Goal: Task Accomplishment & Management: Use online tool/utility

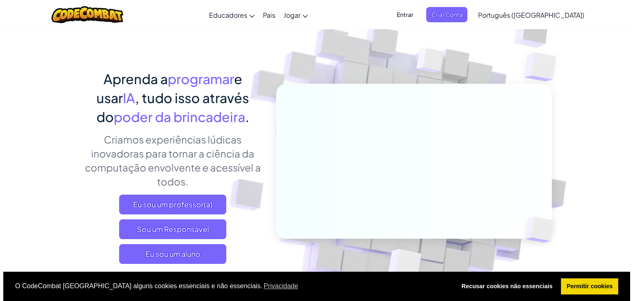
scroll to position [82, 0]
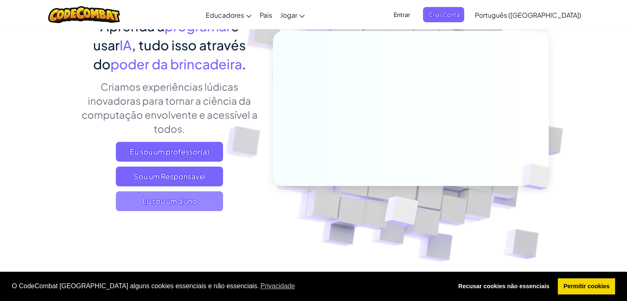
click at [200, 198] on span "Eu sou um aluno" at bounding box center [169, 201] width 107 height 20
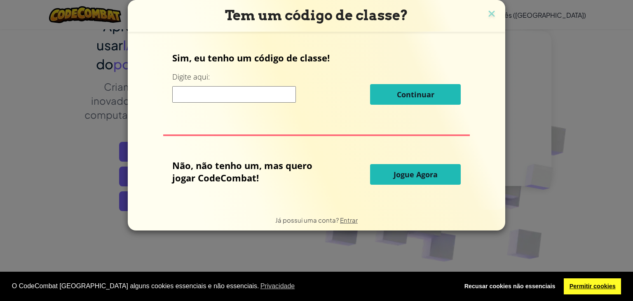
click at [581, 287] on font "Permitir cookies" at bounding box center [593, 286] width 46 height 7
click at [413, 179] on button "Jogue Agora" at bounding box center [415, 174] width 91 height 21
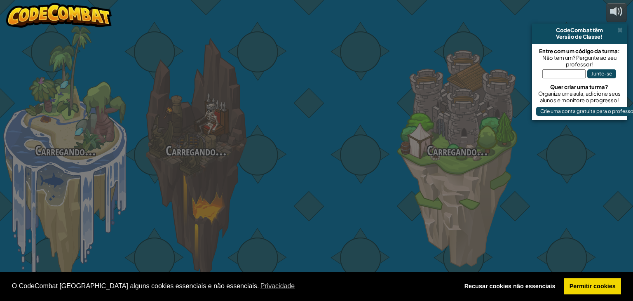
click at [416, 178] on div "Carregando... Carregando... Carregando... Carregando... Carregando... Carregand…" at bounding box center [316, 150] width 633 height 301
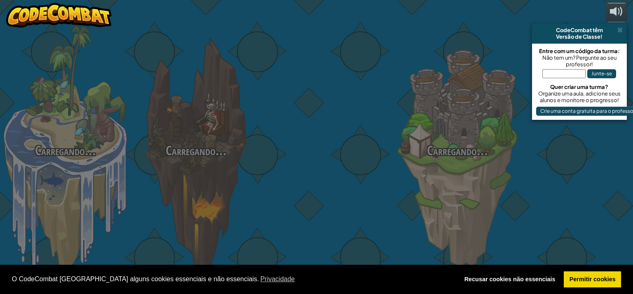
select select "pt-BR"
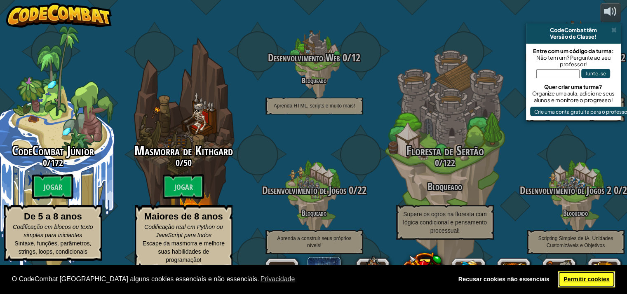
click at [583, 279] on font "Permitir cookies" at bounding box center [587, 279] width 46 height 7
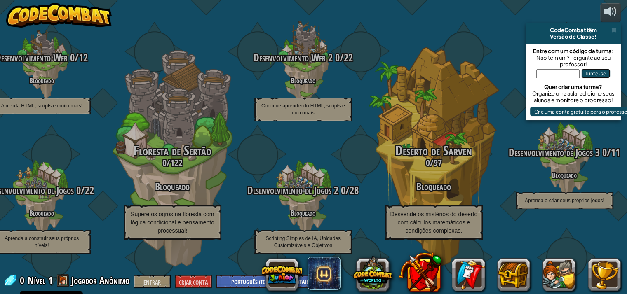
click at [597, 71] on font "Junte-se" at bounding box center [595, 74] width 21 height 6
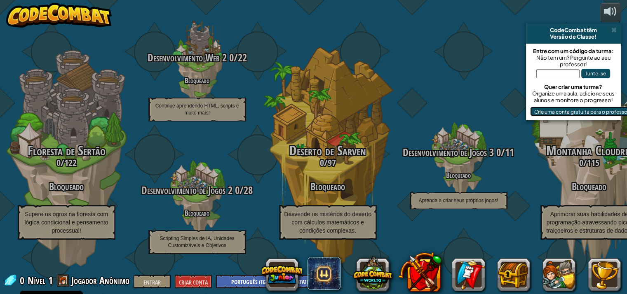
click at [557, 113] on font "Crie uma conta gratuita para o professor" at bounding box center [581, 111] width 95 height 6
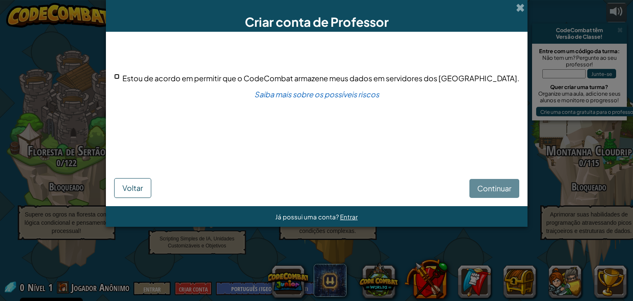
click at [120, 76] on input "Estou de acordo em permitir que o CodeCombat armazene meus dados em servidores …" at bounding box center [116, 76] width 5 height 5
checkbox input "true"
click at [487, 187] on font "Continuar" at bounding box center [494, 187] width 34 height 9
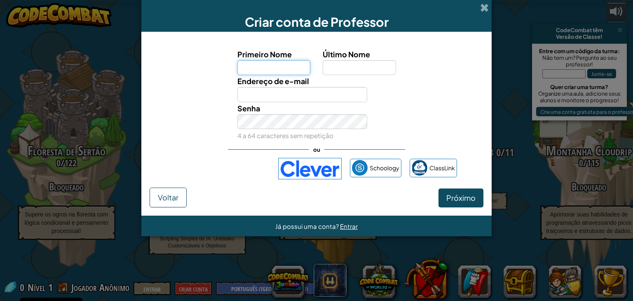
click at [254, 70] on input "Primeiro Nome" at bounding box center [273, 67] width 73 height 15
type input "eder"
click at [346, 70] on input "Último Nome" at bounding box center [359, 67] width 73 height 15
type input "oliveira"
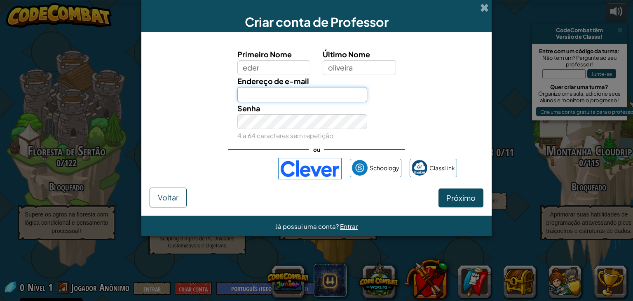
click at [284, 95] on input "Endereço de e-mail" at bounding box center [302, 94] width 130 height 15
type input "eder_herculis@hotmail.com"
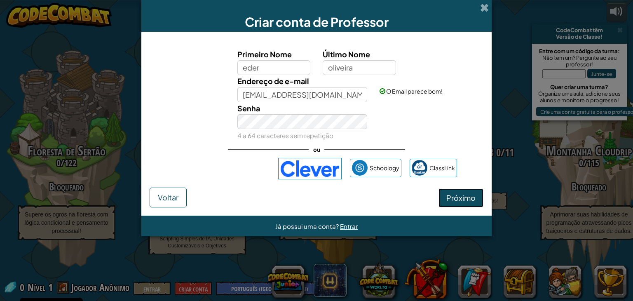
click at [454, 203] on button "Próximo" at bounding box center [461, 197] width 45 height 19
select select "Ireland"
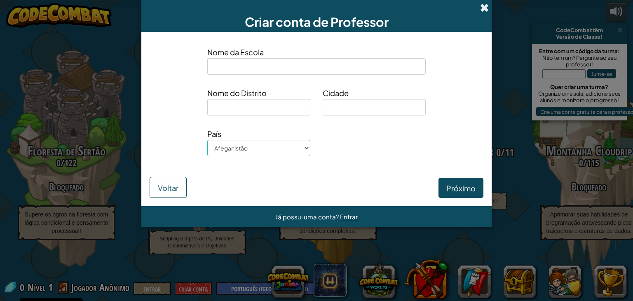
click at [485, 9] on span at bounding box center [484, 7] width 9 height 9
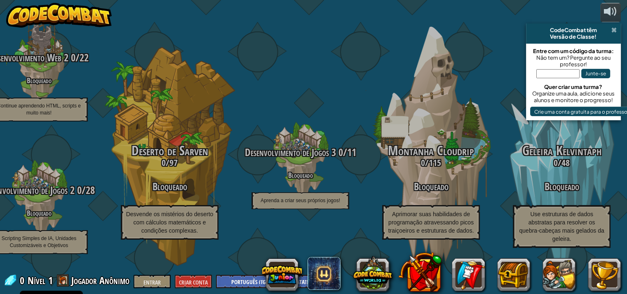
click at [612, 28] on span at bounding box center [613, 30] width 5 height 7
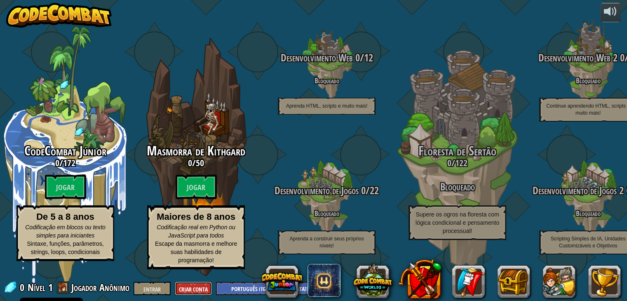
click at [191, 288] on font "Criar Conta" at bounding box center [193, 289] width 29 height 8
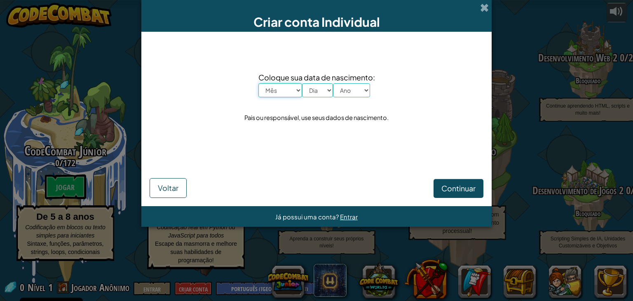
click at [296, 92] on select "Mês Janeiro Fevereiro Março Abril Maio Junho Julho Agosto Setembro Outubro Nove…" at bounding box center [281, 90] width 44 height 14
select select "11"
click at [259, 83] on select "Mês Janeiro Fevereiro Março Abril Maio Junho Julho Agosto Setembro Outubro Nove…" at bounding box center [281, 90] width 44 height 14
click at [333, 90] on select "Ano 2025 2024 2023 2022 2021 2020 2019 2018 2017 2016 2015 2014 2013 2012 2011 …" at bounding box center [351, 90] width 37 height 14
click at [331, 91] on select "Dia 1 2 3 4 5 6 7 8 9 10 11 12 13 14 15 16 17 18 19 20 21 22 23 24 25 26 27 28 …" at bounding box center [317, 90] width 31 height 14
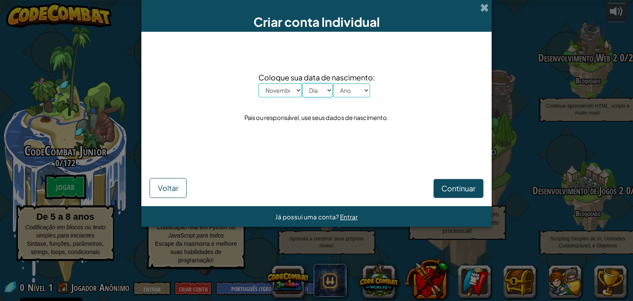
select select "13"
click at [302, 83] on select "Dia 1 2 3 4 5 6 7 8 9 10 11 12 13 14 15 16 17 18 19 20 21 22 23 24 25 26 27 28 …" at bounding box center [317, 90] width 31 height 14
click at [366, 91] on select "Ano 2025 2024 2023 2022 2021 2020 2019 2018 2017 2016 2015 2014 2013 2012 2011 …" at bounding box center [351, 90] width 37 height 14
select select "2012"
click at [333, 83] on select "Ano 2025 2024 2023 2022 2021 2020 2019 2018 2017 2016 2015 2014 2013 2012 2011 …" at bounding box center [351, 90] width 37 height 14
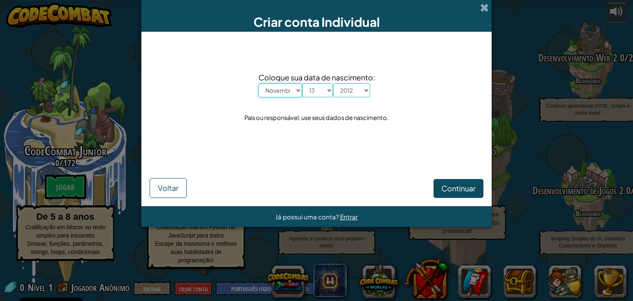
click at [294, 84] on select "Mês Janeiro Fevereiro Março Abril Maio Junho Julho Agosto Setembro Outubro Nove…" at bounding box center [281, 90] width 44 height 14
select select "7"
click at [259, 83] on select "Mês Janeiro Fevereiro Março Abril Maio Junho Julho Agosto Setembro Outubro Nove…" at bounding box center [281, 90] width 44 height 14
click at [329, 91] on select "Dia 1 2 3 4 5 6 7 8 9 10 11 12 13 14 15 16 17 18 19 20 21 22 23 24 25 26 27 28 …" at bounding box center [317, 90] width 31 height 14
select select "20"
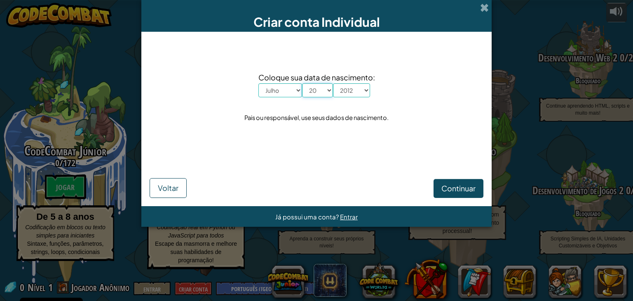
click at [302, 83] on select "Dia 1 2 3 4 5 6 7 8 9 10 11 12 13 14 15 16 17 18 19 20 21 22 23 24 25 26 27 28 …" at bounding box center [317, 90] width 31 height 14
click at [366, 89] on select "Ano 2025 2024 2023 2022 2021 2020 2019 2018 2017 2016 2015 2014 2013 2012 2011 …" at bounding box center [351, 90] width 37 height 14
select select "1987"
click at [333, 83] on select "Ano 2025 2024 2023 2022 2021 2020 2019 2018 2017 2016 2015 2014 2013 2012 2011 …" at bounding box center [351, 90] width 37 height 14
click at [440, 187] on button "Continuar" at bounding box center [459, 188] width 50 height 19
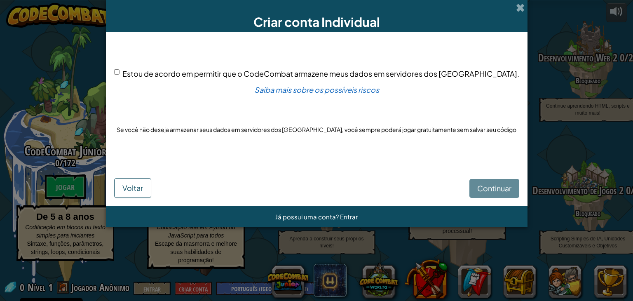
click at [477, 190] on div "Continuar Voltar" at bounding box center [316, 180] width 405 height 35
click at [120, 71] on input "Estou de acordo em permitir que o CodeCombat armazene meus dados em servidores …" at bounding box center [116, 71] width 5 height 5
checkbox input "true"
click at [492, 186] on font "Continuar" at bounding box center [494, 187] width 34 height 9
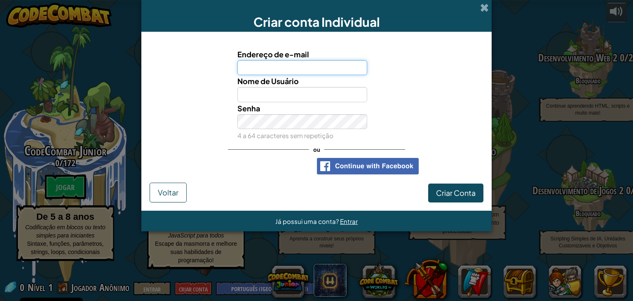
click at [277, 70] on input "Endereço de e-mail" at bounding box center [302, 67] width 130 height 15
type input "eder_herculis@hotmai.com"
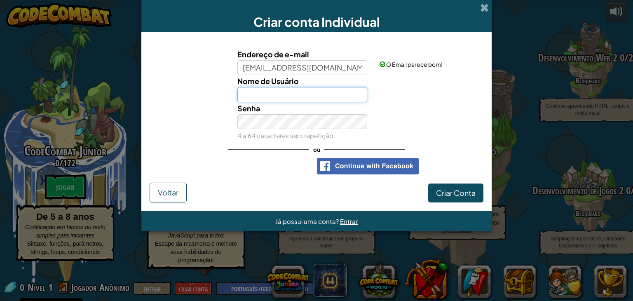
click at [267, 94] on input "Nome de Usuário" at bounding box center [302, 94] width 130 height 15
type input "[PERSON_NAME]"
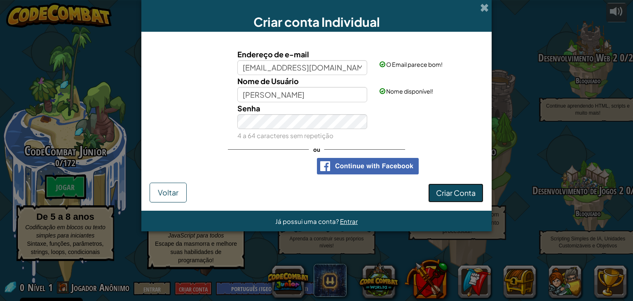
click at [463, 193] on font "Criar Conta" at bounding box center [456, 192] width 40 height 9
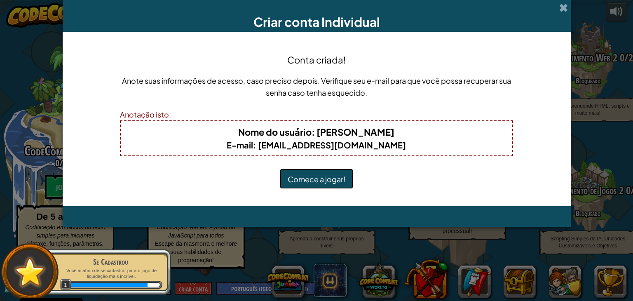
click at [322, 176] on font "Comece a jogar!" at bounding box center [317, 178] width 58 height 9
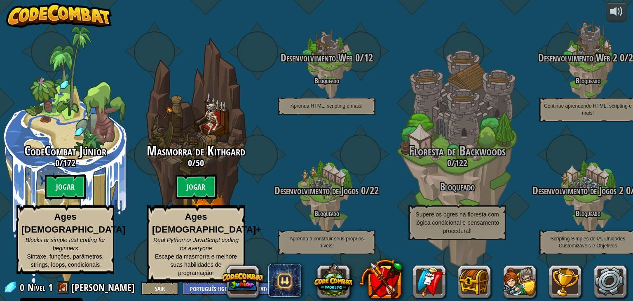
select select "pt-BR"
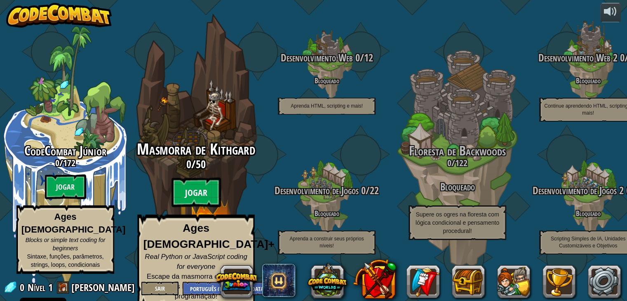
click at [198, 200] on btn "Jogar" at bounding box center [196, 193] width 49 height 30
select select "pt-BR"
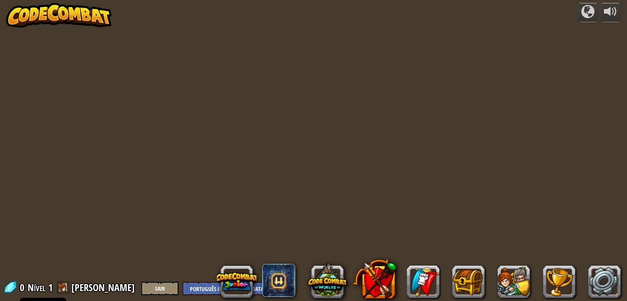
select select "pt-BR"
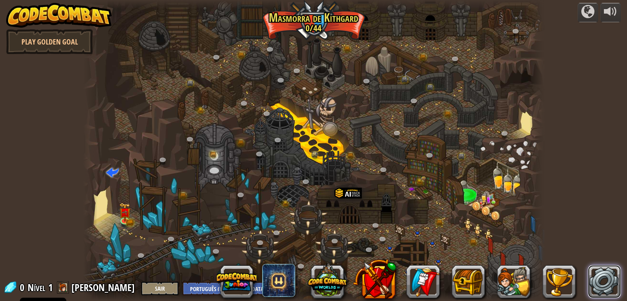
click at [603, 286] on link at bounding box center [604, 281] width 33 height 33
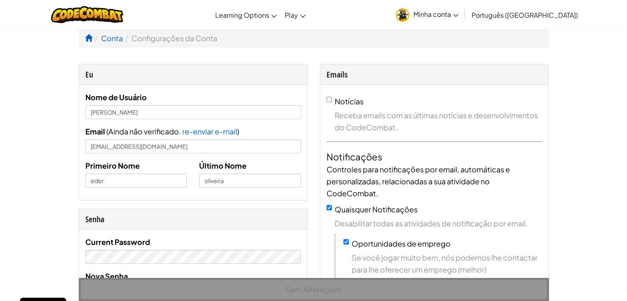
click at [459, 17] on span "Minha conta" at bounding box center [436, 14] width 45 height 9
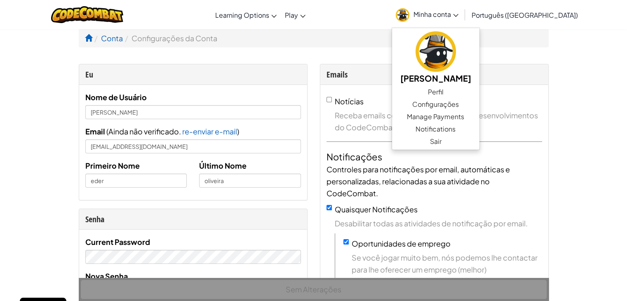
click at [417, 19] on div "Alternar navegação Learning Options Live Online Classes Premium Self-Paced Play…" at bounding box center [313, 14] width 631 height 29
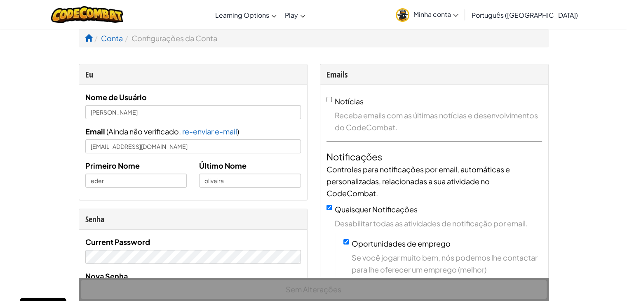
click at [559, 14] on span "Português ([GEOGRAPHIC_DATA])" at bounding box center [525, 15] width 106 height 9
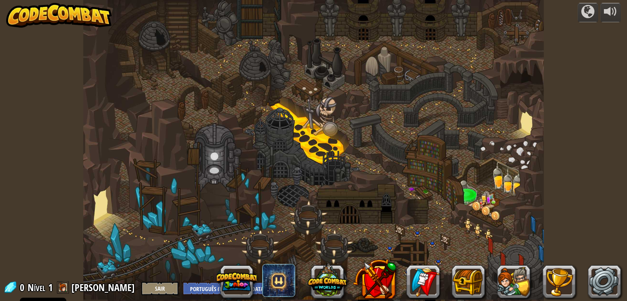
select select "pt-BR"
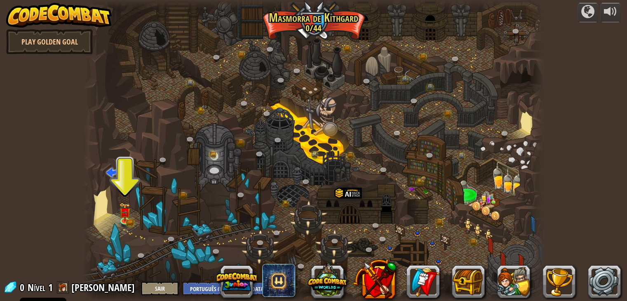
click at [593, 141] on div "powered by Play Golden Goal Desfiladeiro Retorcido (Bloqueado) Desafio: Coleta …" at bounding box center [313, 150] width 627 height 301
click at [592, 13] on div at bounding box center [587, 11] width 13 height 13
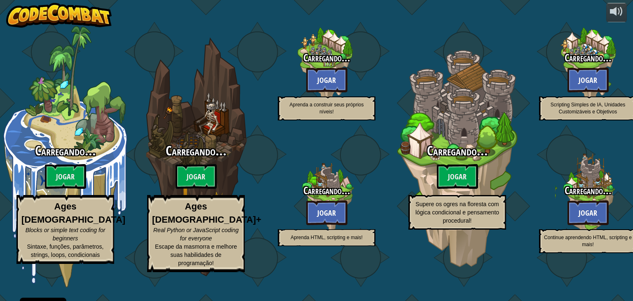
select select "pt-BR"
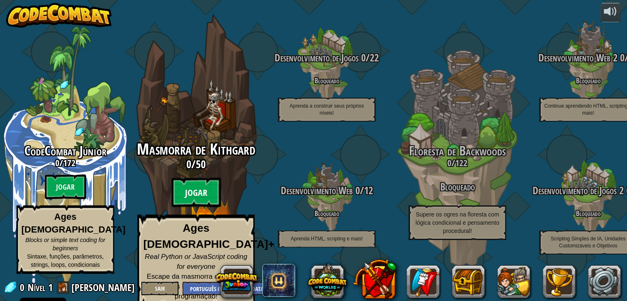
click at [187, 203] on btn "Jogar" at bounding box center [196, 193] width 49 height 30
select select "pt-BR"
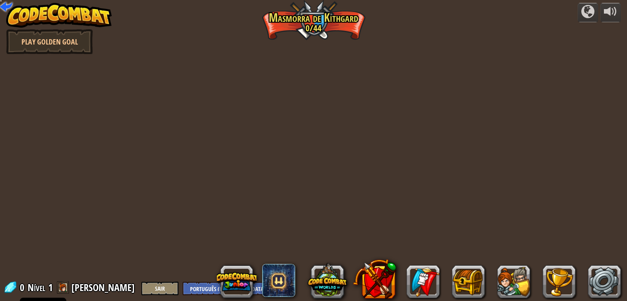
select select "pt-BR"
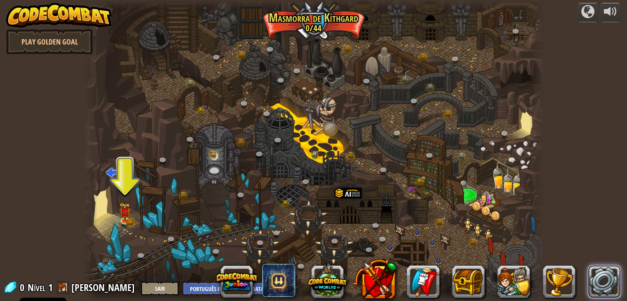
click at [610, 286] on link at bounding box center [604, 281] width 33 height 33
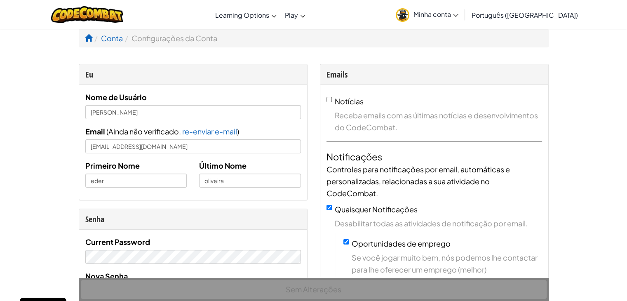
click at [559, 10] on link "Português ([GEOGRAPHIC_DATA])" at bounding box center [525, 15] width 115 height 22
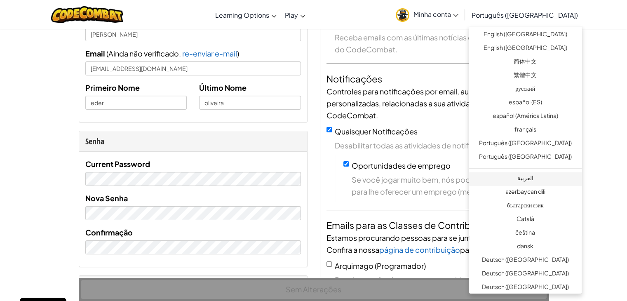
scroll to position [41, 0]
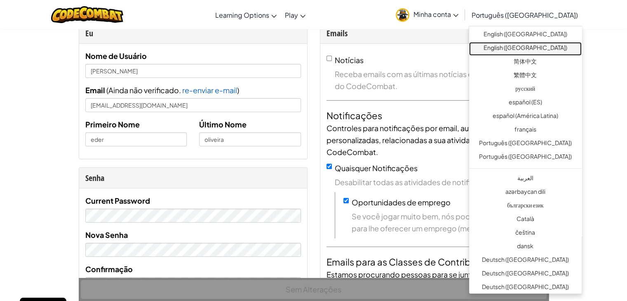
click at [529, 47] on link "English ([GEOGRAPHIC_DATA])" at bounding box center [525, 49] width 113 height 14
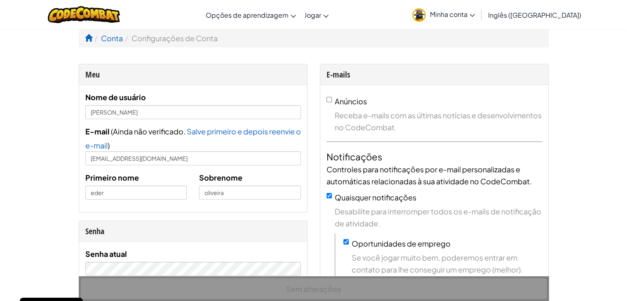
click at [552, 16] on font "Inglês ([GEOGRAPHIC_DATA])" at bounding box center [534, 15] width 93 height 9
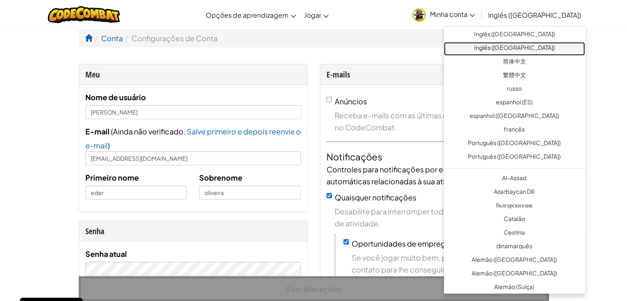
click at [526, 47] on font "Inglês ([GEOGRAPHIC_DATA])" at bounding box center [514, 47] width 81 height 7
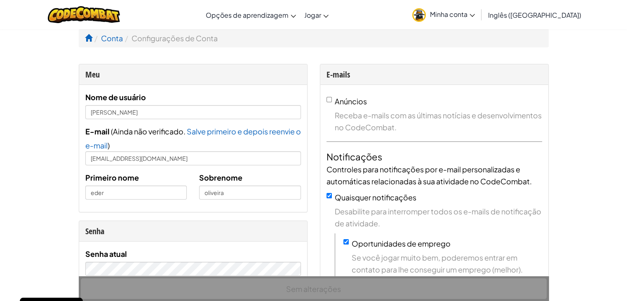
scroll to position [41, 0]
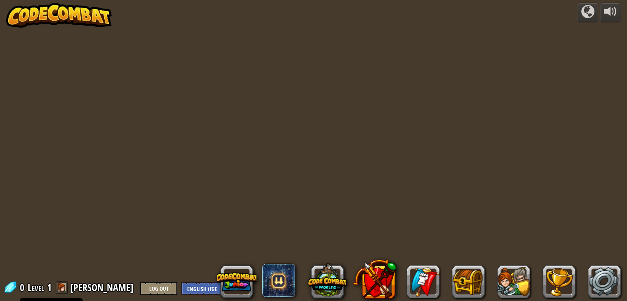
select select "en-[GEOGRAPHIC_DATA]"
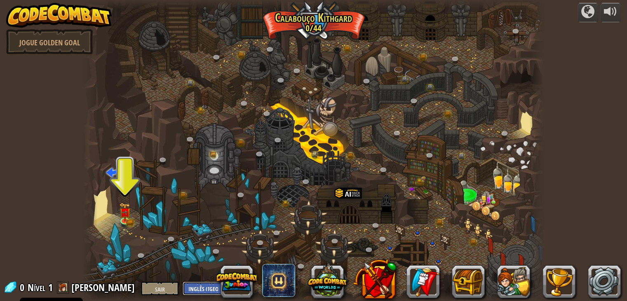
click at [199, 289] on select "Inglês (EUA) Inglês (Reino Unido) 简体中文 繁體中文 russo espanhol (ES) espanhol (Améri…" at bounding box center [206, 289] width 46 height 14
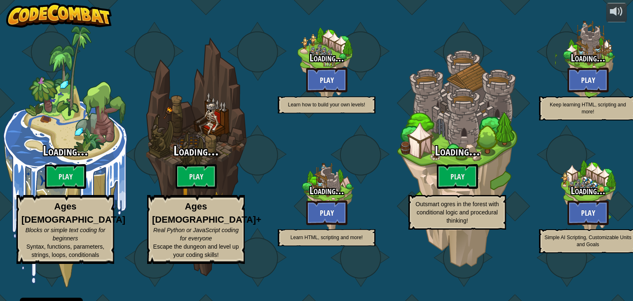
select select "en-[GEOGRAPHIC_DATA]"
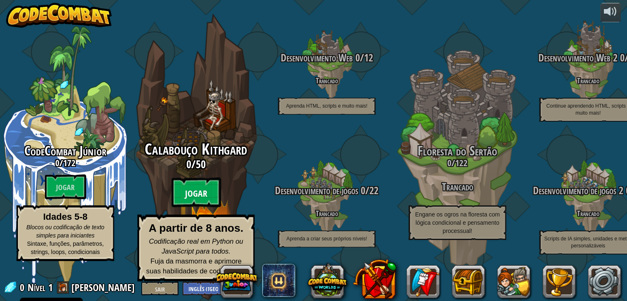
click at [193, 187] on btn "Jogar" at bounding box center [196, 193] width 49 height 30
select select "en-[GEOGRAPHIC_DATA]"
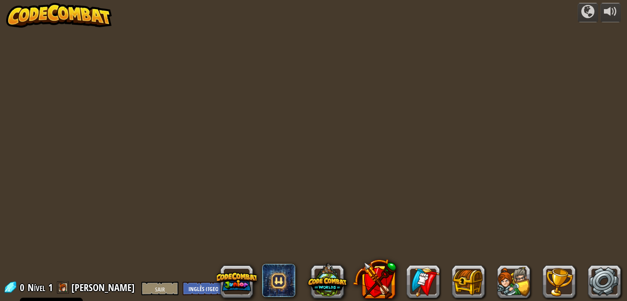
select select "en-[GEOGRAPHIC_DATA]"
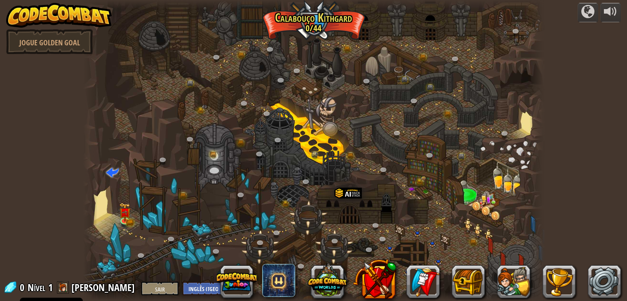
drag, startPoint x: 63, startPoint y: 212, endPoint x: 60, endPoint y: 208, distance: 4.7
click at [63, 212] on div "distribuído por Jogue Golden Goal Twisted Canyon (bloqueado) Desafio: [PERSON_N…" at bounding box center [313, 150] width 627 height 301
click at [569, 154] on div "distribuído por Jogue Golden Goal Twisted Canyon (bloqueado) Desafio: [PERSON_N…" at bounding box center [313, 150] width 627 height 301
select select "en-[GEOGRAPHIC_DATA]"
click at [585, 167] on div "distribuído por Jogue Golden Goal Twisted Canyon (bloqueado) Desafio: [PERSON_N…" at bounding box center [313, 150] width 627 height 301
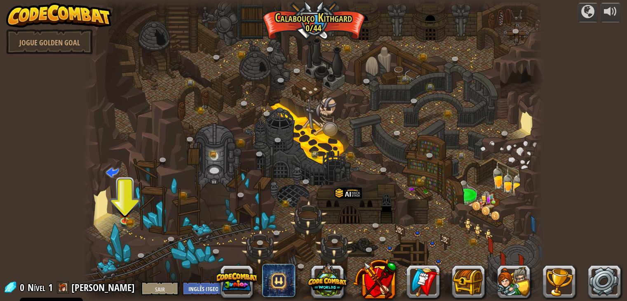
click at [188, 134] on div at bounding box center [313, 150] width 461 height 301
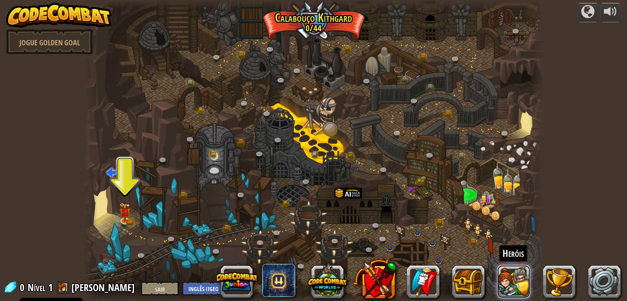
click at [511, 275] on button at bounding box center [513, 281] width 33 height 33
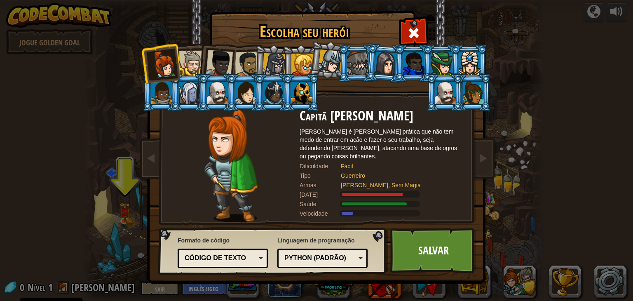
click at [304, 93] on div at bounding box center [301, 93] width 21 height 22
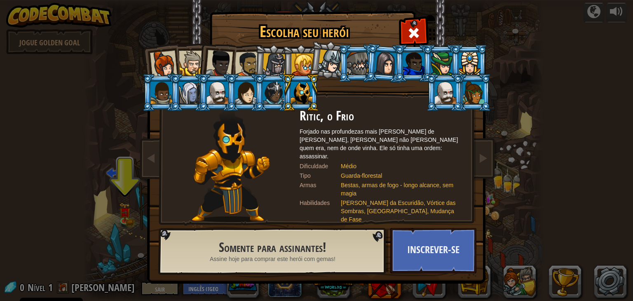
click at [440, 82] on div at bounding box center [445, 93] width 21 height 22
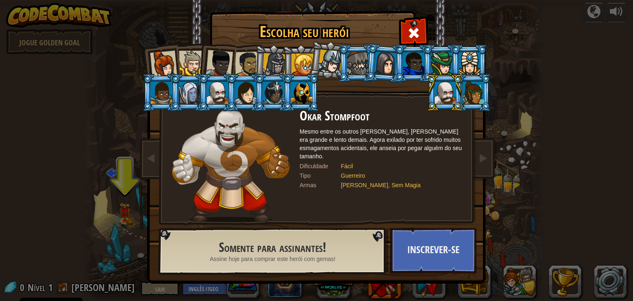
click at [468, 87] on div at bounding box center [473, 93] width 21 height 22
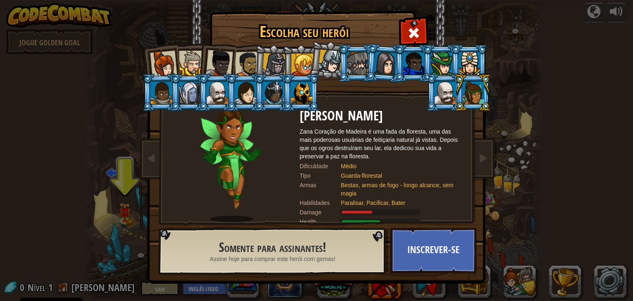
click at [322, 53] on div at bounding box center [330, 61] width 24 height 24
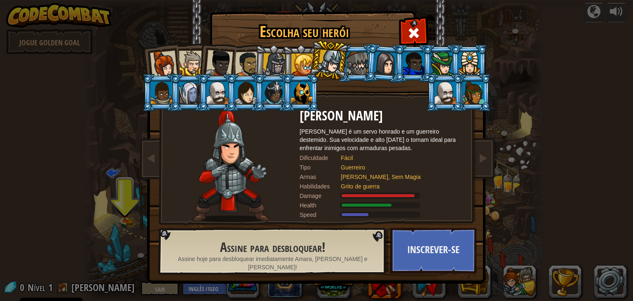
click at [246, 62] on div at bounding box center [248, 65] width 26 height 26
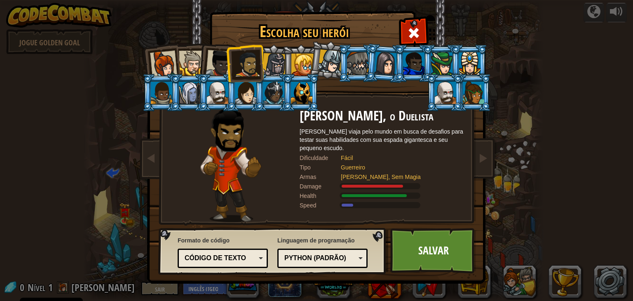
click at [273, 55] on div at bounding box center [275, 65] width 24 height 24
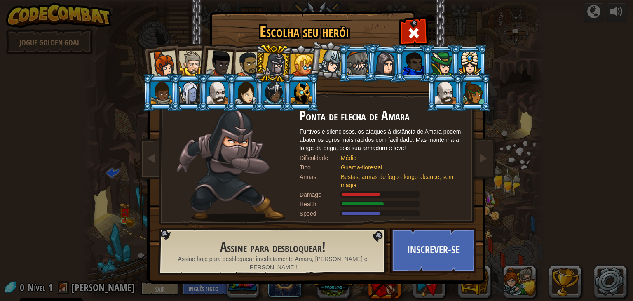
click at [214, 55] on div at bounding box center [219, 63] width 27 height 27
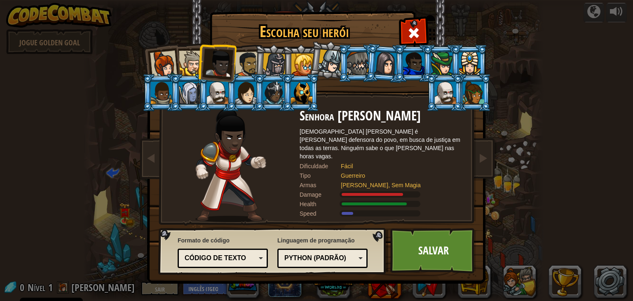
click at [192, 51] on div at bounding box center [191, 63] width 25 height 25
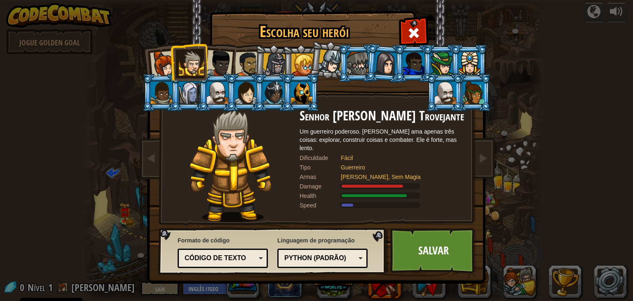
click at [159, 64] on div at bounding box center [163, 64] width 27 height 27
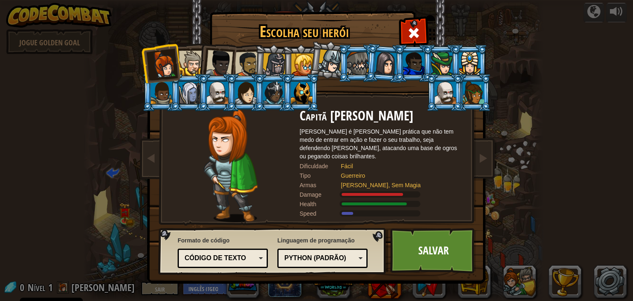
click at [254, 59] on li at bounding box center [273, 64] width 39 height 40
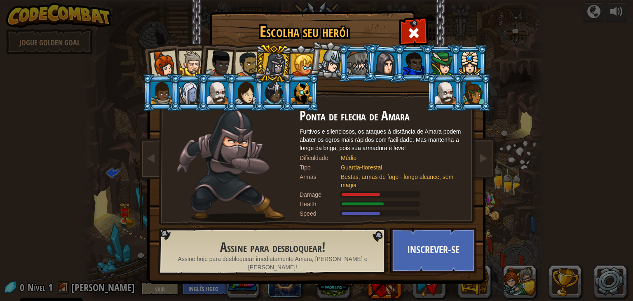
click at [300, 67] on div at bounding box center [303, 65] width 22 height 22
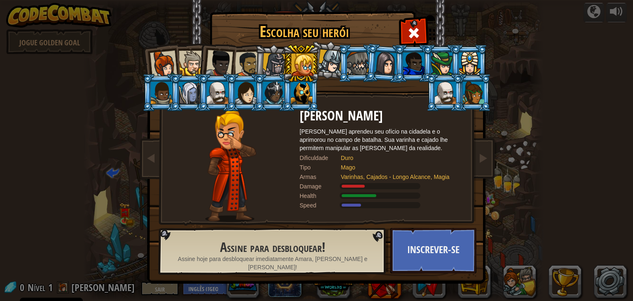
click at [239, 61] on div at bounding box center [248, 65] width 26 height 26
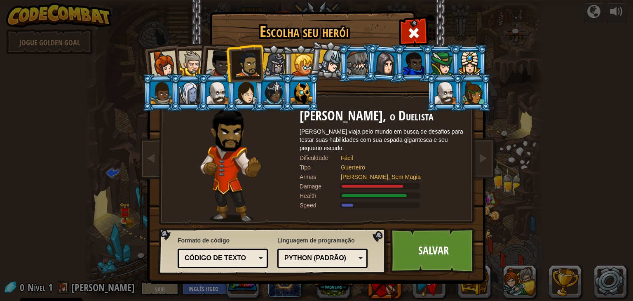
click at [273, 63] on div at bounding box center [275, 65] width 24 height 24
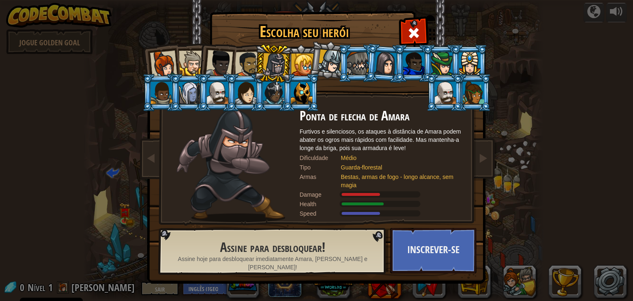
click at [324, 60] on div at bounding box center [330, 61] width 24 height 24
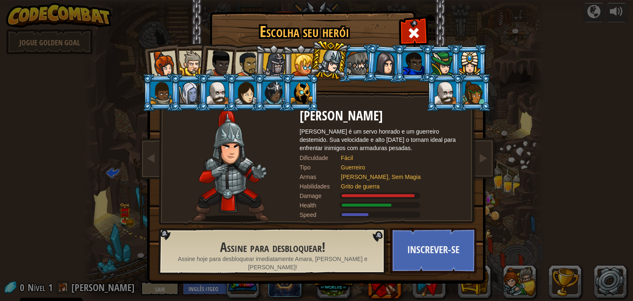
click at [245, 71] on div at bounding box center [248, 65] width 26 height 26
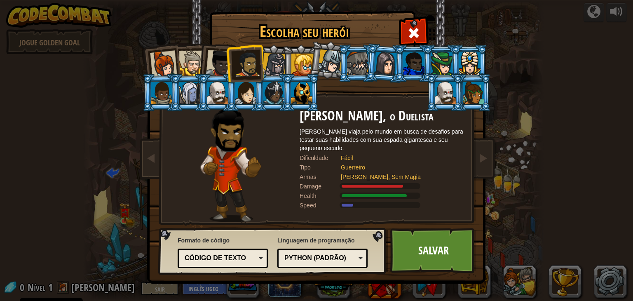
click at [359, 65] on div at bounding box center [357, 63] width 21 height 22
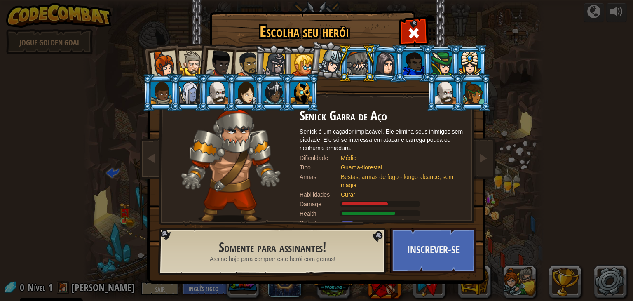
click at [308, 50] on li at bounding box center [300, 64] width 37 height 38
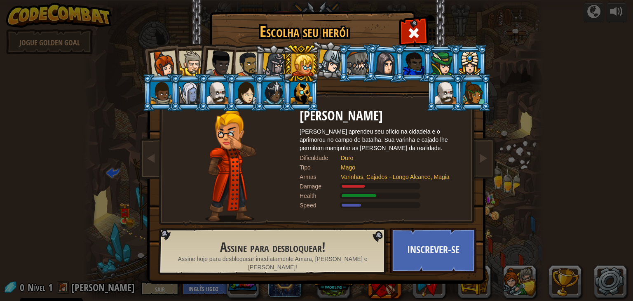
click at [333, 55] on div at bounding box center [330, 61] width 24 height 24
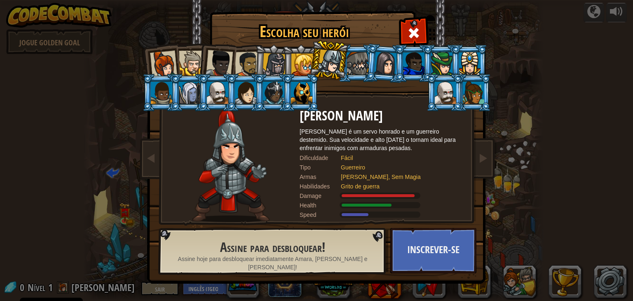
click at [247, 64] on div at bounding box center [248, 65] width 26 height 26
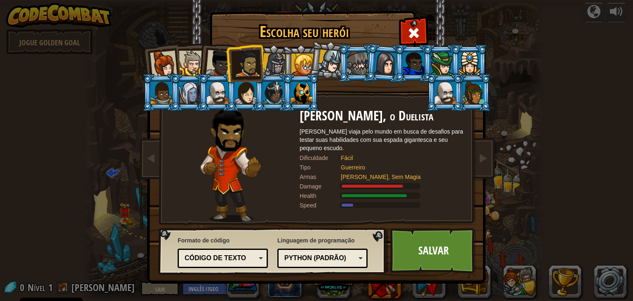
click at [195, 63] on div at bounding box center [191, 63] width 25 height 25
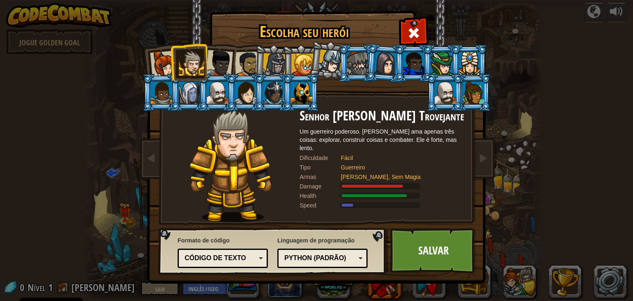
click at [242, 58] on div at bounding box center [248, 65] width 26 height 26
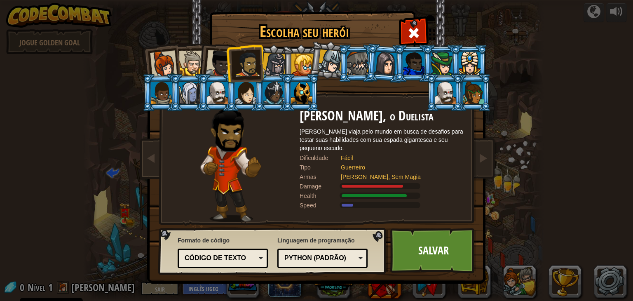
click at [186, 60] on div at bounding box center [191, 63] width 25 height 25
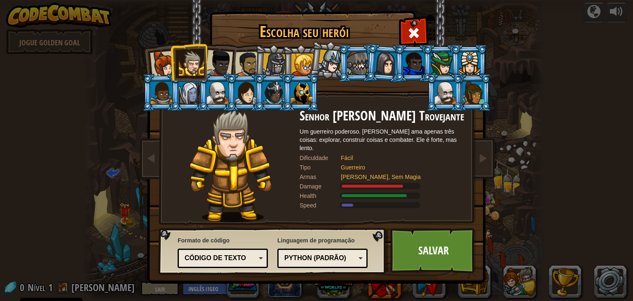
click at [247, 57] on div at bounding box center [248, 65] width 26 height 26
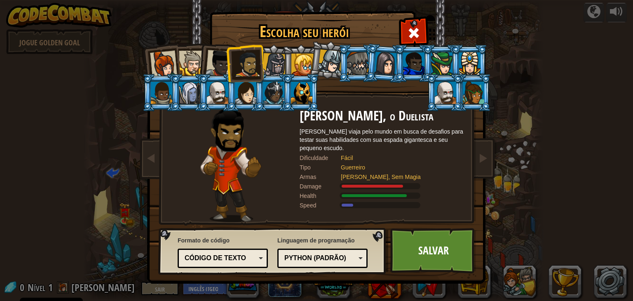
drag, startPoint x: 188, startPoint y: 54, endPoint x: 216, endPoint y: 106, distance: 59.2
click at [216, 45] on ol at bounding box center [317, 45] width 340 height 0
click at [186, 48] on li at bounding box center [188, 62] width 37 height 38
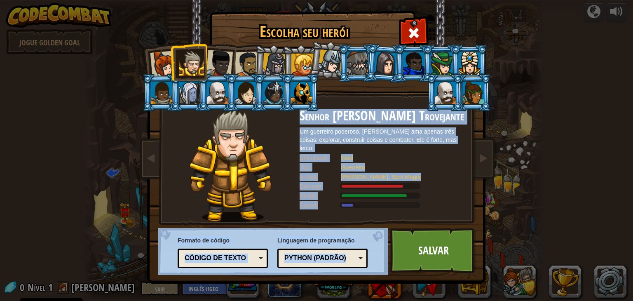
click at [389, 13] on div "Escolha seu herói 0 Capitã [PERSON_NAME] Anya é [PERSON_NAME] prática que não t…" at bounding box center [317, 12] width 338 height 1
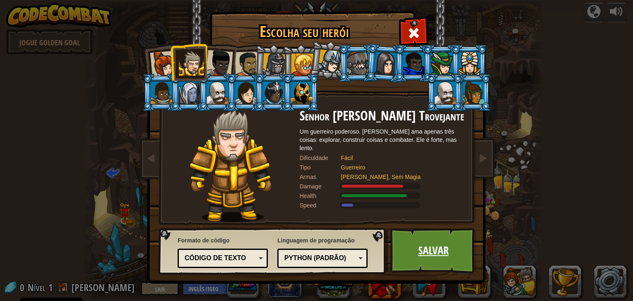
click at [459, 261] on link "Salvar" at bounding box center [433, 250] width 86 height 45
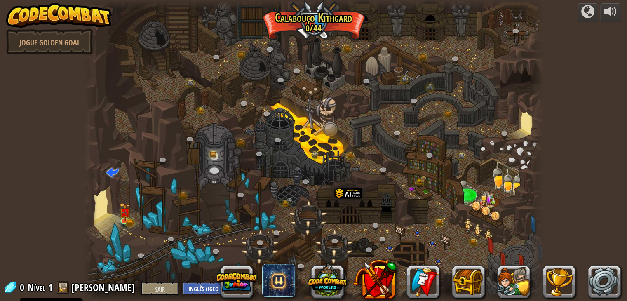
click at [414, 247] on div at bounding box center [313, 150] width 461 height 301
click at [125, 214] on img at bounding box center [125, 207] width 12 height 25
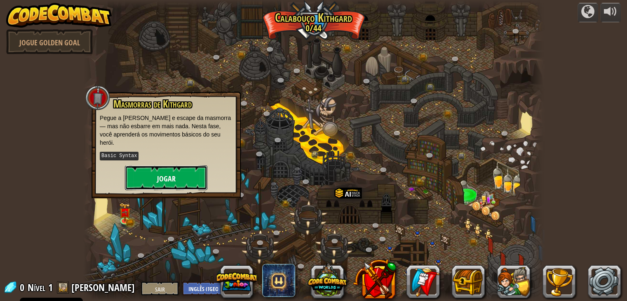
click at [146, 165] on button "Jogar" at bounding box center [166, 177] width 82 height 25
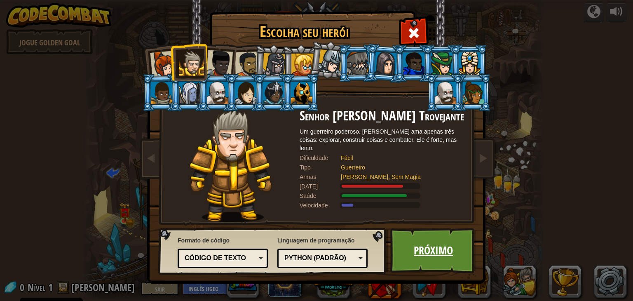
click at [429, 249] on font "Próximo" at bounding box center [433, 250] width 39 height 15
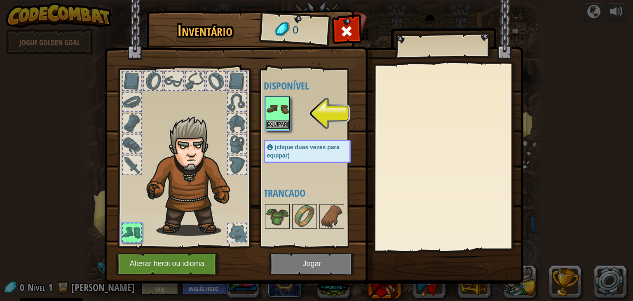
click at [282, 121] on div "Equipar" at bounding box center [277, 113] width 25 height 34
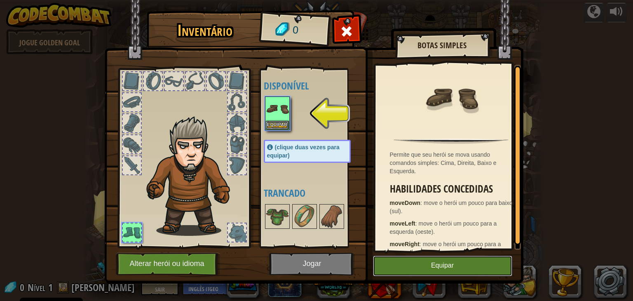
click at [439, 261] on button "Equipar" at bounding box center [442, 266] width 139 height 21
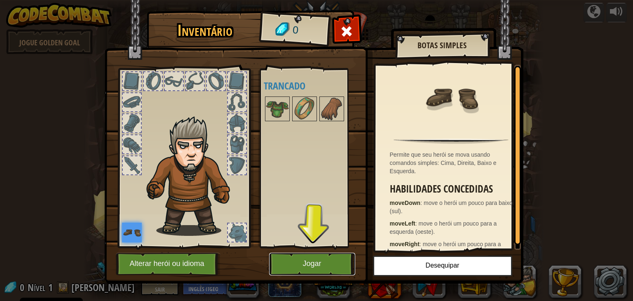
click at [328, 268] on button "Jogar" at bounding box center [312, 264] width 86 height 23
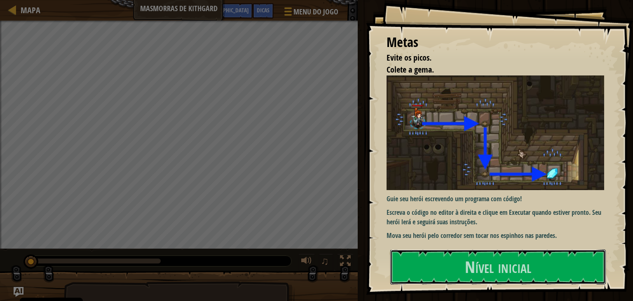
drag, startPoint x: 432, startPoint y: 256, endPoint x: 396, endPoint y: 164, distance: 98.7
click at [432, 256] on button "Nível inicial" at bounding box center [498, 266] width 216 height 35
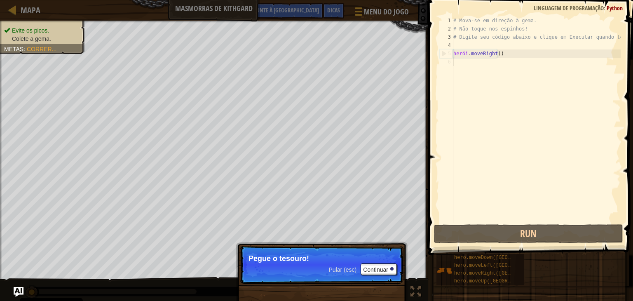
click at [357, 266] on div "Pular (esc) Continuar" at bounding box center [363, 269] width 68 height 12
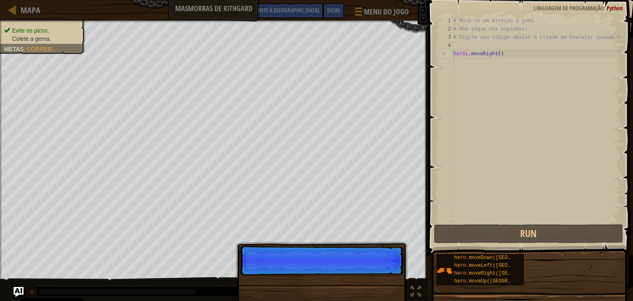
scroll to position [4, 0]
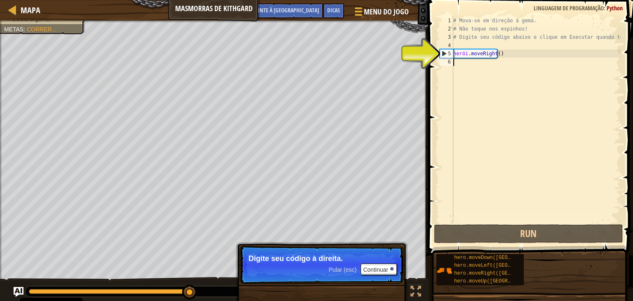
click at [456, 61] on div "# Mova-se em direção à gema. # Não toque nos espinhos! # Digite seu código abai…" at bounding box center [536, 127] width 169 height 223
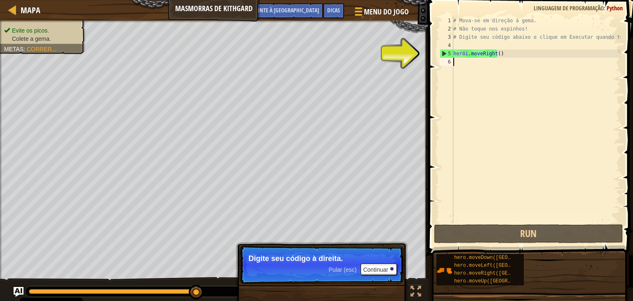
click at [458, 64] on div "# Mova-se em direção à gema. # Não toque nos espinhos! # Digite seu código abai…" at bounding box center [536, 127] width 169 height 223
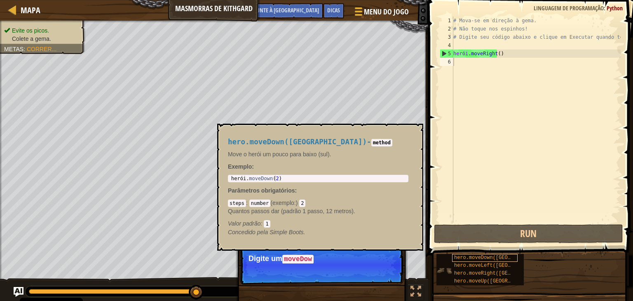
click at [504, 258] on font "hero.moveDown([GEOGRAPHIC_DATA])" at bounding box center [501, 258] width 95 height 6
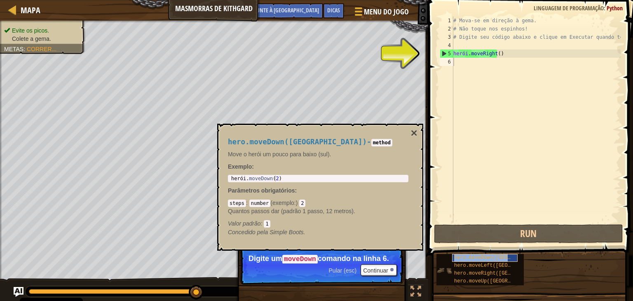
click at [508, 255] on font "hero.moveDown([GEOGRAPHIC_DATA])" at bounding box center [501, 258] width 95 height 6
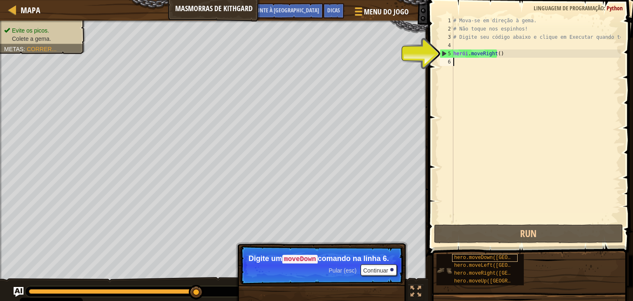
click at [508, 255] on font "hero.moveDown([GEOGRAPHIC_DATA])" at bounding box center [501, 258] width 95 height 6
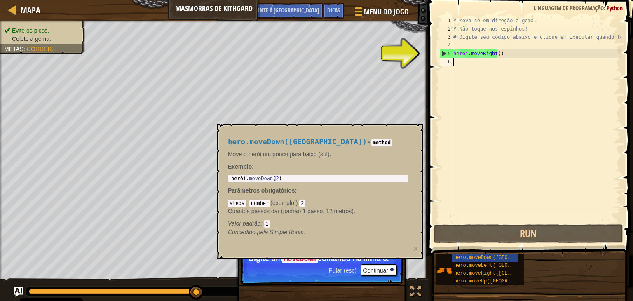
click at [465, 67] on div "# Mova-se em direção à gema. # Não toque nos espinhos! # Digite seu código abai…" at bounding box center [536, 127] width 169 height 223
click at [463, 63] on div "# Mova-se em direção à gema. # Não toque nos espinhos! # Digite seu código abai…" at bounding box center [536, 127] width 169 height 223
click at [454, 63] on div "# Mova-se em direção à gema. # Não toque nos espinhos! # Digite seu código abai…" at bounding box center [536, 127] width 169 height 223
click at [455, 65] on div "# Mova-se em direção à gema. # Não toque nos espinhos! # Digite seu código abai…" at bounding box center [536, 127] width 169 height 223
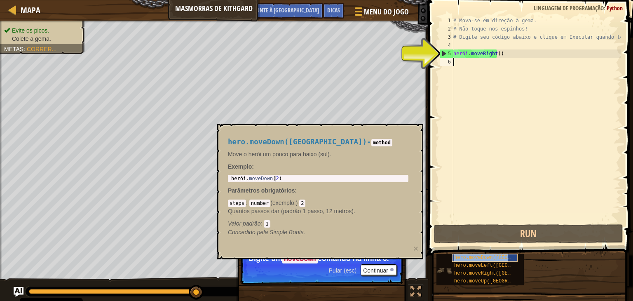
click at [489, 255] on font "hero.moveDown([GEOGRAPHIC_DATA])" at bounding box center [501, 258] width 95 height 6
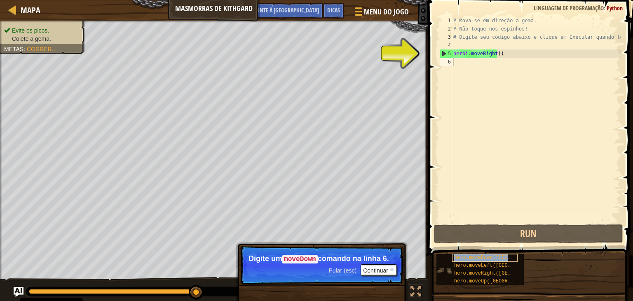
click at [490, 257] on font "hero.moveDown([GEOGRAPHIC_DATA])" at bounding box center [501, 258] width 95 height 6
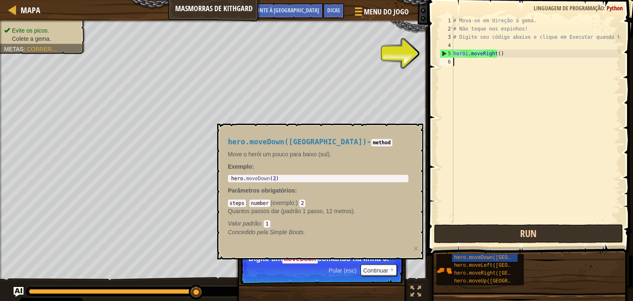
drag, startPoint x: 490, startPoint y: 257, endPoint x: 606, endPoint y: 226, distance: 119.5
click at [606, 226] on div "Dicas 1 2 3 4 5 6 # Mova-se em direção à [GEOGRAPHIC_DATA]. # Não toque nos esp…" at bounding box center [529, 148] width 207 height 297
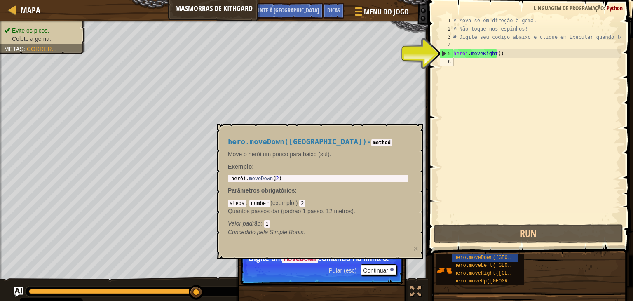
drag, startPoint x: 229, startPoint y: 175, endPoint x: 242, endPoint y: 174, distance: 12.8
click at [242, 174] on div "hero.moveDown(passos) - method Move o herói um pouco para baixo (sul). Exemplo …" at bounding box center [318, 187] width 192 height 114
drag, startPoint x: 225, startPoint y: 170, endPoint x: 227, endPoint y: 176, distance: 6.5
click at [227, 176] on div "hero.moveDown(passos) - method Move o herói um pouco para baixo (sul). Exemplo …" at bounding box center [318, 187] width 192 height 114
drag, startPoint x: 227, startPoint y: 176, endPoint x: 246, endPoint y: 179, distance: 18.7
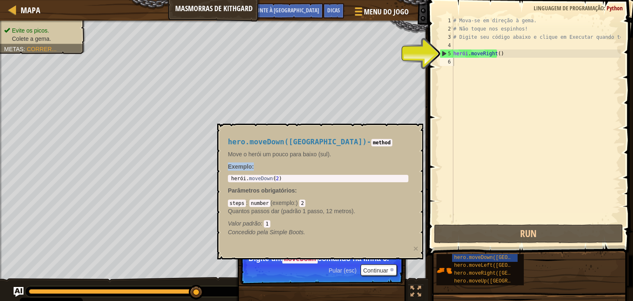
click at [246, 0] on body "Política de Cookies O CodeCombat [GEOGRAPHIC_DATA] alguns cookies essenciais e …" at bounding box center [316, 0] width 633 height 0
type textarea "hero.moveDown(2)"
click at [246, 179] on div "herói . moveDown ( 2 )" at bounding box center [318, 184] width 177 height 17
drag, startPoint x: 236, startPoint y: 185, endPoint x: 238, endPoint y: 189, distance: 4.2
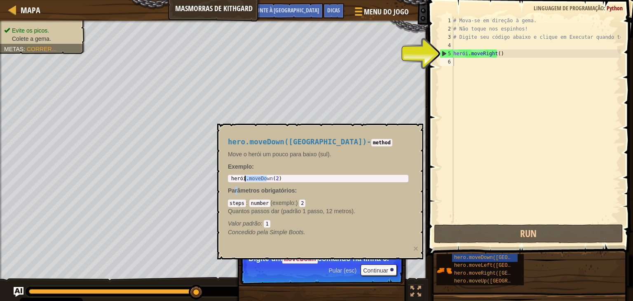
click at [238, 189] on div "hero.moveDown(passos) - method Move o herói um pouco para baixo (sul). Exemplo …" at bounding box center [318, 187] width 192 height 114
click at [235, 175] on div "hero.moveDown(2) 1 herói . moveDown ( 2 ) ???????????? ???????????? ???????????…" at bounding box center [318, 178] width 181 height 7
click at [234, 176] on div "herói . moveDown ( 2 )" at bounding box center [318, 184] width 177 height 17
click at [230, 180] on div "herói . moveDown ( 2 )" at bounding box center [318, 184] width 177 height 17
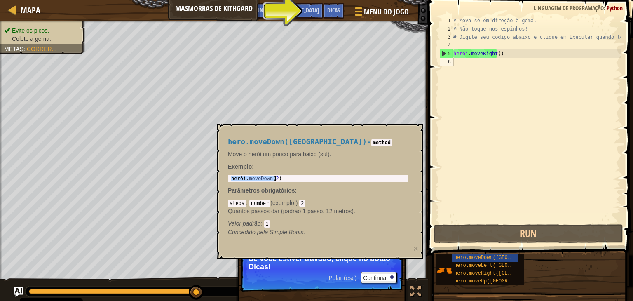
drag, startPoint x: 229, startPoint y: 180, endPoint x: 283, endPoint y: 180, distance: 54.0
click at [288, 180] on div "herói . moveDown ( 2 )" at bounding box center [318, 184] width 177 height 17
click at [287, 177] on div "herói . moveDown ( 2 )" at bounding box center [318, 179] width 177 height 6
click at [287, 177] on div "herói . moveDown ( 2 )" at bounding box center [318, 184] width 177 height 17
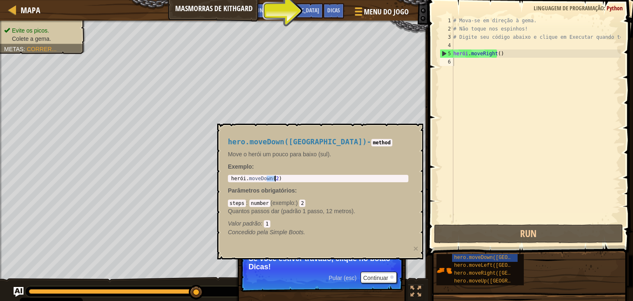
click at [290, 177] on div "herói . moveDown ( 2 )" at bounding box center [318, 179] width 177 height 6
click at [274, 181] on div "herói . moveDown ( 2 )" at bounding box center [318, 184] width 177 height 17
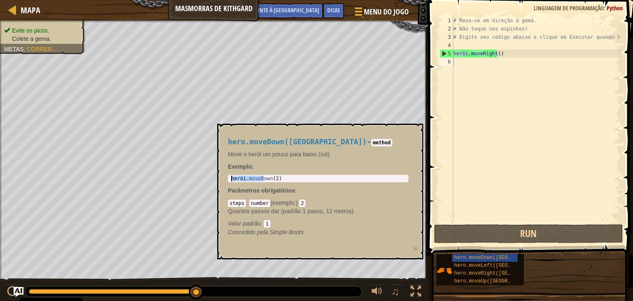
drag, startPoint x: 265, startPoint y: 179, endPoint x: 230, endPoint y: 172, distance: 34.9
click at [228, 169] on div "hero.moveDown(passos) - method Move o herói um pouco para baixo (sul). Exemplo …" at bounding box center [318, 187] width 192 height 114
click at [272, 177] on div "herói . moveDown ( 2 )" at bounding box center [318, 184] width 177 height 17
click at [275, 179] on div "herói . moveDown ( 2 )" at bounding box center [318, 184] width 177 height 17
drag, startPoint x: 275, startPoint y: 179, endPoint x: 234, endPoint y: 184, distance: 41.2
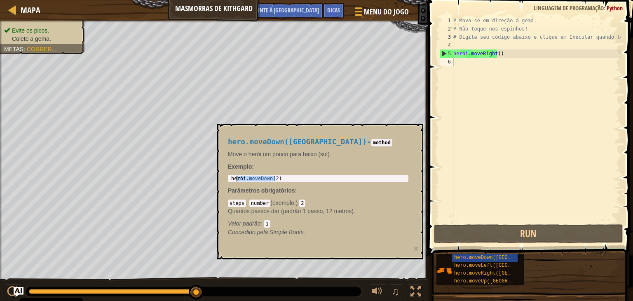
click at [234, 184] on div "hero.moveDown(passos) - method Move o herói um pouco para baixo (sul). Exemplo …" at bounding box center [318, 187] width 192 height 114
drag, startPoint x: 473, startPoint y: 58, endPoint x: 473, endPoint y: 65, distance: 7.0
click at [473, 62] on div "# Mova-se em direção à gema. # Não toque nos espinhos! # Digite seu código abai…" at bounding box center [536, 127] width 169 height 223
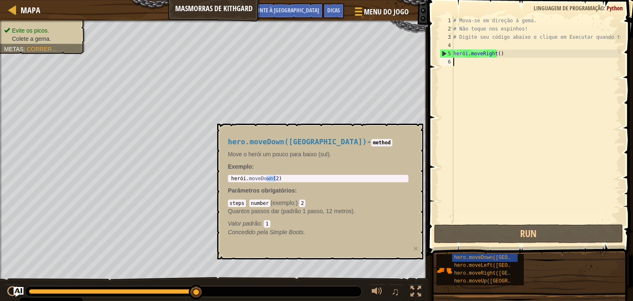
click at [457, 64] on div "# Mova-se em direção à gema. # Não toque nos espinhos! # Digite seu código abai…" at bounding box center [536, 127] width 169 height 223
type textarea "H"
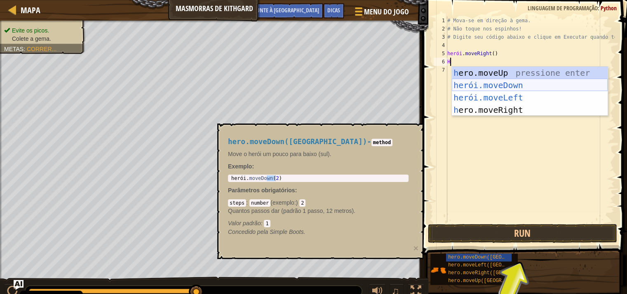
click at [516, 87] on div "h ero.moveUp pressione enter herói.moveDown ​ pressione enter herói.moveLeft ​ …" at bounding box center [530, 104] width 156 height 74
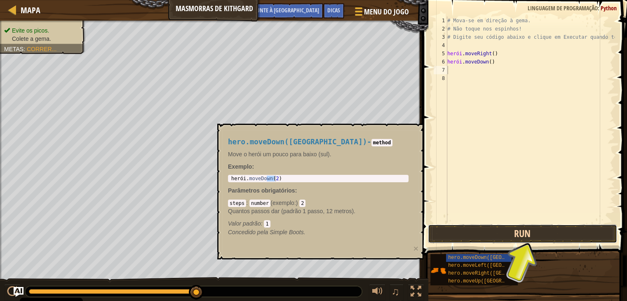
click at [543, 229] on button "Run" at bounding box center [522, 233] width 189 height 19
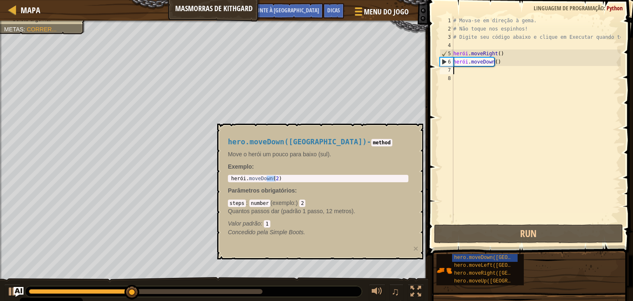
click at [466, 75] on div "# Mova-se em direção à gema. # Não toque nos espinhos! # Digite seu código abai…" at bounding box center [536, 127] width 169 height 223
click at [458, 68] on div "# Mova-se em direção à gema. # Não toque nos espinhos! # Digite seu código abai…" at bounding box center [536, 127] width 169 height 223
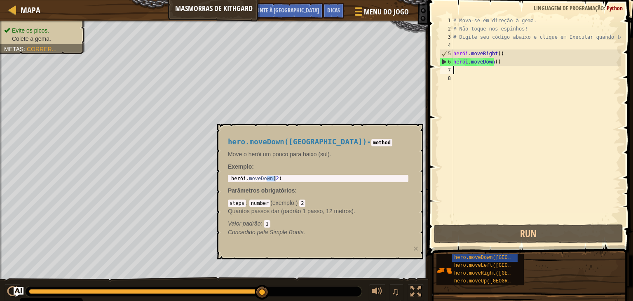
type textarea "H"
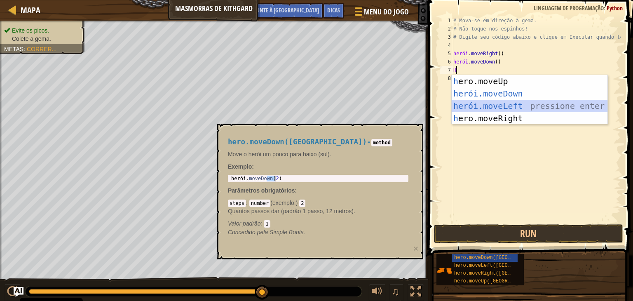
click at [498, 106] on div "h ero.moveUp pressione enter herói.moveDown ​ pressione enter herói.moveLeft ​ …" at bounding box center [530, 112] width 156 height 74
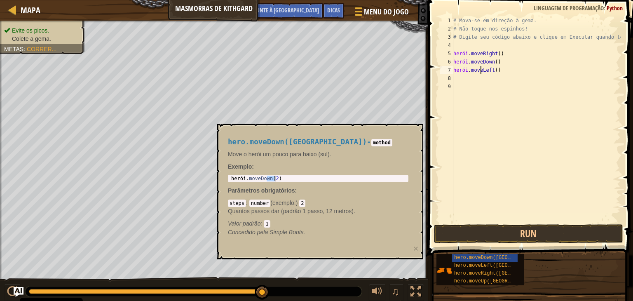
click at [481, 71] on div "# Mova-se em direção à gema. # Não toque nos espinhos! # Digite seu código abai…" at bounding box center [536, 127] width 169 height 223
type textarea "hero.moveLeft()"
click at [489, 71] on div "# Mova-se em direção à gema. # Não toque nos espinhos! # Digite seu código abai…" at bounding box center [536, 127] width 169 height 223
click at [485, 72] on div "# Mova-se em direção à gema. # Não toque nos espinhos! # Digite seu código abai…" at bounding box center [536, 127] width 169 height 223
click at [495, 72] on div "# Mova-se em direção à gema. # Não toque nos espinhos! # Digite seu código abai…" at bounding box center [536, 127] width 169 height 223
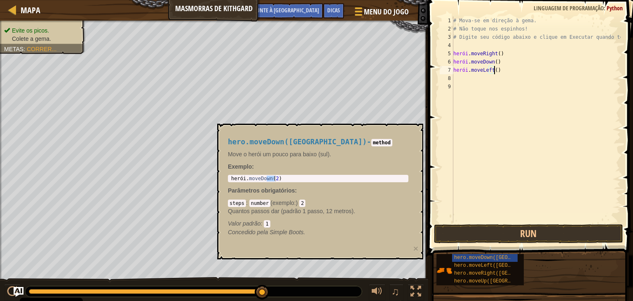
click at [495, 69] on div "# Mova-se em direção à gema. # Não toque nos espinhos! # Digite seu código abai…" at bounding box center [536, 127] width 169 height 223
click at [497, 72] on div "# Mova-se em direção à gema. # Não toque nos espinhos! # Digite seu código abai…" at bounding box center [536, 127] width 169 height 223
click at [496, 72] on div "# Mova-se em direção à gema. # Não toque nos espinhos! # Digite seu código abai…" at bounding box center [536, 127] width 169 height 223
click at [496, 70] on div "# Mova-se em direção à gema. # Não toque nos espinhos! # Digite seu código abai…" at bounding box center [536, 127] width 169 height 223
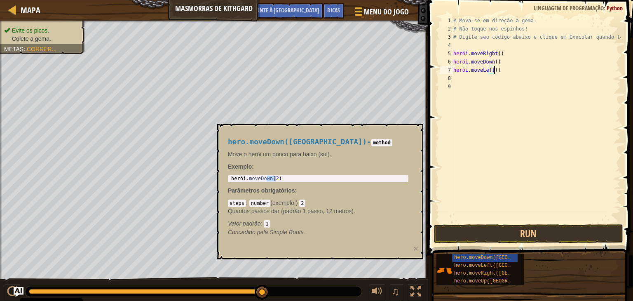
click at [496, 71] on div "# Mova-se em direção à gema. # Não toque nos espinhos! # Digite seu código abai…" at bounding box center [536, 127] width 169 height 223
click at [496, 74] on div "# Mova-se em direção à gema. # Não toque nos espinhos! # Digite seu código abai…" at bounding box center [536, 127] width 169 height 223
click at [497, 69] on div "# Mova-se em direção à gema. # Não toque nos espinhos! # Digite seu código abai…" at bounding box center [536, 127] width 169 height 223
type textarea "h"
type textarea "H"
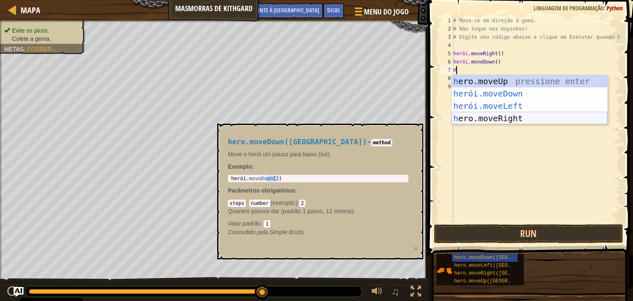
click at [488, 116] on div "h ero.moveUp pressione enter herói.moveDown ​ pressione enter herói.moveLeft ​ …" at bounding box center [530, 112] width 156 height 74
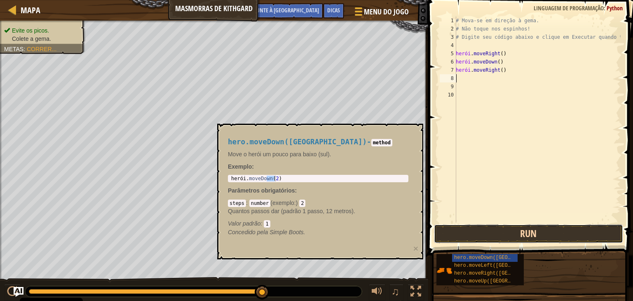
click at [479, 238] on button "Run" at bounding box center [528, 233] width 189 height 19
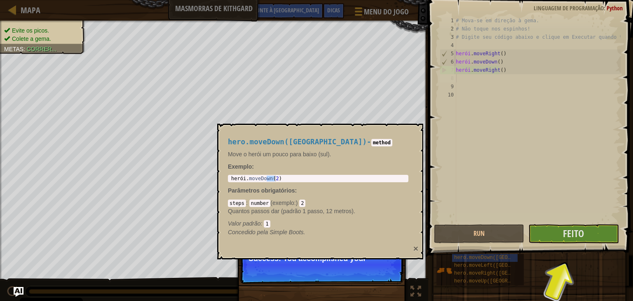
click at [417, 247] on font "×" at bounding box center [416, 248] width 5 height 9
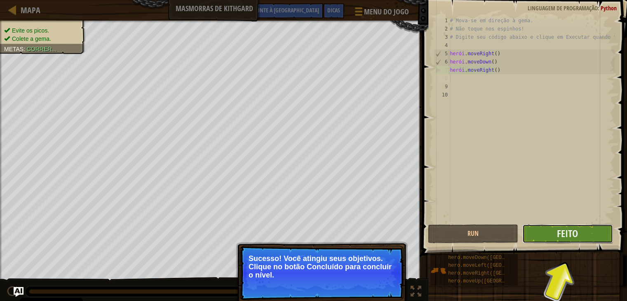
click at [540, 230] on button "Feito" at bounding box center [567, 233] width 90 height 19
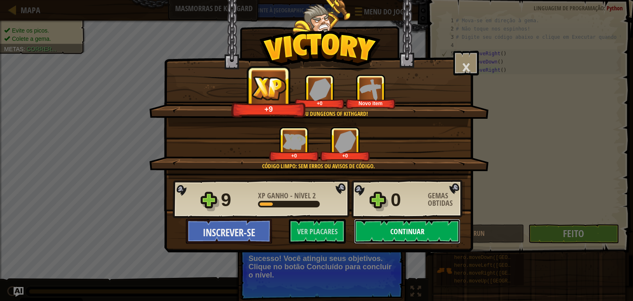
click at [409, 221] on button "Continuar" at bounding box center [407, 231] width 106 height 25
select select "en-[GEOGRAPHIC_DATA]"
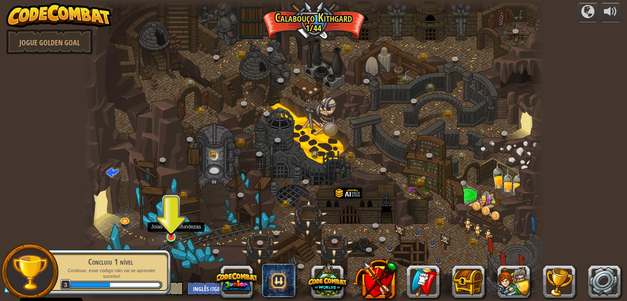
click at [168, 233] on img at bounding box center [171, 225] width 12 height 26
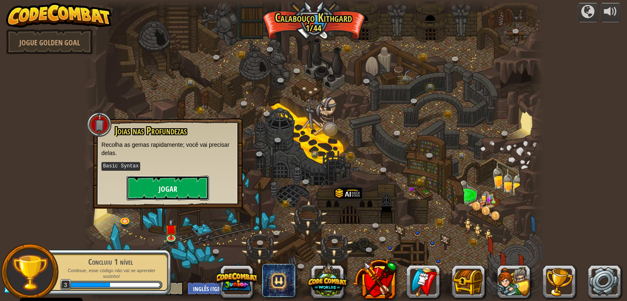
click at [143, 183] on button "Jogar" at bounding box center [168, 188] width 82 height 25
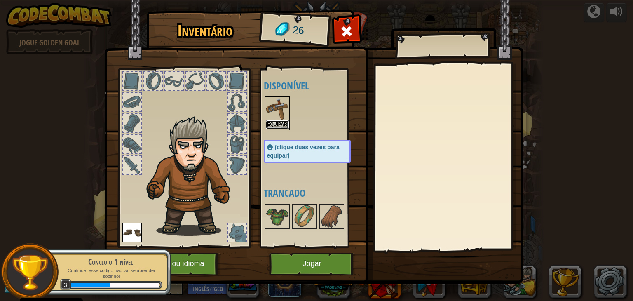
click at [281, 122] on font "Equipar" at bounding box center [277, 124] width 20 height 5
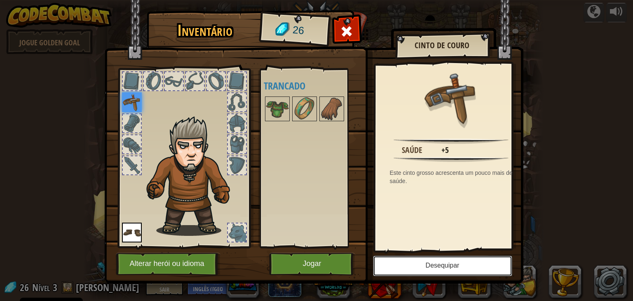
click at [442, 272] on button "Desequipar" at bounding box center [442, 266] width 139 height 21
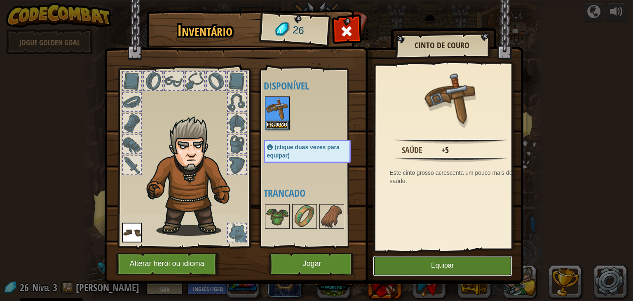
click at [442, 272] on button "Equipar" at bounding box center [442, 266] width 139 height 21
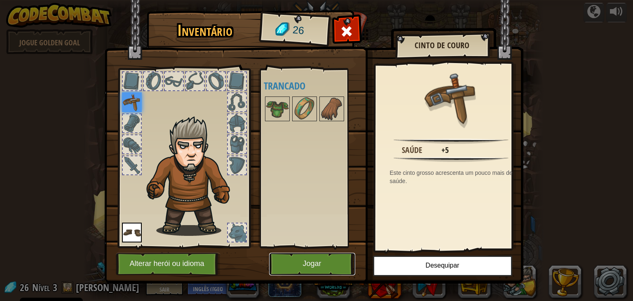
click at [317, 263] on font "Jogar" at bounding box center [312, 264] width 19 height 8
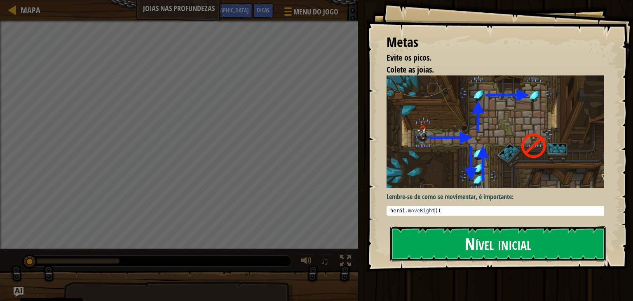
click at [476, 237] on font "Nível inicial" at bounding box center [498, 244] width 66 height 22
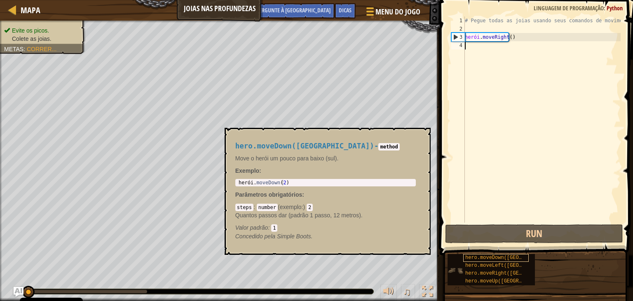
click at [475, 255] on font "hero.moveDown([GEOGRAPHIC_DATA])" at bounding box center [513, 258] width 95 height 6
drag, startPoint x: 465, startPoint y: 43, endPoint x: 465, endPoint y: 49, distance: 6.2
click at [465, 49] on div "# Pegue todas as joias usando seus comandos de movimento. herói . moveRight ( )" at bounding box center [542, 127] width 158 height 223
type textarea "H"
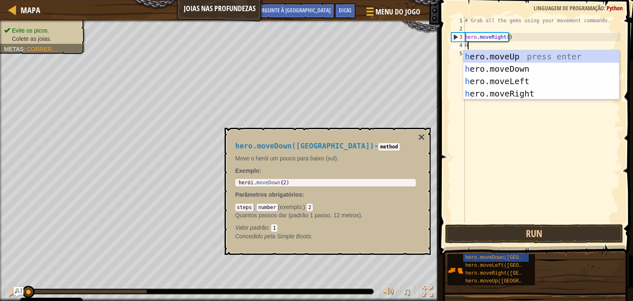
scroll to position [4, 0]
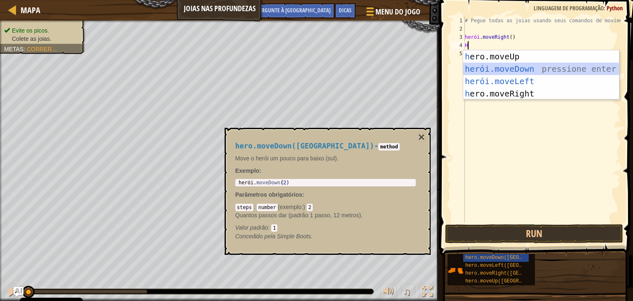
click at [516, 67] on div "h ero.moveUp pressione enter herói.moveDown ​ pressione enter herói.moveLeft ​ …" at bounding box center [541, 87] width 156 height 74
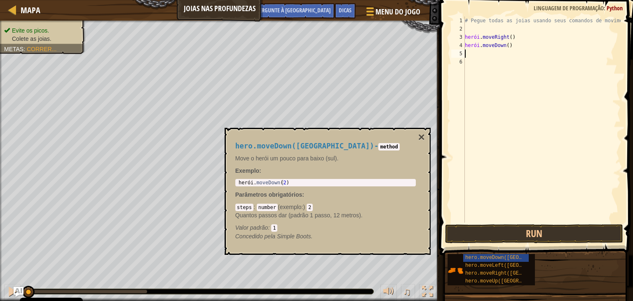
type textarea "H"
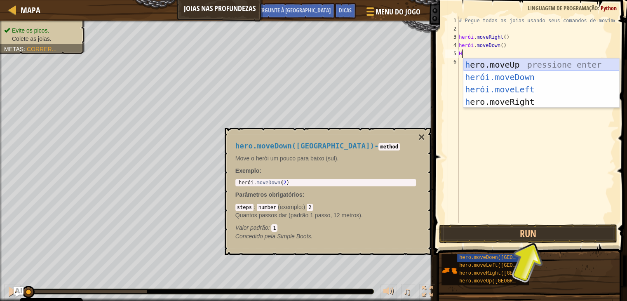
click at [525, 62] on div "h ero.moveUp pressione enter herói.moveDown ​ pressione enter herói.moveLeft ​ …" at bounding box center [541, 96] width 156 height 74
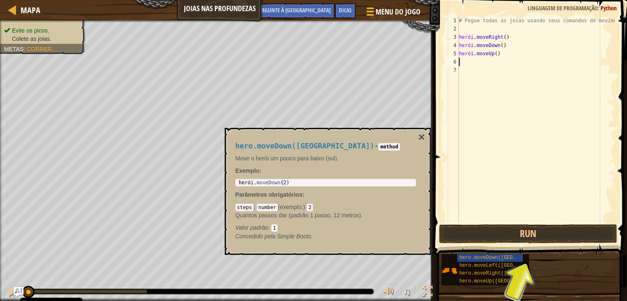
type textarea "H"
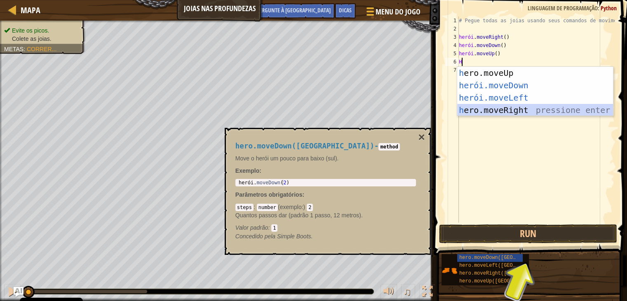
click at [506, 106] on div "h ero.moveUp pressione enter herói.moveDown ​ pressione enter herói.moveLeft ​ …" at bounding box center [535, 104] width 156 height 74
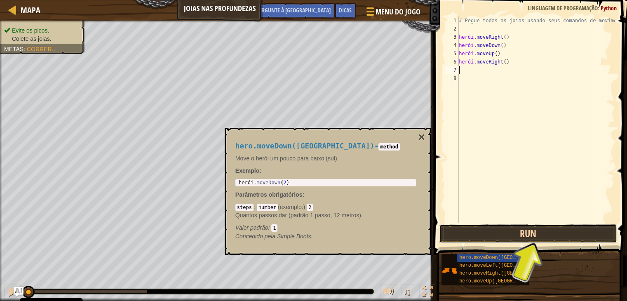
click at [565, 234] on button "Run" at bounding box center [528, 233] width 178 height 19
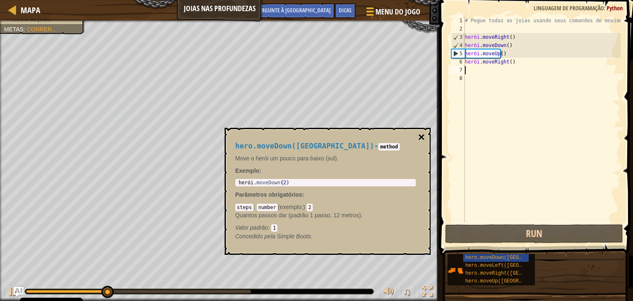
click at [419, 132] on font "×" at bounding box center [421, 137] width 7 height 13
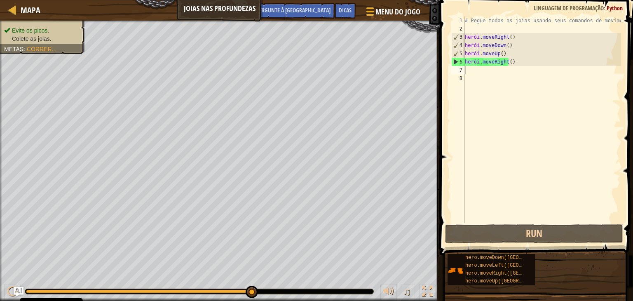
drag, startPoint x: 216, startPoint y: 289, endPoint x: 286, endPoint y: 290, distance: 70.5
click at [300, 283] on div "♫" at bounding box center [220, 289] width 440 height 25
click at [495, 62] on div "# Pegue todas as joias usando seus comandos de movimento. herói . moveRight ( )…" at bounding box center [542, 127] width 158 height 223
click at [508, 64] on div "# Pegue todas as joias usando seus comandos de movimento. herói . moveRight ( )…" at bounding box center [542, 127] width 158 height 223
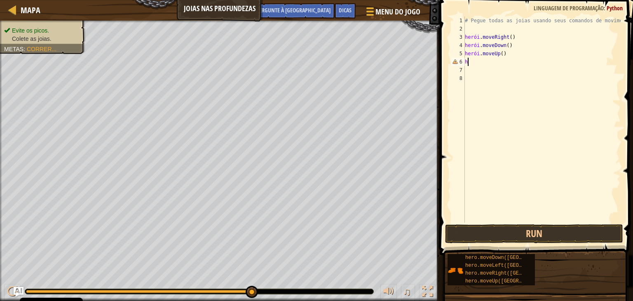
type textarea "h"
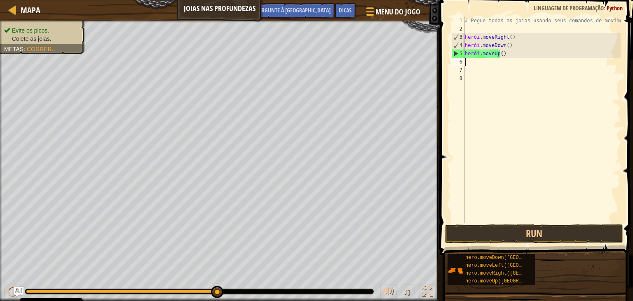
type textarea "H"
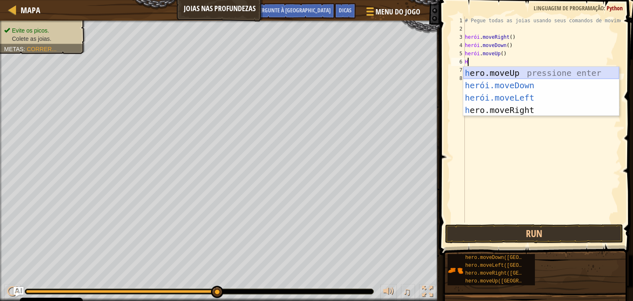
click at [568, 71] on div "h ero.moveUp pressione enter herói.moveDown ​ pressione enter herói.moveLeft ​ …" at bounding box center [541, 104] width 156 height 74
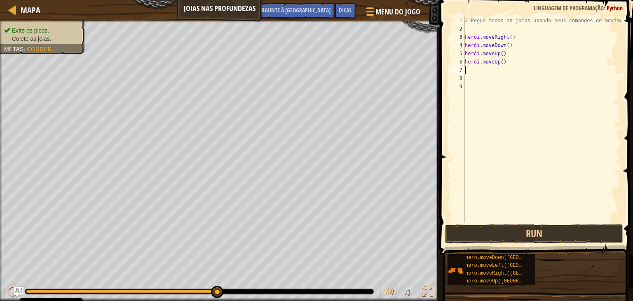
click at [463, 66] on div "1 2 3 4 5 6 7 8 9 # Pegue todas as joias usando seus comandos de movimento. her…" at bounding box center [535, 119] width 171 height 206
type textarea "H"
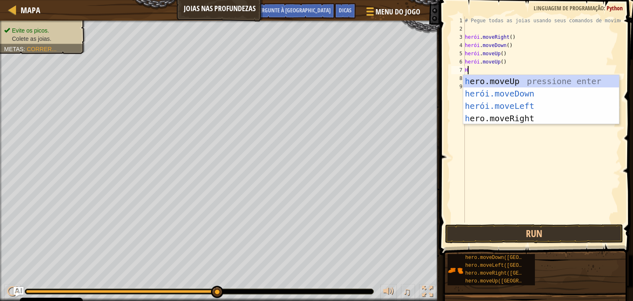
click at [526, 116] on div "h ero.moveUp pressione enter herói.moveDown ​ pressione enter herói.moveLeft ​ …" at bounding box center [541, 112] width 156 height 74
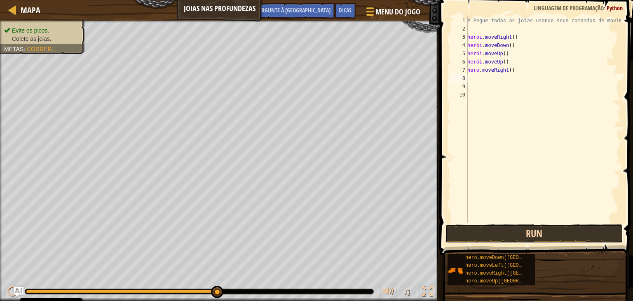
click at [480, 233] on button "Run" at bounding box center [534, 233] width 178 height 19
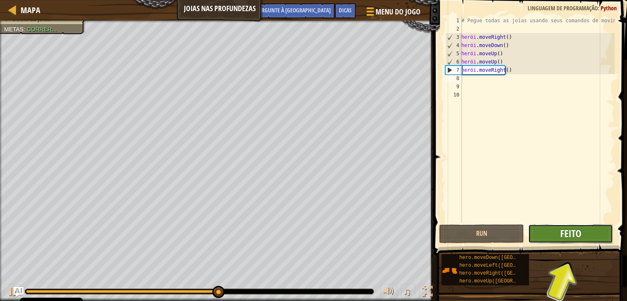
click at [566, 235] on font "Feito" at bounding box center [570, 233] width 21 height 13
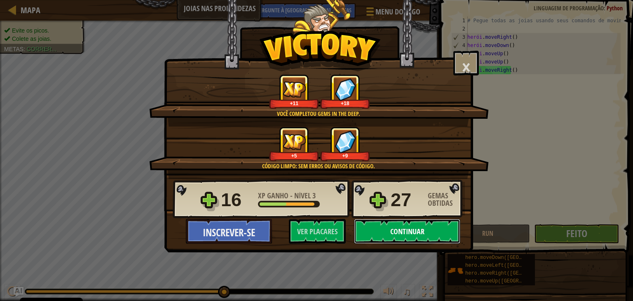
click at [404, 236] on font "Continuar" at bounding box center [407, 231] width 34 height 10
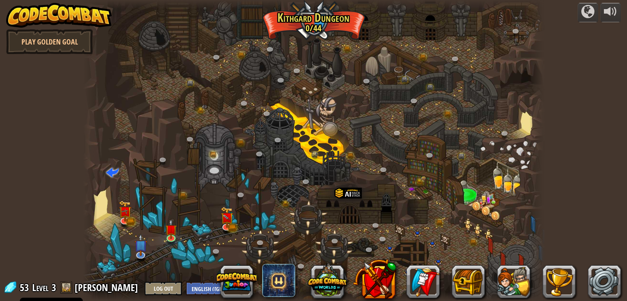
select select "en-[GEOGRAPHIC_DATA]"
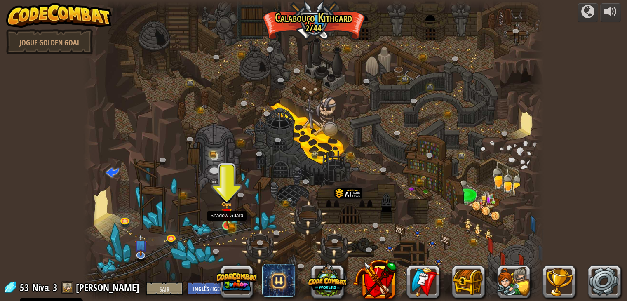
click at [228, 212] on img at bounding box center [227, 213] width 12 height 25
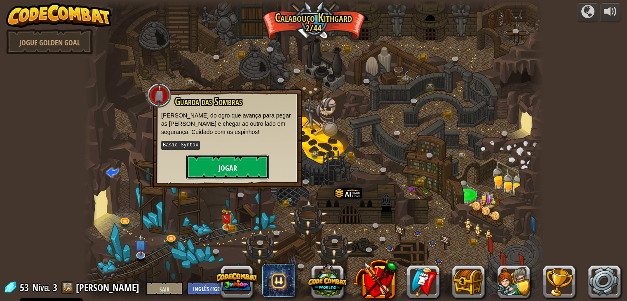
click at [256, 164] on button "Jogar" at bounding box center [227, 167] width 82 height 25
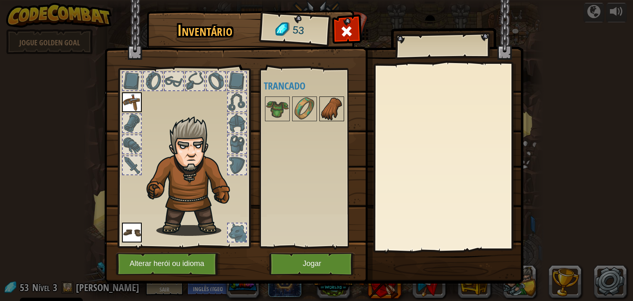
click at [325, 108] on img at bounding box center [331, 108] width 23 height 23
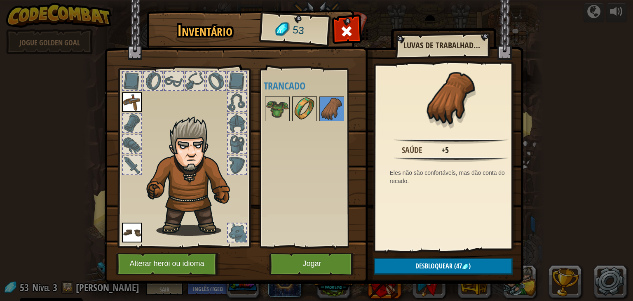
click at [295, 104] on img at bounding box center [304, 108] width 23 height 23
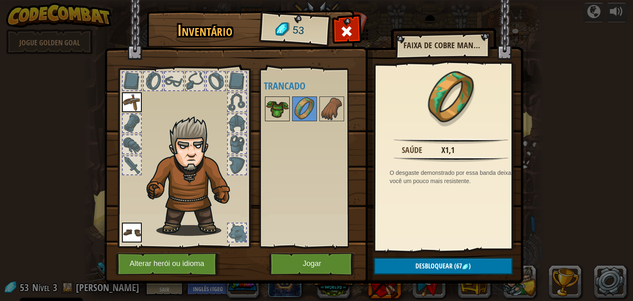
click at [277, 111] on img at bounding box center [277, 108] width 23 height 23
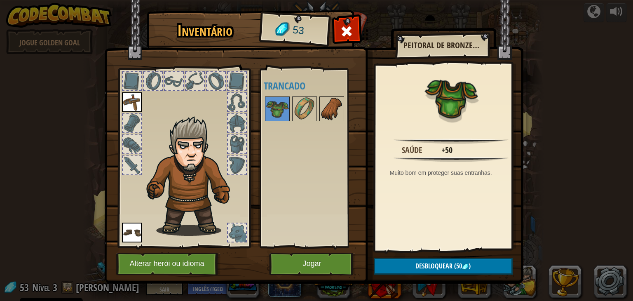
click at [329, 101] on img at bounding box center [331, 108] width 23 height 23
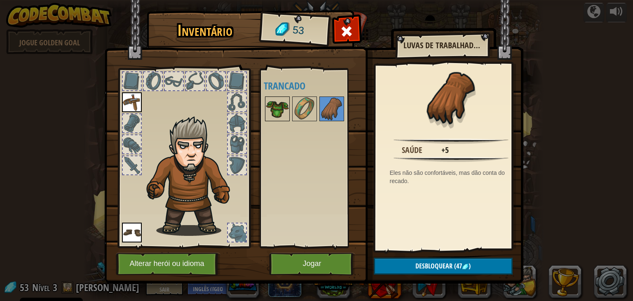
click at [272, 119] on img at bounding box center [277, 108] width 23 height 23
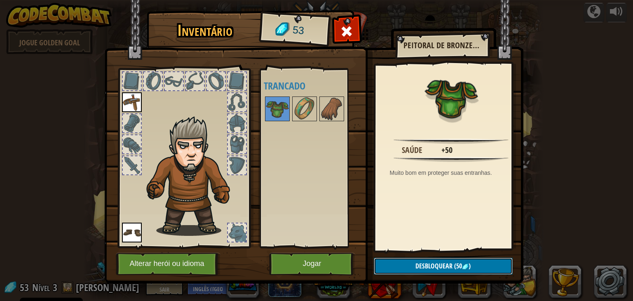
click at [429, 276] on div "Inventário 53 Disponível Equipar Equipar (clique duas vezes para equipar) Tranc…" at bounding box center [316, 148] width 419 height 272
click at [434, 266] on font "Desbloquear" at bounding box center [434, 265] width 37 height 9
click at [436, 268] on font "Confirmar" at bounding box center [444, 266] width 32 height 9
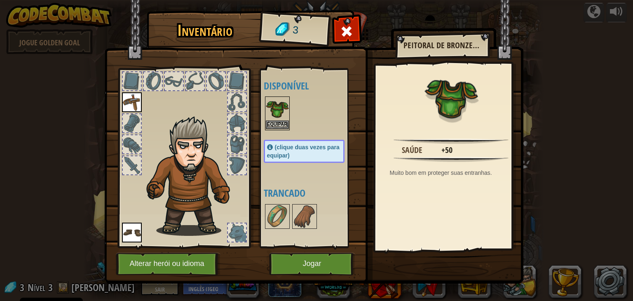
click at [270, 109] on img at bounding box center [277, 108] width 23 height 23
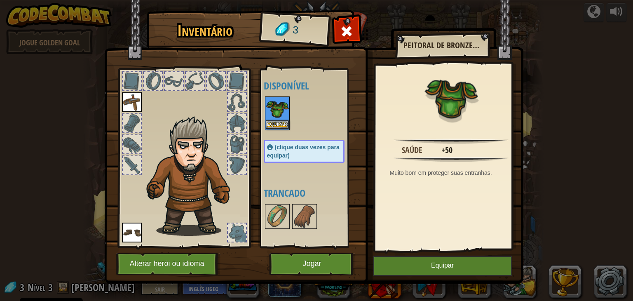
click at [275, 103] on img at bounding box center [277, 108] width 23 height 23
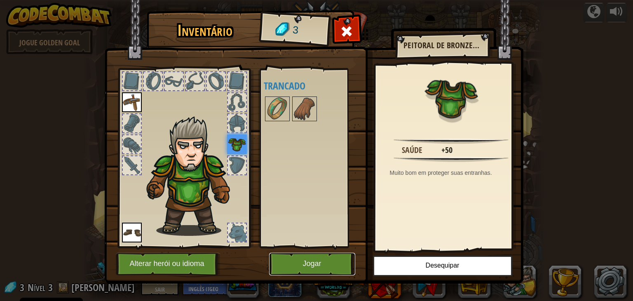
click at [330, 272] on button "Jogar" at bounding box center [312, 264] width 86 height 23
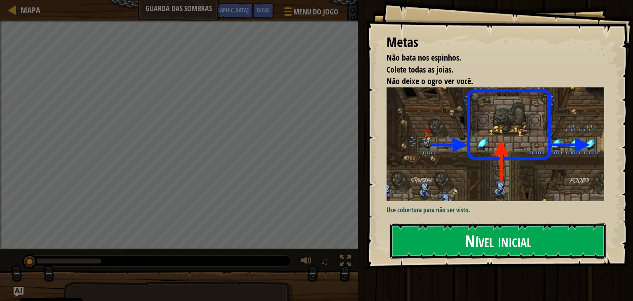
click at [474, 249] on font "Nível inicial" at bounding box center [498, 241] width 66 height 22
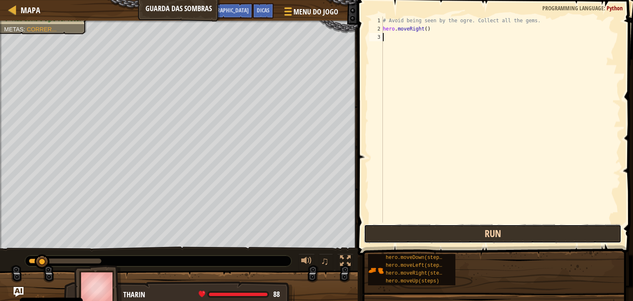
click at [441, 235] on button "Run" at bounding box center [493, 233] width 258 height 19
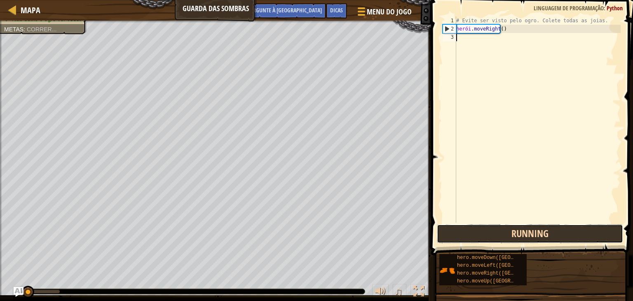
click at [442, 235] on button "Running" at bounding box center [530, 233] width 186 height 19
click at [517, 231] on button "Running" at bounding box center [530, 233] width 186 height 19
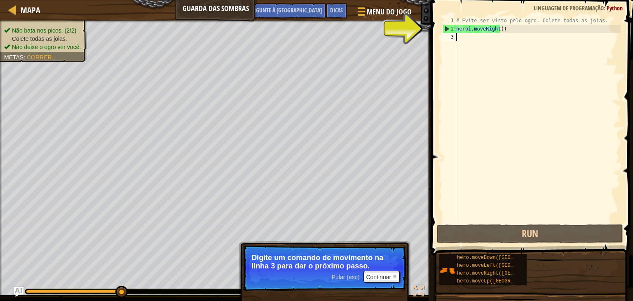
click at [457, 38] on div "# Evite ser visto pelo ogro. Colete todas as joias. herói . moveRight ( )" at bounding box center [538, 127] width 166 height 223
type textarea "H"
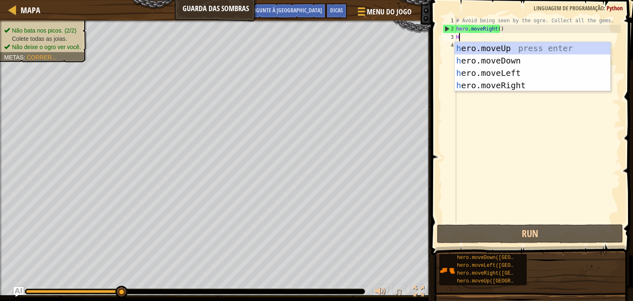
scroll to position [4, 0]
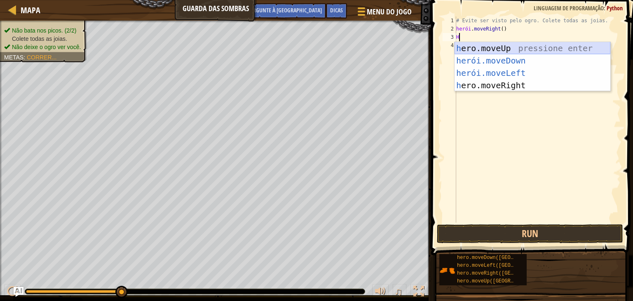
click at [498, 45] on div "h ero.moveUp pressione enter herói.moveDown ​ pressione enter herói.moveLeft ​ …" at bounding box center [533, 79] width 156 height 74
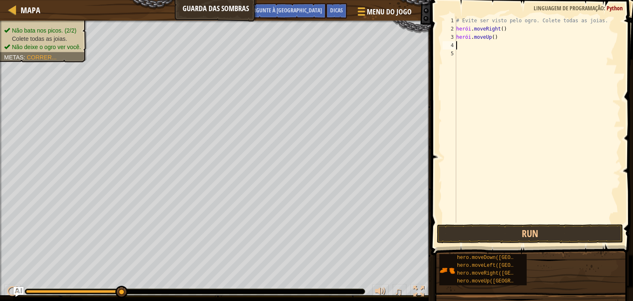
type textarea "H"
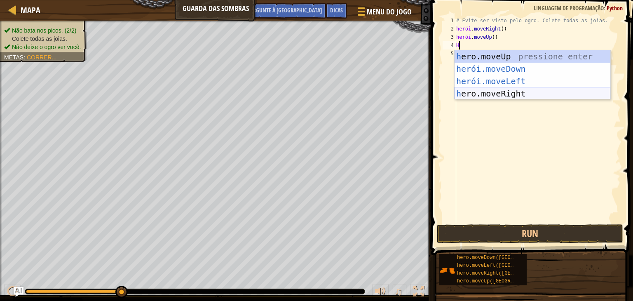
click at [529, 99] on div "h ero.moveUp pressione enter herói.moveDown ​ pressione enter herói.moveLeft ​ …" at bounding box center [533, 87] width 156 height 74
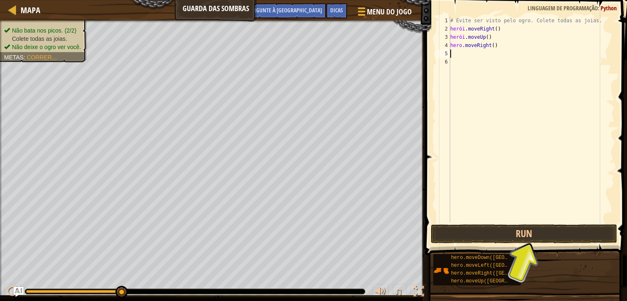
type textarea "H"
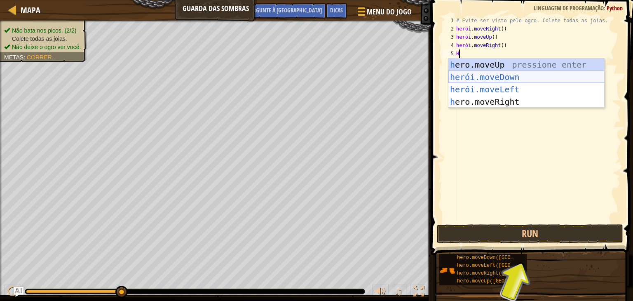
drag, startPoint x: 485, startPoint y: 73, endPoint x: 489, endPoint y: 79, distance: 7.4
click at [489, 75] on div "h ero.moveUp pressione enter herói.moveDown ​ pressione enter herói.moveLeft ​ …" at bounding box center [527, 96] width 156 height 74
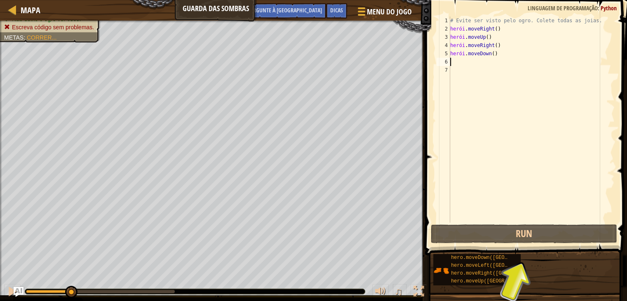
click at [456, 63] on div "# Evite ser visto pelo ogro. Colete todas as joias. herói . moveRight ( ) herói…" at bounding box center [532, 127] width 166 height 223
type textarea "H"
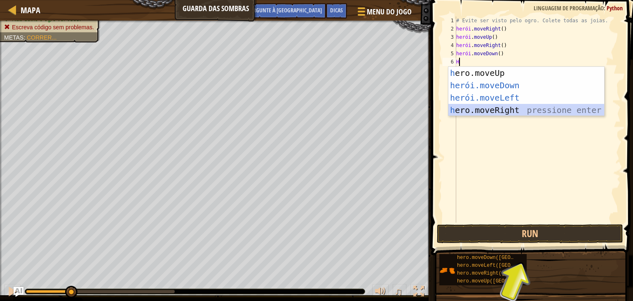
click at [499, 105] on div "h ero.moveUp pressione enter herói.moveDown ​ pressione enter herói.moveLeft ​ …" at bounding box center [527, 104] width 156 height 74
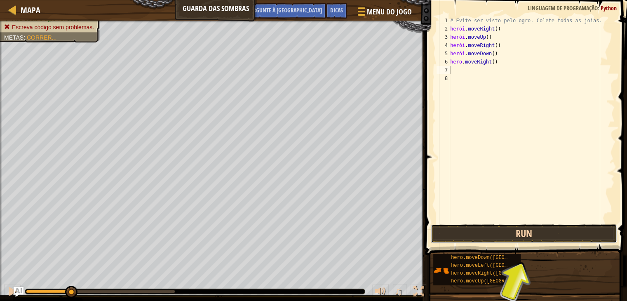
click at [515, 230] on button "Run" at bounding box center [524, 233] width 186 height 19
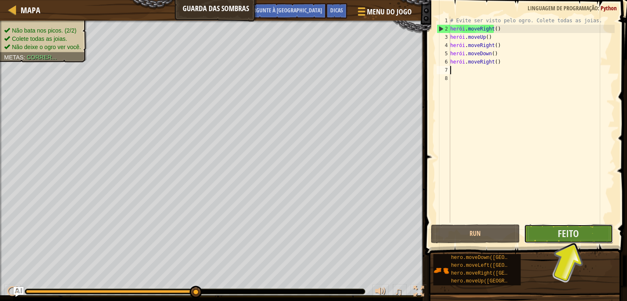
click at [551, 228] on button "Feito" at bounding box center [568, 233] width 89 height 19
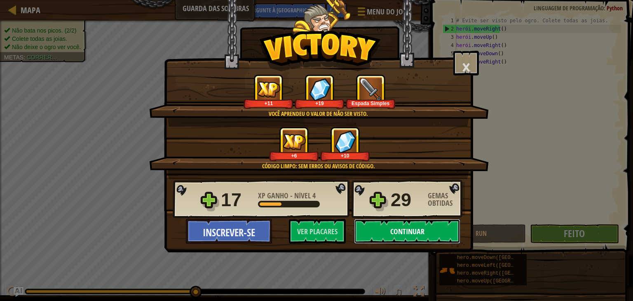
click at [390, 226] on font "Continuar" at bounding box center [407, 231] width 34 height 10
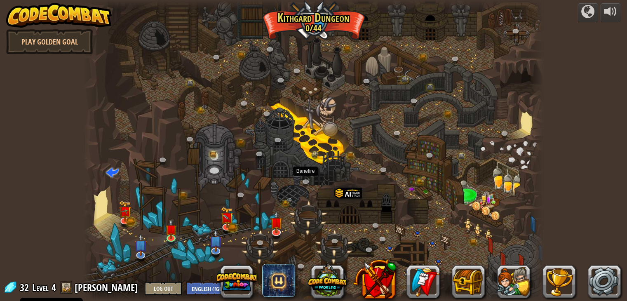
select select "en-[GEOGRAPHIC_DATA]"
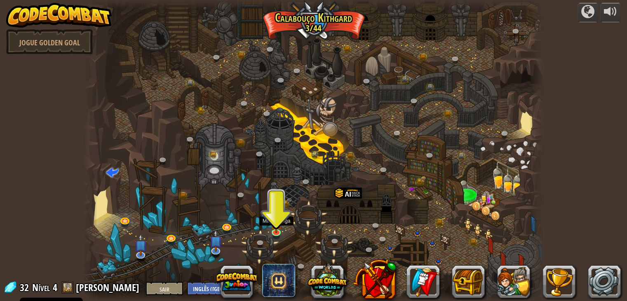
click at [274, 221] on img at bounding box center [277, 224] width 12 height 20
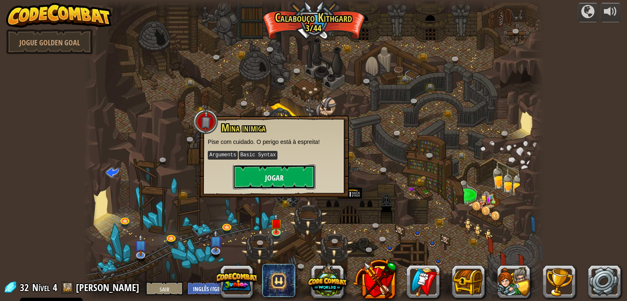
click at [268, 179] on font "Jogar" at bounding box center [274, 178] width 19 height 10
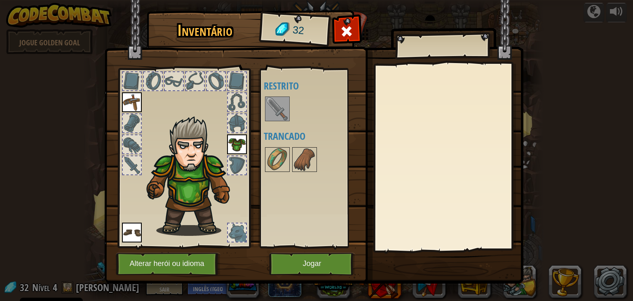
click at [278, 105] on img at bounding box center [277, 108] width 23 height 23
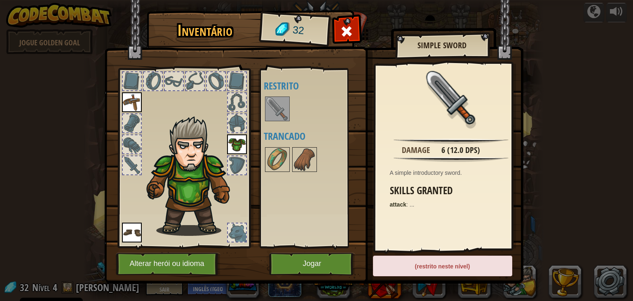
click at [278, 105] on img at bounding box center [277, 108] width 23 height 23
click at [276, 106] on img at bounding box center [277, 108] width 23 height 23
click at [356, 28] on div at bounding box center [347, 34] width 26 height 26
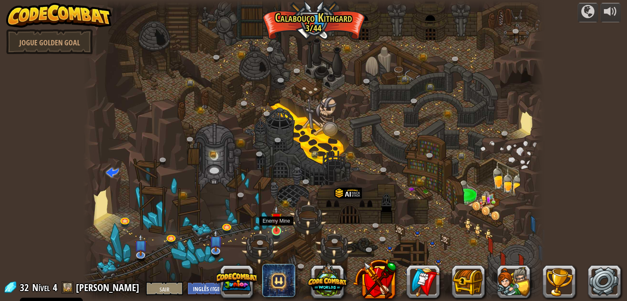
click at [280, 233] on div at bounding box center [276, 230] width 9 height 9
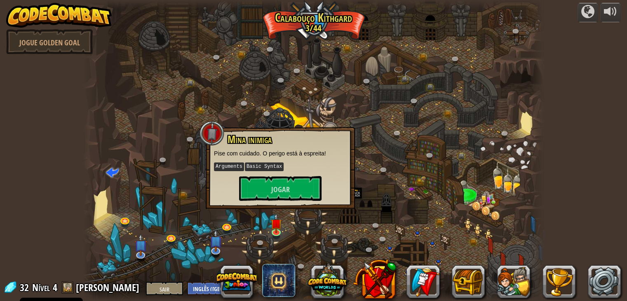
click at [289, 172] on div "Mina inimiga Pise com cuidado. O perigo está à espreita! Arguments Basic Syntax…" at bounding box center [280, 167] width 133 height 67
click at [303, 185] on button "Jogar" at bounding box center [280, 188] width 82 height 25
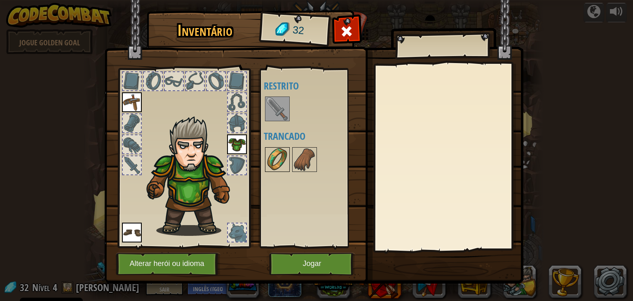
click at [280, 164] on img at bounding box center [277, 159] width 23 height 23
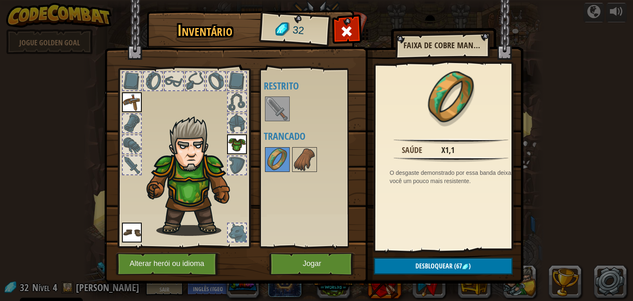
click at [290, 161] on div at bounding box center [315, 159] width 103 height 27
click at [293, 160] on img at bounding box center [304, 159] width 23 height 23
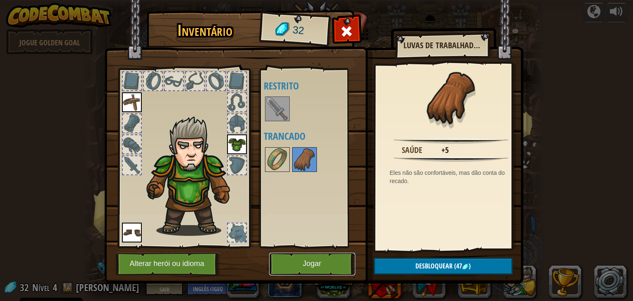
click at [329, 254] on button "Jogar" at bounding box center [312, 264] width 86 height 23
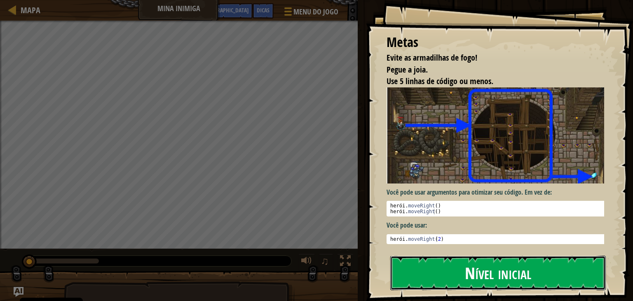
click at [557, 274] on button "Nível inicial" at bounding box center [498, 273] width 216 height 35
click at [508, 174] on img at bounding box center [499, 135] width 224 height 96
click at [528, 269] on font "Nível inicial" at bounding box center [498, 272] width 66 height 22
click at [515, 268] on font "Nível inicial" at bounding box center [498, 272] width 66 height 22
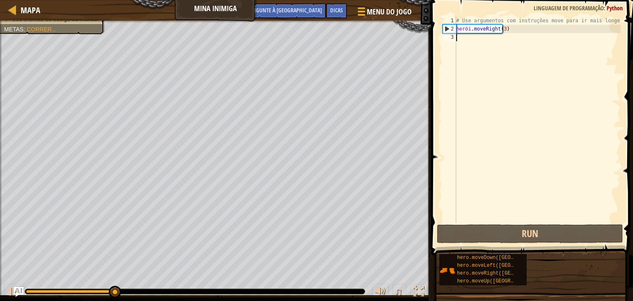
type textarea "H"
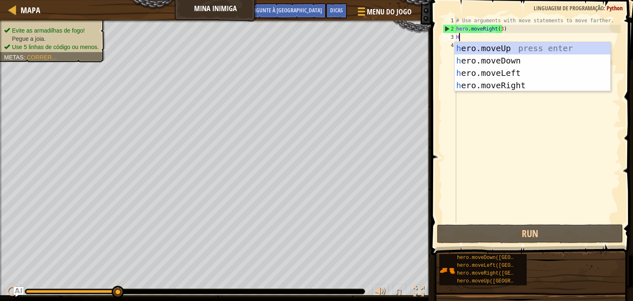
scroll to position [4, 0]
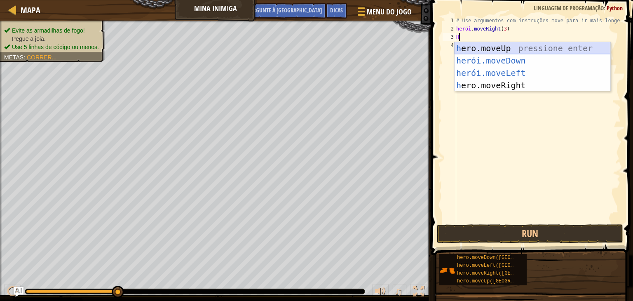
click at [473, 47] on div "h ero.moveUp pressione enter herói.moveDown ​ pressione enter herói.moveLeft ​ …" at bounding box center [533, 79] width 156 height 74
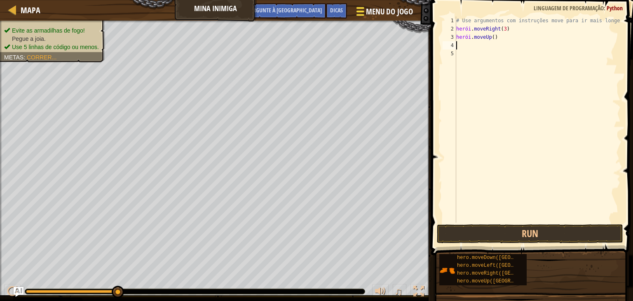
type textarea "H"
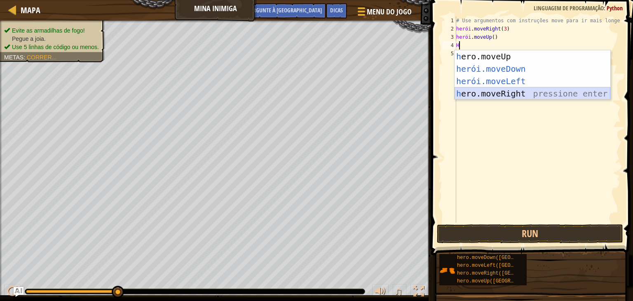
click at [508, 90] on div "h ero.moveUp pressione enter herói.moveDown ​ pressione enter herói.moveLeft ​ …" at bounding box center [533, 87] width 156 height 74
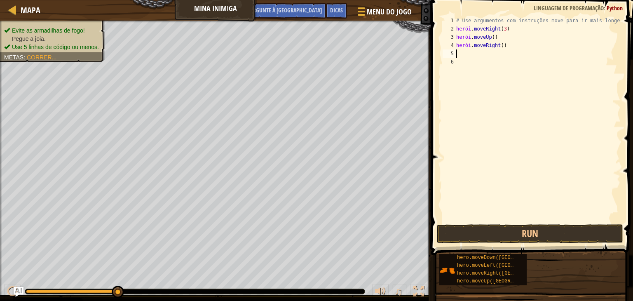
type textarea "H"
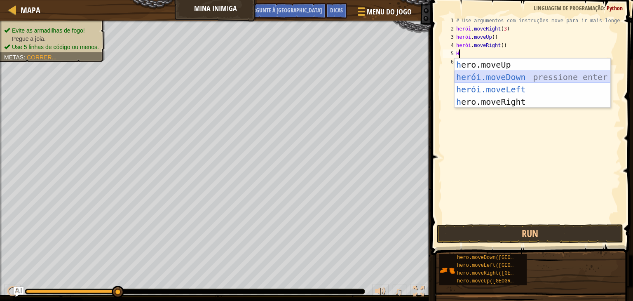
click at [482, 75] on div "h ero.moveUp pressione enter herói.moveDown ​ pressione enter herói.moveLeft ​ …" at bounding box center [533, 96] width 156 height 74
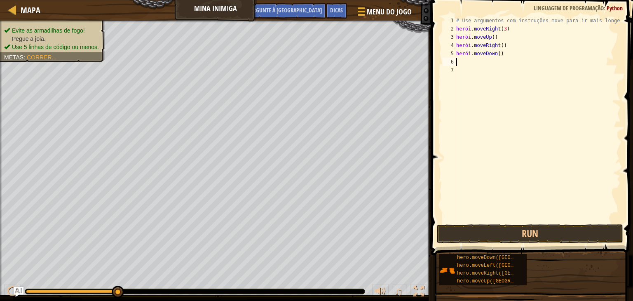
click at [508, 54] on div "# Use argumentos com instruções move para ir mais longe. herói . moveRight ( 3 …" at bounding box center [538, 127] width 166 height 223
click at [507, 55] on div "# Use argumentos com instruções move para ir mais longe. herói . moveRight ( 3 …" at bounding box center [538, 127] width 166 height 223
click at [508, 53] on div "# Use argumentos com instruções move para ir mais longe. herói . moveRight ( 3 …" at bounding box center [538, 127] width 166 height 223
type textarea "h"
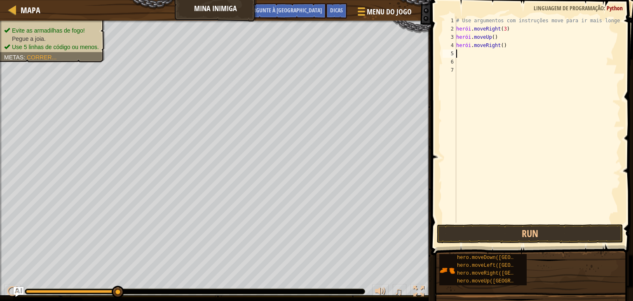
type textarea "H"
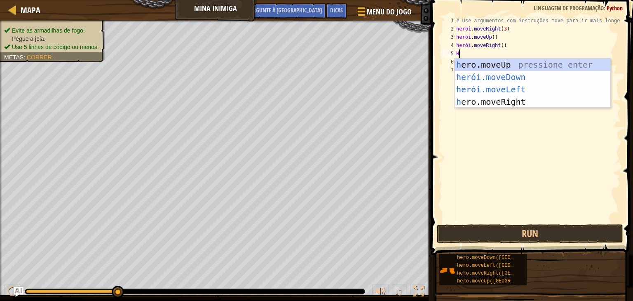
click at [476, 75] on div "h ero.moveUp pressione enter herói.moveDown ​ pressione enter herói.moveLeft ​ …" at bounding box center [533, 96] width 156 height 74
click at [501, 78] on div "# Use argumentos com instruções move para ir mais longe. herói . moveRight ( 3 …" at bounding box center [538, 127] width 166 height 223
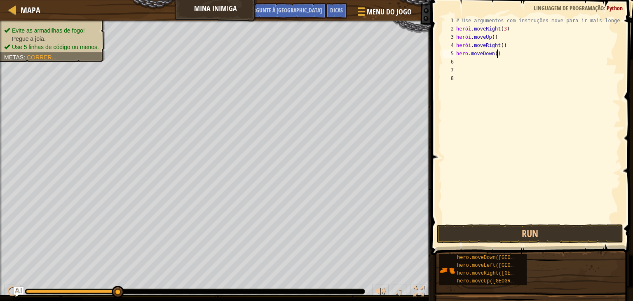
click at [497, 52] on div "# Use argumentos com instruções move para ir mais longe. herói . moveRight ( 3 …" at bounding box center [538, 127] width 166 height 223
click at [510, 50] on div "# Use argumentos com instruções move para ir mais longe. herói . moveRight ( 3 …" at bounding box center [538, 127] width 166 height 223
click at [510, 54] on div "# Use argumentos com instruções move para ir mais longe. herói . moveRight ( 3 …" at bounding box center [538, 127] width 166 height 223
type textarea "hero.moveDown()"
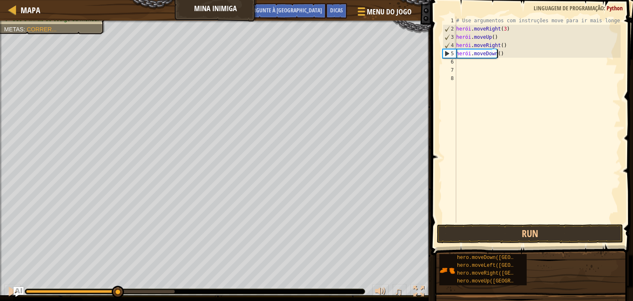
click at [465, 108] on div "# Use argumentos com instruções move para ir mais longe. herói . moveRight ( 3 …" at bounding box center [538, 127] width 166 height 223
click at [507, 55] on div "# Use argumentos com instruções move para ir mais longe. herói . moveRight ( 3 …" at bounding box center [538, 127] width 166 height 223
type textarea "hero.moveDown()"
click at [507, 55] on div "# Use argumentos com instruções move para ir mais longe. herói . moveRight ( 3 …" at bounding box center [538, 127] width 166 height 223
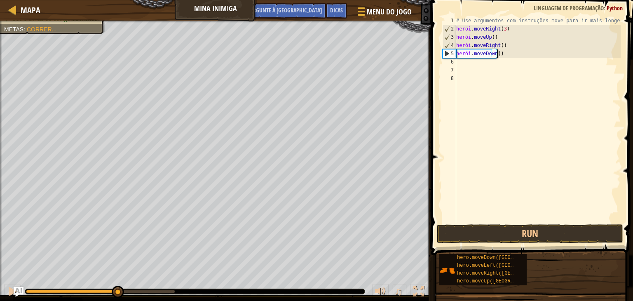
click at [507, 55] on div "# Use argumentos com instruções move para ir mais longe. herói . moveRight ( 3 …" at bounding box center [538, 127] width 166 height 223
click at [507, 50] on div "# Use argumentos com instruções move para ir mais longe. herói . moveRight ( 3 …" at bounding box center [538, 127] width 166 height 223
click at [506, 52] on div "# Use argumentos com instruções move para ir mais longe. herói . moveRight ( 3 …" at bounding box center [538, 127] width 166 height 223
click at [509, 56] on div "# Use argumentos com instruções move para ir mais longe. herói . moveRight ( 3 …" at bounding box center [538, 127] width 166 height 223
click at [508, 56] on div "# Use argumentos com instruções move para ir mais longe. herói . moveRight ( 3 …" at bounding box center [538, 127] width 166 height 223
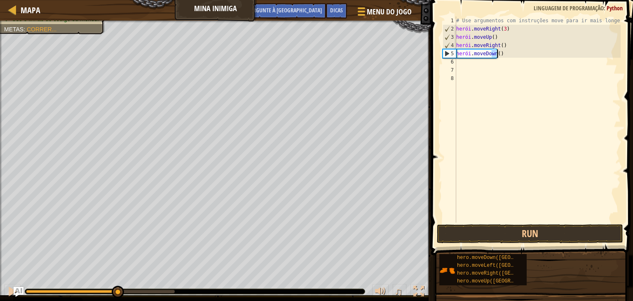
click at [478, 63] on div "# Use argumentos com instruções move para ir mais longe. herói . moveRight ( 3 …" at bounding box center [538, 127] width 166 height 223
click at [490, 59] on div "# Use argumentos com instruções move para ir mais longe. herói . moveRight ( 3 …" at bounding box center [538, 127] width 166 height 223
click at [488, 70] on div "# Use argumentos com instruções move para ir mais longe. herói . moveRight ( 3 …" at bounding box center [538, 127] width 166 height 223
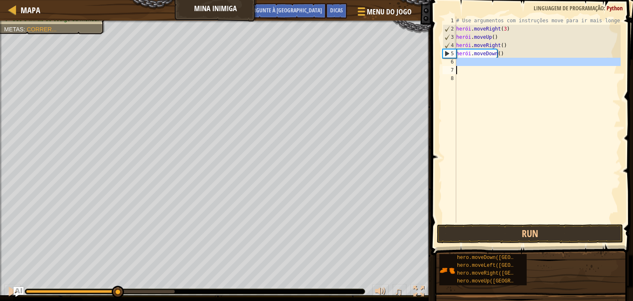
click at [500, 56] on div "# Use argumentos com instruções move para ir mais longe. herói . moveRight ( 3 …" at bounding box center [538, 127] width 166 height 223
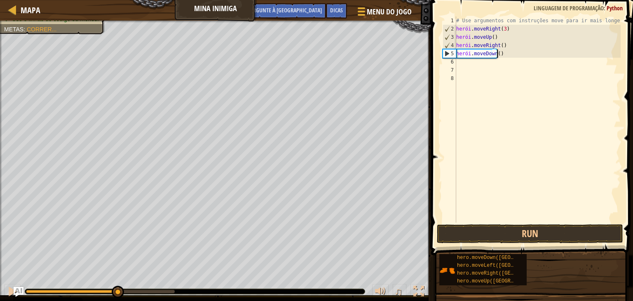
click at [508, 53] on div "# Use argumentos com instruções move para ir mais longe. herói . moveRight ( 3 …" at bounding box center [538, 127] width 166 height 223
click at [513, 28] on div "# Use argumentos com instruções move para ir mais longe. herói . moveRight ( 3 …" at bounding box center [538, 127] width 166 height 223
type textarea "hero.moveRight(3)"
click at [333, 9] on font "Dicas" at bounding box center [336, 10] width 13 height 8
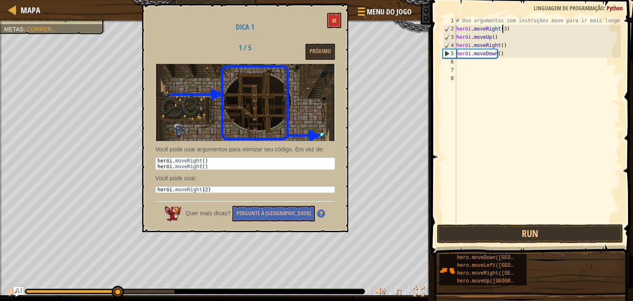
click at [327, 16] on div "Dica 1 1 / 5 Próximo Você pode usar argumentos para otimizar seu código. Em vez…" at bounding box center [245, 118] width 206 height 228
click at [329, 16] on button at bounding box center [334, 20] width 14 height 15
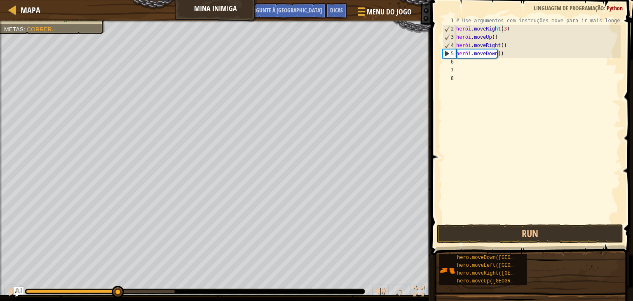
click at [507, 58] on div "# Use argumentos com instruções move para ir mais longe. herói . moveRight ( 3 …" at bounding box center [538, 127] width 166 height 223
click at [508, 52] on div "# Use argumentos com instruções move para ir mais longe. herói . moveRight ( 3 …" at bounding box center [538, 127] width 166 height 223
click at [510, 58] on div "# Use argumentos com instruções move para ir mais longe. herói . moveRight ( 3 …" at bounding box center [538, 127] width 166 height 223
type textarea "hero.moveDown()"
click at [518, 89] on div "# Use argumentos com instruções move para ir mais longe. herói . moveRight ( 3 …" at bounding box center [538, 127] width 166 height 223
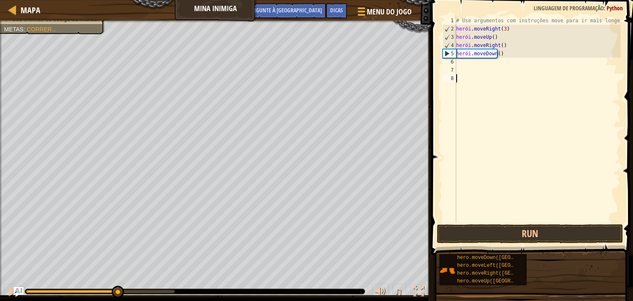
click at [487, 60] on div "# Use argumentos com instruções move para ir mais longe. herói . moveRight ( 3 …" at bounding box center [538, 127] width 166 height 223
drag, startPoint x: 510, startPoint y: 55, endPoint x: 505, endPoint y: 48, distance: 8.5
click at [505, 48] on div "# Use argumentos com instruções move para ir mais longe. herói . moveRight ( 3 …" at bounding box center [538, 127] width 166 height 223
click at [509, 54] on div "# Use argumentos com instruções move para ir mais longe. herói . moveRight ( 3 …" at bounding box center [538, 119] width 166 height 206
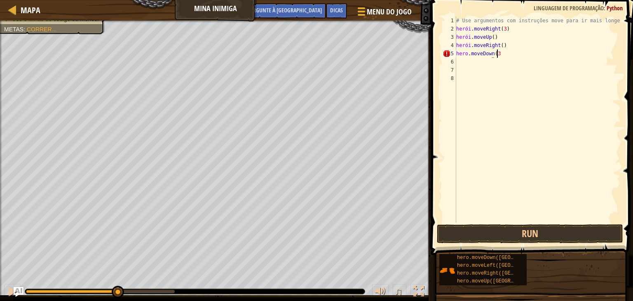
scroll to position [4, 3]
type textarea "hero.moveDown(3)"
click at [459, 61] on div "# Use argumentos com instruções move para ir mais longe. herói . moveRight ( 3 …" at bounding box center [538, 127] width 166 height 223
type textarea "H"
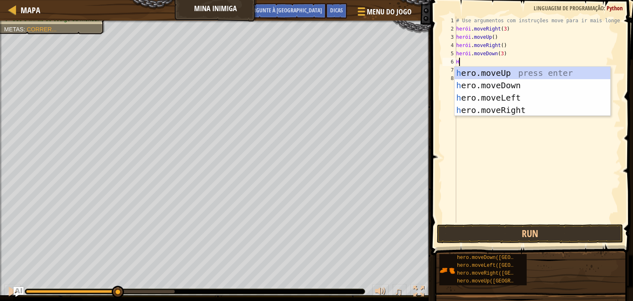
click at [507, 104] on div "h ero.moveUp press enter h ero.moveDown press enter h ero.moveLeft press enter …" at bounding box center [533, 104] width 156 height 74
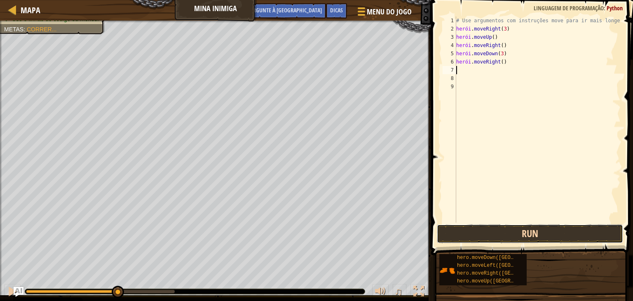
click at [542, 230] on button "Run" at bounding box center [530, 233] width 186 height 19
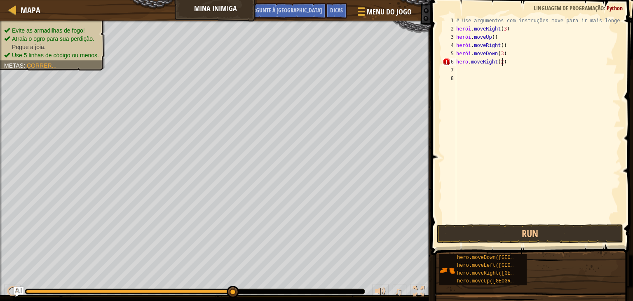
scroll to position [4, 3]
type textarea "hero.moveRight(2)"
click at [480, 229] on button "Run" at bounding box center [530, 233] width 186 height 19
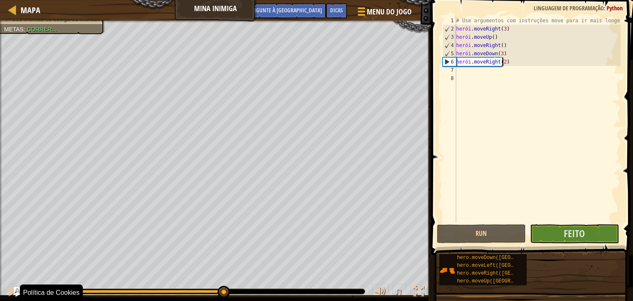
drag, startPoint x: 180, startPoint y: 288, endPoint x: 221, endPoint y: 320, distance: 51.7
click at [221, 0] on html "Política de Cookies O CodeCombat [GEOGRAPHIC_DATA] alguns cookies essenciais e …" at bounding box center [316, 0] width 633 height 0
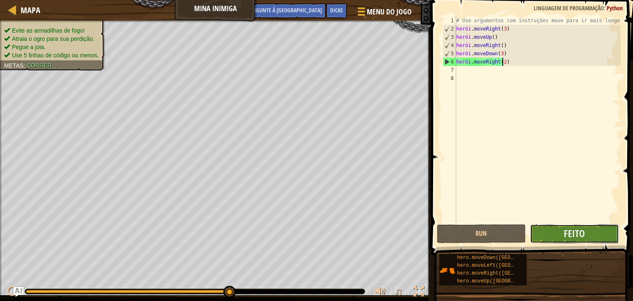
click at [553, 234] on button "Feito" at bounding box center [574, 233] width 89 height 19
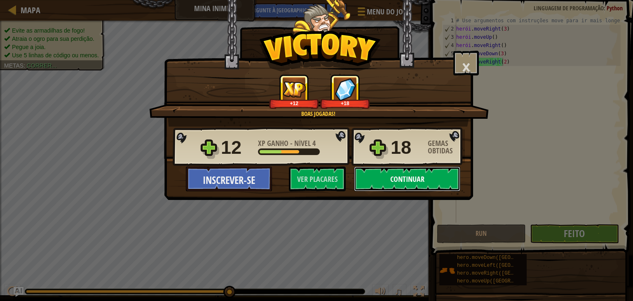
click at [410, 177] on font "Continuar" at bounding box center [407, 179] width 34 height 10
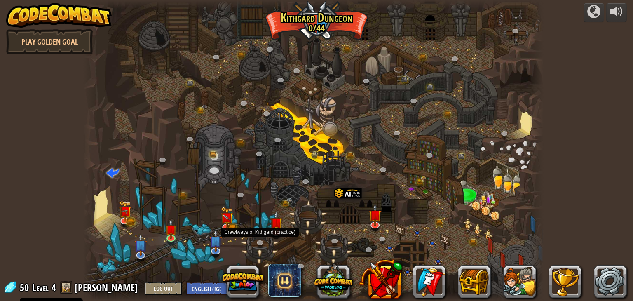
select select "en-[GEOGRAPHIC_DATA]"
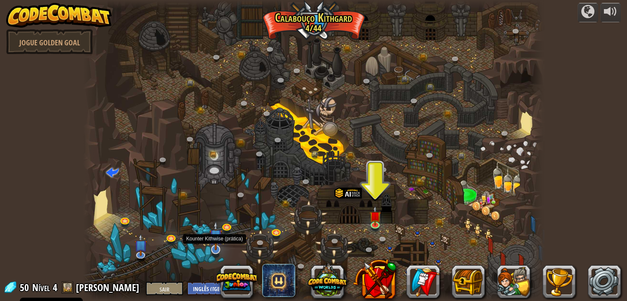
click at [209, 242] on img at bounding box center [215, 236] width 13 height 30
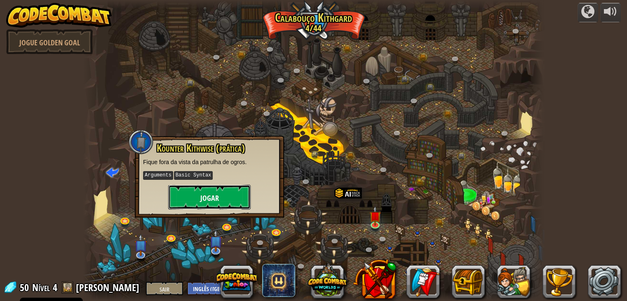
click at [221, 198] on button "Jogar" at bounding box center [209, 197] width 82 height 25
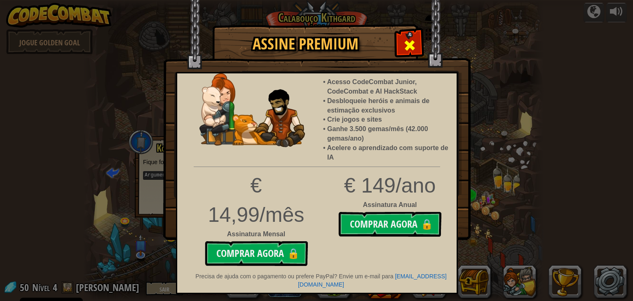
click at [421, 36] on div at bounding box center [410, 44] width 26 height 26
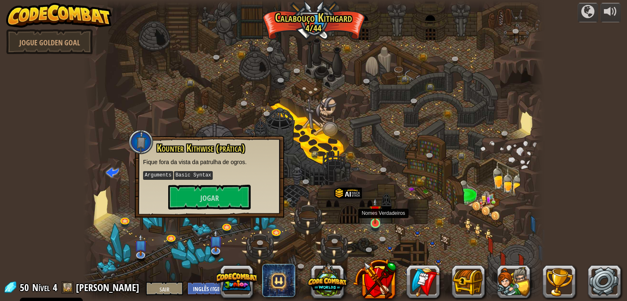
click at [373, 221] on img at bounding box center [375, 211] width 12 height 26
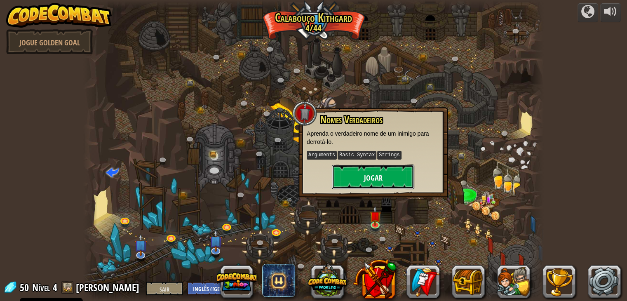
click at [403, 184] on button "Jogar" at bounding box center [373, 177] width 82 height 25
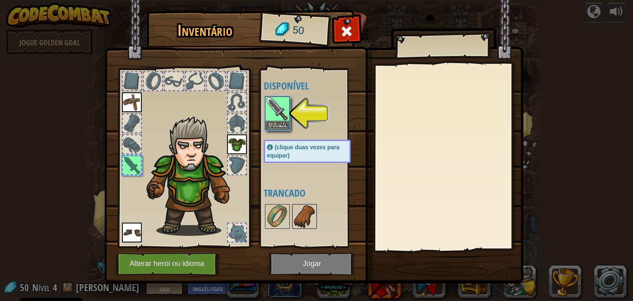
click at [304, 214] on img at bounding box center [304, 216] width 23 height 23
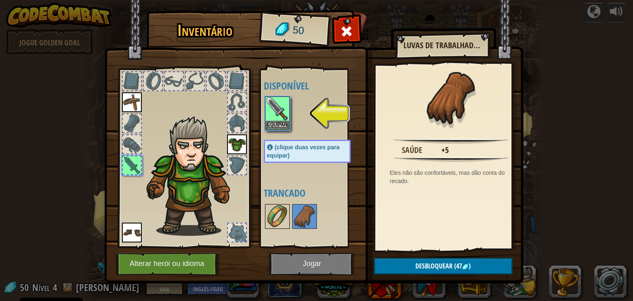
click at [272, 211] on img at bounding box center [277, 216] width 23 height 23
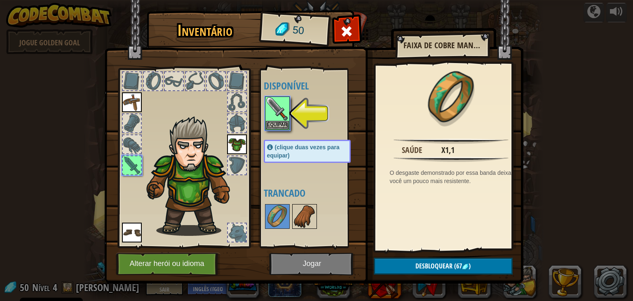
click at [310, 212] on img at bounding box center [304, 216] width 23 height 23
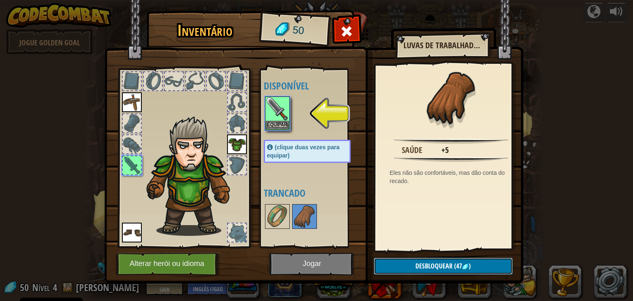
click at [416, 268] on font "Desbloquear" at bounding box center [434, 265] width 37 height 9
click at [420, 263] on button "Confirmar" at bounding box center [443, 266] width 139 height 17
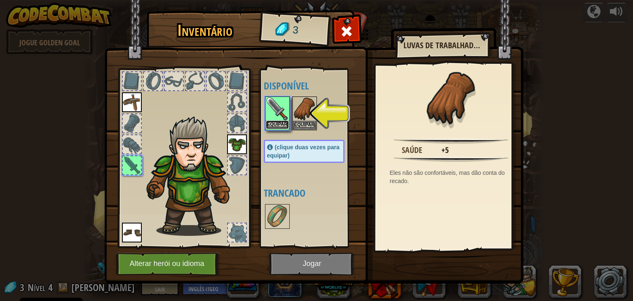
click at [275, 122] on font "Equipar" at bounding box center [277, 124] width 20 height 5
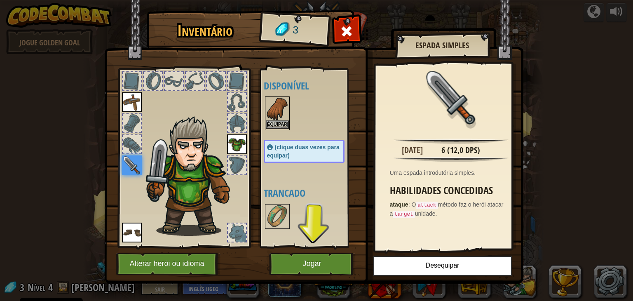
click at [271, 107] on img at bounding box center [277, 108] width 23 height 23
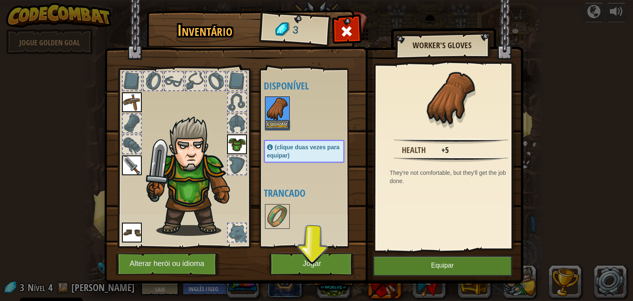
click at [271, 107] on img at bounding box center [277, 108] width 23 height 23
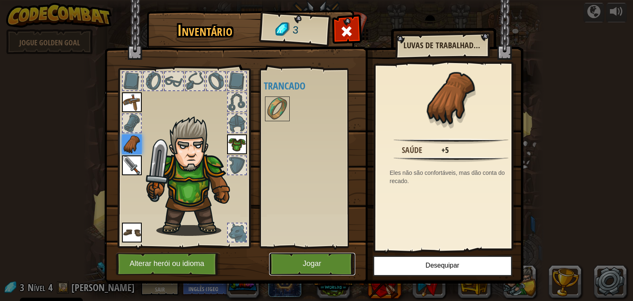
click at [312, 261] on font "Jogar" at bounding box center [312, 264] width 19 height 8
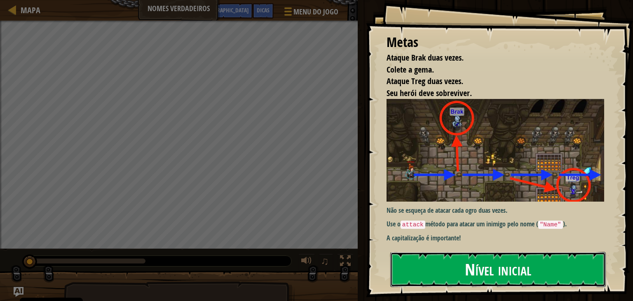
click at [412, 265] on button "Nível inicial" at bounding box center [498, 269] width 216 height 35
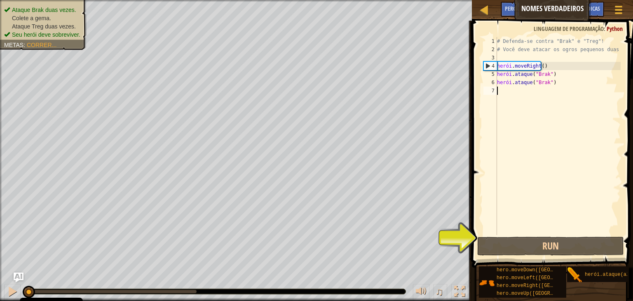
click at [549, 85] on div "# Defenda-se contra "Brak" e "Treg"! # Você deve atacar os ogros pequenos duas …" at bounding box center [558, 144] width 125 height 214
click at [563, 83] on div "# Defenda-se contra "Brak" e "Treg"! # Você deve atacar os ogros pequenos duas …" at bounding box center [558, 144] width 125 height 214
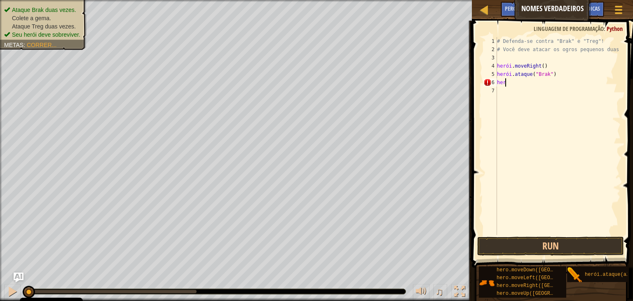
scroll to position [4, 0]
type textarea "h"
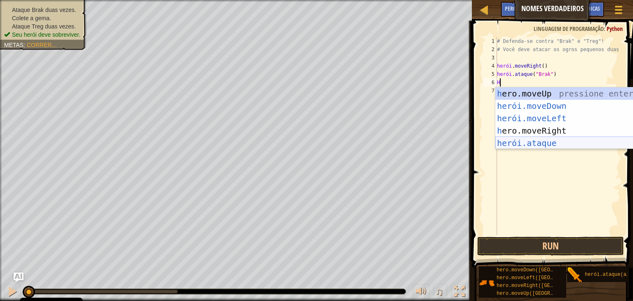
drag, startPoint x: 538, startPoint y: 147, endPoint x: 526, endPoint y: 139, distance: 14.6
click at [538, 147] on div "h ero.moveUp pressione enter herói.moveDown ​ pressione enter herói.moveLeft ​ …" at bounding box center [574, 130] width 156 height 87
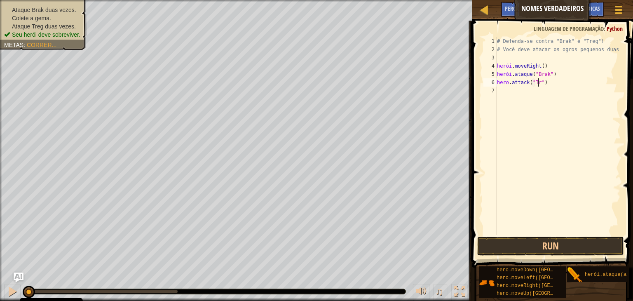
scroll to position [4, 3]
type textarea "hero.attack("Treg")"
click at [569, 87] on div "# Defenda-se contra "Brak" e "Treg"! # Você deve atacar os ogros pequenos duas …" at bounding box center [558, 144] width 125 height 214
click at [562, 81] on div "# Defenda-se contra "Brak" e "Treg"! # Você deve atacar os ogros pequenos duas …" at bounding box center [558, 144] width 125 height 214
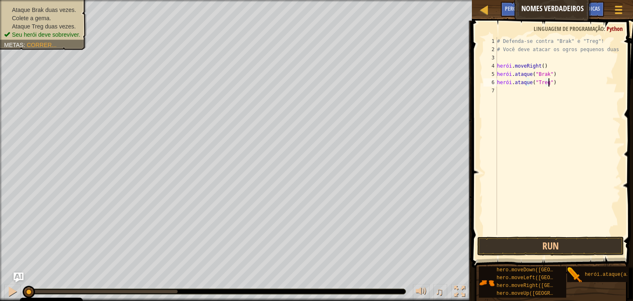
click at [561, 84] on div "# Defenda-se contra "Brak" e "Treg"! # Você deve atacar os ogros pequenos duas …" at bounding box center [558, 144] width 125 height 214
type textarea "hero.attack("Treg")("
click at [505, 90] on div "# Defenda-se contra "Brak" e "Treg"! # Você deve atacar os ogros pequenos duas …" at bounding box center [558, 144] width 125 height 214
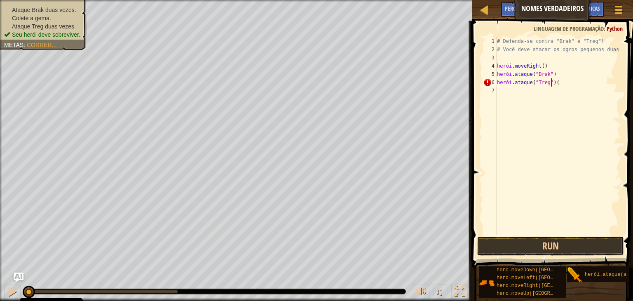
click at [571, 83] on div "# Defenda-se contra "Brak" e "Treg"! # Você deve atacar os ogros pequenos duas …" at bounding box center [558, 144] width 125 height 214
click at [547, 247] on button "Run" at bounding box center [550, 246] width 147 height 19
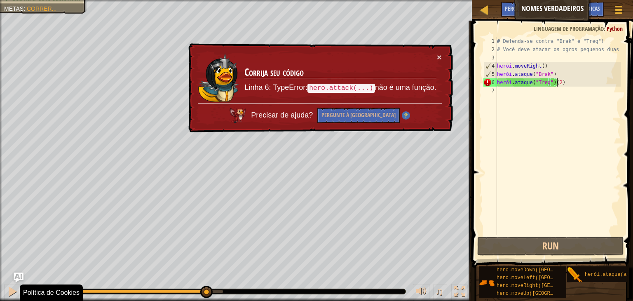
drag, startPoint x: 224, startPoint y: 289, endPoint x: 205, endPoint y: 300, distance: 21.8
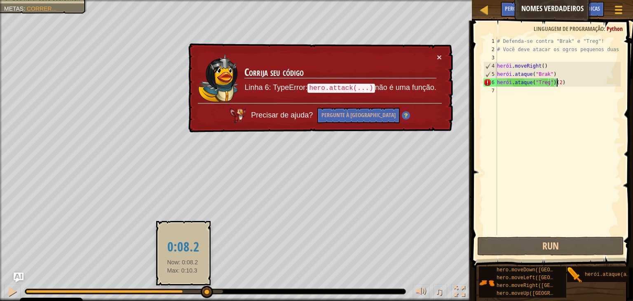
drag, startPoint x: 183, startPoint y: 292, endPoint x: 178, endPoint y: 292, distance: 5.0
click at [181, 292] on div at bounding box center [124, 291] width 197 height 3
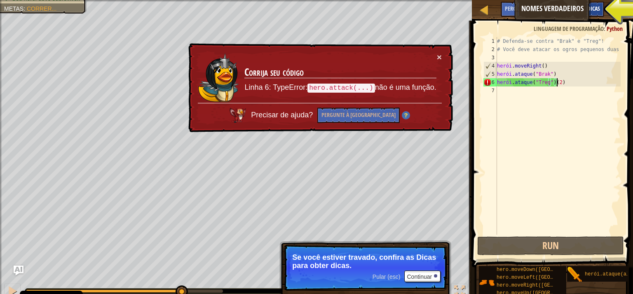
click at [596, 5] on font "Dicas" at bounding box center [594, 9] width 13 height 8
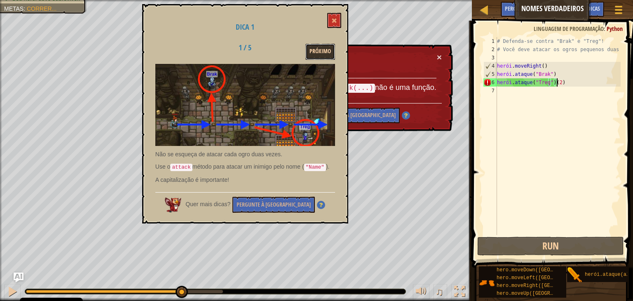
click at [312, 54] on font "Próximo" at bounding box center [320, 51] width 21 height 8
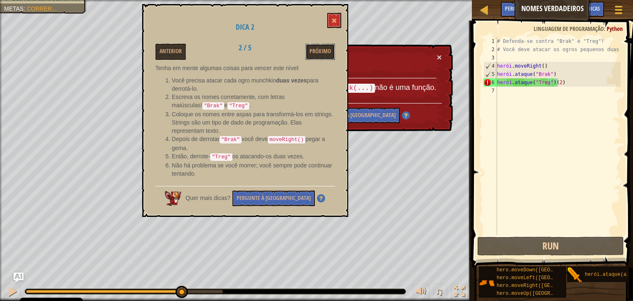
click at [329, 53] on font "Próximo" at bounding box center [320, 51] width 21 height 8
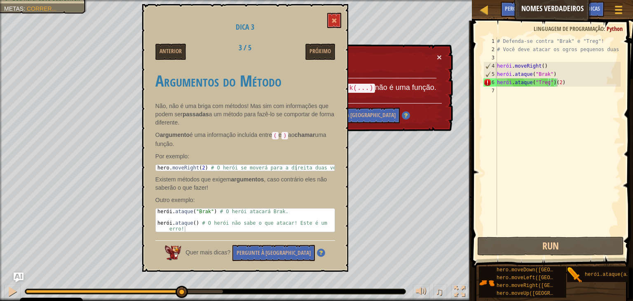
click at [594, 85] on div "# Defenda-se contra "Brak" e "Treg"! # Você deve atacar os ogros pequenos duas …" at bounding box center [558, 144] width 125 height 214
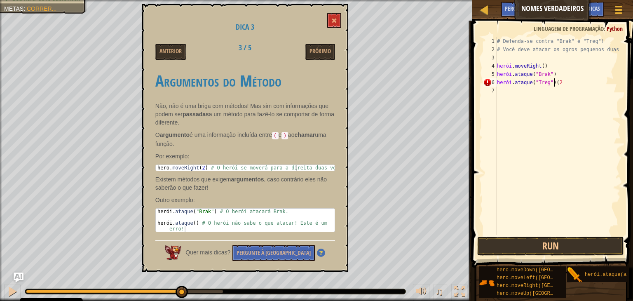
scroll to position [4, 4]
type textarea "hero.attack("Treg")"
click at [502, 92] on div "# Defenda-se contra "Brak" e "Treg"! # Você deve atacar os ogros pequenos duas …" at bounding box center [558, 144] width 125 height 214
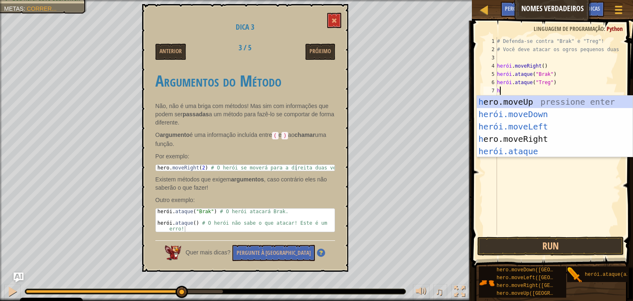
click at [515, 154] on div "h ero.moveUp pressione enter herói.moveDown ​ pressione enter herói.moveLeft ​ …" at bounding box center [555, 139] width 156 height 87
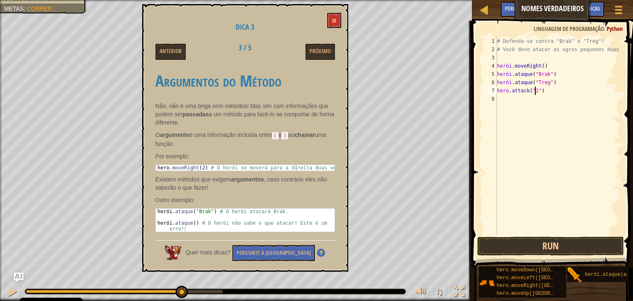
scroll to position [4, 3]
type textarea "hero.attack("2")"
click at [490, 246] on button "Run" at bounding box center [550, 246] width 147 height 19
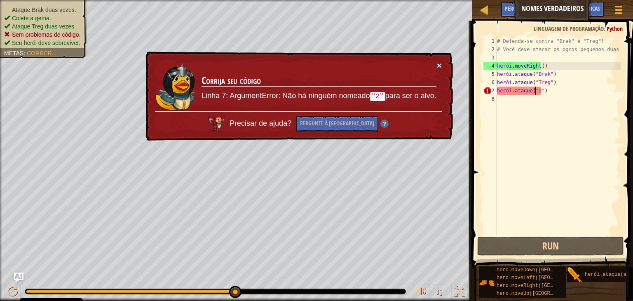
click at [438, 63] on font "×" at bounding box center [439, 65] width 5 height 9
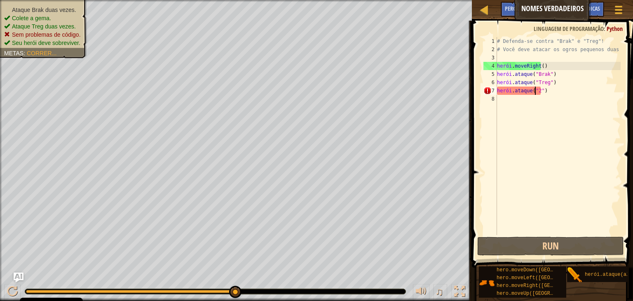
click at [552, 92] on div "# Defenda-se contra "Brak" e "Treg"! # Você deve atacar os ogros pequenos duas …" at bounding box center [558, 144] width 125 height 214
click at [561, 96] on div "# Defenda-se contra "Brak" e "Treg"! # Você deve atacar os ogros pequenos duas …" at bounding box center [558, 144] width 125 height 214
click at [562, 84] on div "# Defenda-se contra "Brak" e "Treg"! # Você deve atacar os ogros pequenos duas …" at bounding box center [558, 144] width 125 height 214
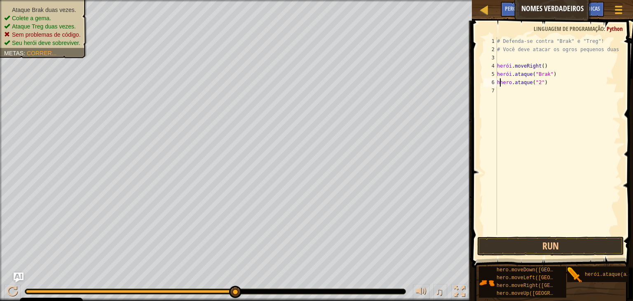
click at [566, 79] on div "# Defenda-se contra "Brak" e "Treg"! # Você deve atacar os ogros pequenos duas …" at bounding box center [558, 144] width 125 height 214
click at [558, 86] on div "# Defenda-se contra "Brak" e "Treg"! # Você deve atacar os ogros pequenos duas …" at bounding box center [558, 136] width 125 height 198
click at [558, 86] on div "# Defenda-se contra "Brak" e "Treg"! # Você deve atacar os ogros pequenos duas …" at bounding box center [558, 144] width 125 height 214
type textarea "h"
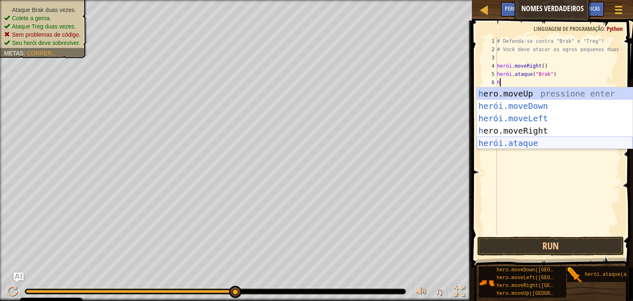
click at [521, 144] on div "h ero.moveUp pressione enter herói.moveDown ​ pressione enter herói.moveLeft ​ …" at bounding box center [555, 130] width 156 height 87
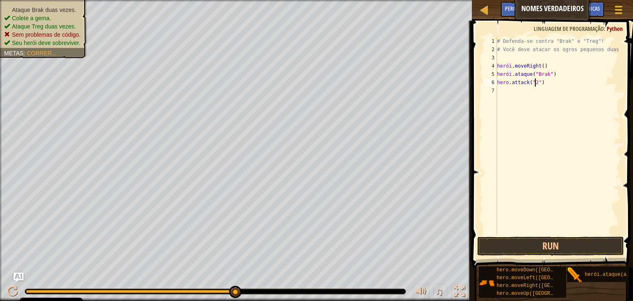
type textarea "hero.attack("2")"
click at [502, 89] on div "# Defenda-se contra "Brak" e "Treg"! # Você deve atacar os ogros pequenos duas …" at bounding box center [558, 144] width 125 height 214
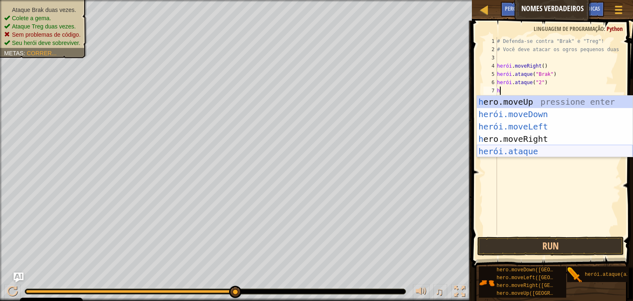
click at [501, 148] on div "h ero.moveUp pressione enter herói.moveDown ​ pressione enter herói.moveLeft ​ …" at bounding box center [555, 139] width 156 height 87
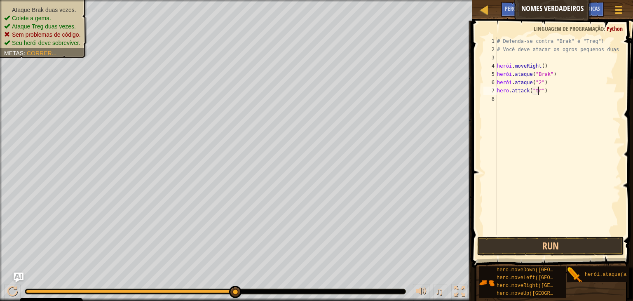
scroll to position [4, 3]
type textarea "hero.attack("treg")"
click at [499, 103] on div "# Defenda-se contra "Brak" e "Treg"! # Você deve atacar os ogros pequenos duas …" at bounding box center [558, 144] width 125 height 214
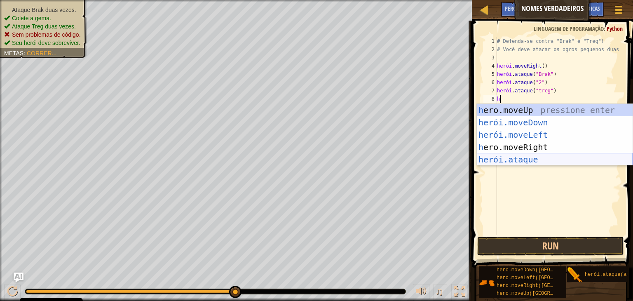
click at [510, 155] on div "h ero.moveUp pressione enter herói.moveDown ​ pressione enter herói.moveLeft ​ …" at bounding box center [555, 147] width 156 height 87
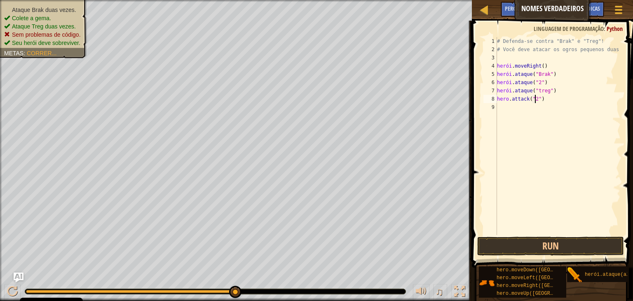
scroll to position [4, 3]
drag, startPoint x: 517, startPoint y: 248, endPoint x: 483, endPoint y: 239, distance: 34.6
click at [516, 248] on button "Run" at bounding box center [550, 246] width 147 height 19
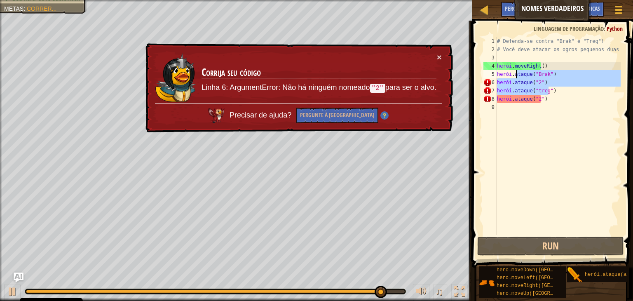
drag, startPoint x: 550, startPoint y: 87, endPoint x: 552, endPoint y: 114, distance: 26.4
click at [541, 114] on div "# Defenda-se contra "Brak" e "Treg"! # Você deve atacar os ogros pequenos duas …" at bounding box center [558, 144] width 125 height 214
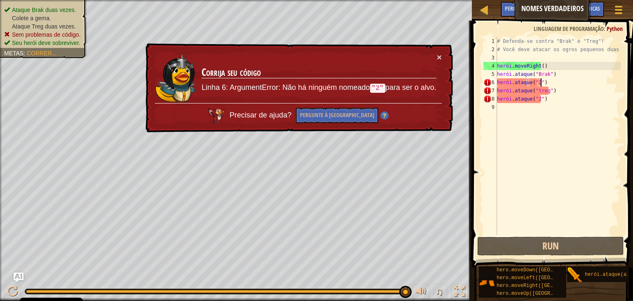
click at [542, 83] on div "# Defenda-se contra "Brak" e "Treg"! # Você deve atacar os ogros pequenos duas …" at bounding box center [558, 144] width 125 height 214
drag, startPoint x: 543, startPoint y: 83, endPoint x: 560, endPoint y: 81, distance: 17.4
click at [575, 91] on div "# Defenda-se contra "Brak" e "Treg"! # Você deve atacar os ogros pequenos duas …" at bounding box center [558, 144] width 125 height 214
type textarea "hero.attack("2")"
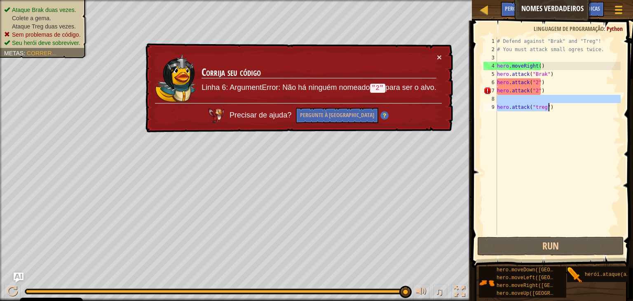
scroll to position [4, 0]
type textarea "hero.attack("treg")"
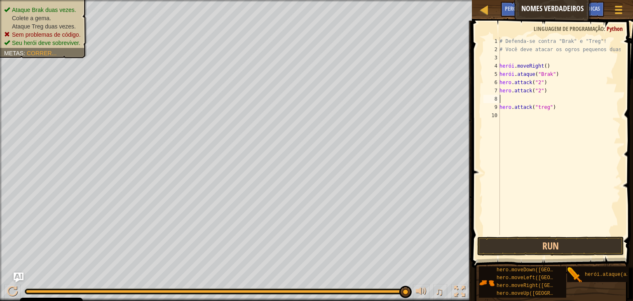
click at [524, 96] on div "# Defenda-se contra "Brak" e "Treg"! # Você deve atacar os ogros pequenos duas …" at bounding box center [559, 144] width 123 height 214
click at [544, 111] on div "# Defenda-se contra "Brak" e "Treg"! # Você deve atacar os ogros pequenos duas …" at bounding box center [559, 144] width 123 height 214
click at [513, 111] on div "# Defenda-se contra "Brak" e "Treg"! # Você deve atacar os ogros pequenos duas …" at bounding box center [559, 144] width 123 height 214
type textarea "g"
click at [557, 94] on div "# Defenda-se contra "Brak" e "Treg"! # Você deve atacar os ogros pequenos duas …" at bounding box center [559, 144] width 123 height 214
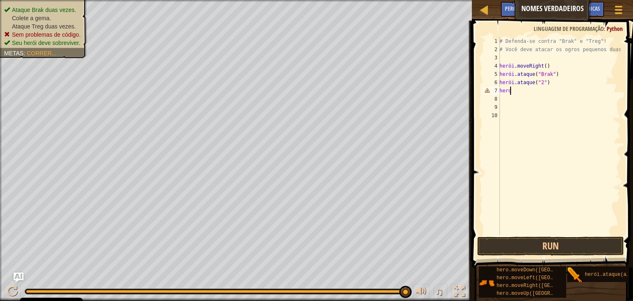
type textarea "h"
click at [559, 85] on div "# Defenda-se contra "Brak" e "Treg"! # Você deve atacar os ogros pequenos duas …" at bounding box center [559, 144] width 123 height 214
type textarea "h"
click at [587, 248] on button "Run" at bounding box center [550, 246] width 147 height 19
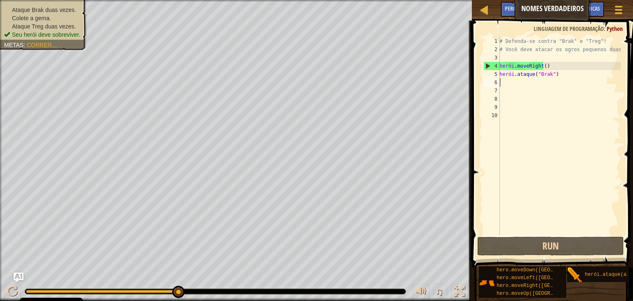
click at [503, 80] on div "# Defenda-se contra "Brak" e "Treg"! # Você deve atacar os ogros pequenos duas …" at bounding box center [559, 144] width 123 height 214
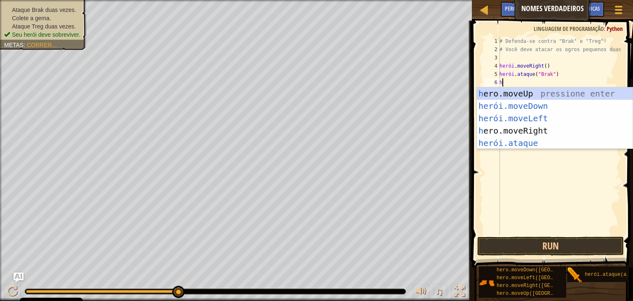
click at [522, 145] on div "h ero.moveUp pressione enter herói.moveDown ​ pressione enter herói.moveLeft ​ …" at bounding box center [555, 130] width 156 height 87
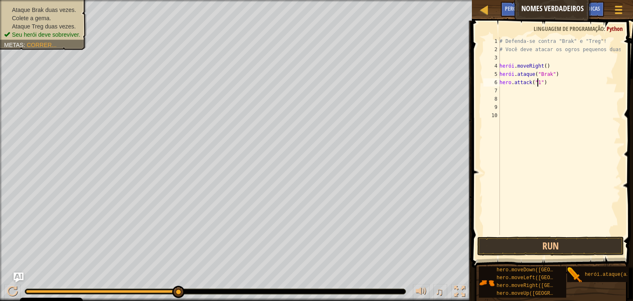
scroll to position [4, 3]
click at [484, 246] on button "Run" at bounding box center [550, 246] width 147 height 19
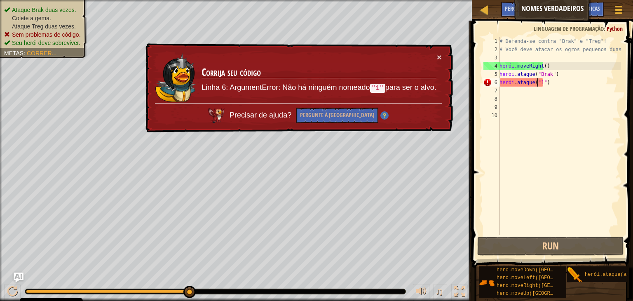
click at [557, 86] on div "# Defenda-se contra "Brak" e "Treg"! # Você deve atacar os ogros pequenos duas …" at bounding box center [559, 144] width 123 height 214
click at [374, 82] on td "Corrija seu código Linha 6: ArgumentError: Não há ninguém nomeado "1" para ser …" at bounding box center [319, 78] width 236 height 50
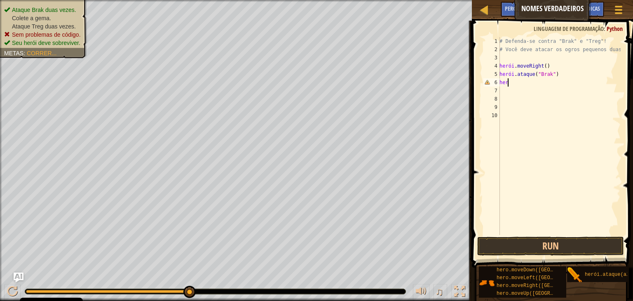
scroll to position [4, 0]
type textarea "h"
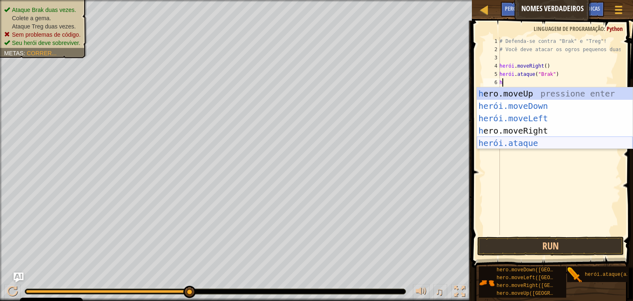
click at [496, 141] on div "h ero.moveUp pressione enter herói.moveDown ​ pressione enter herói.moveLeft ​ …" at bounding box center [555, 130] width 156 height 87
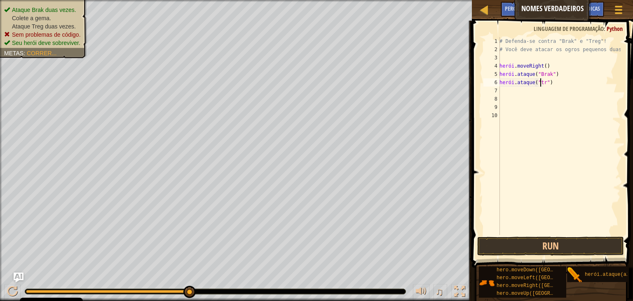
scroll to position [4, 3]
type textarea "hero.attack("treg")"
click at [499, 92] on div "7" at bounding box center [492, 91] width 16 height 8
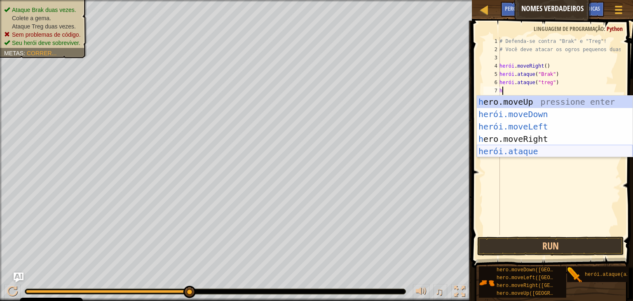
click at [499, 153] on div "h ero.moveUp pressione enter herói.moveDown ​ pressione enter herói.moveLeft ​ …" at bounding box center [555, 139] width 156 height 87
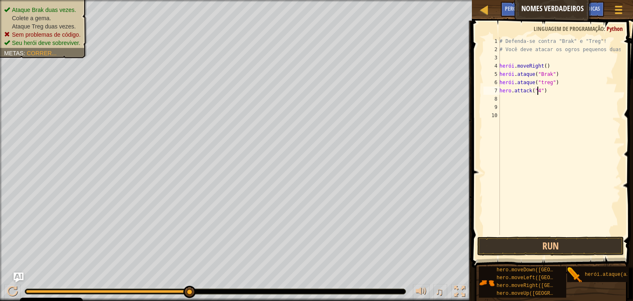
scroll to position [4, 3]
click at [546, 247] on button "Run" at bounding box center [550, 246] width 147 height 19
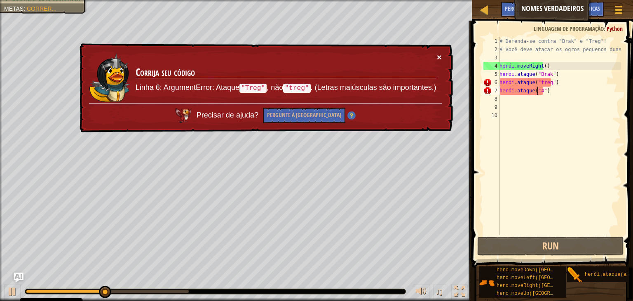
click at [437, 52] on font "×" at bounding box center [439, 56] width 5 height 9
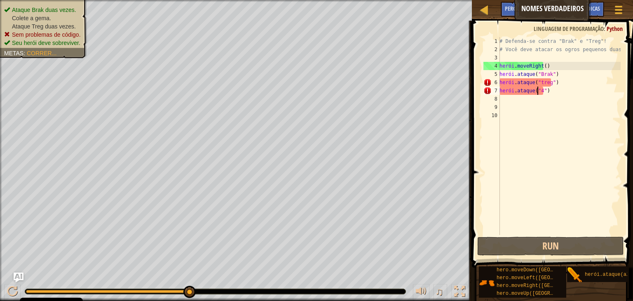
click at [571, 93] on div "# Defenda-se contra "Brak" e "Treg"! # Você deve atacar os ogros pequenos duas …" at bounding box center [559, 144] width 123 height 214
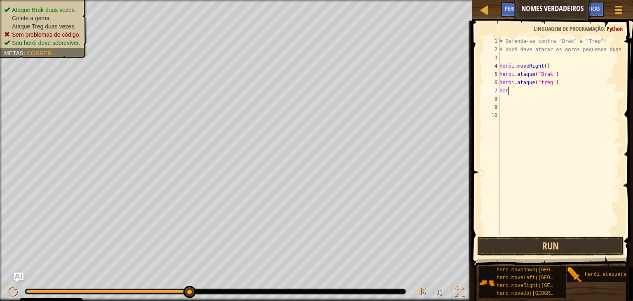
scroll to position [4, 0]
type textarea "h"
click at [568, 83] on div "# Defenda-se contra "Brak" e "Treg"! # Você deve atacar os ogros pequenos duas …" at bounding box center [559, 144] width 123 height 214
type textarea "h"
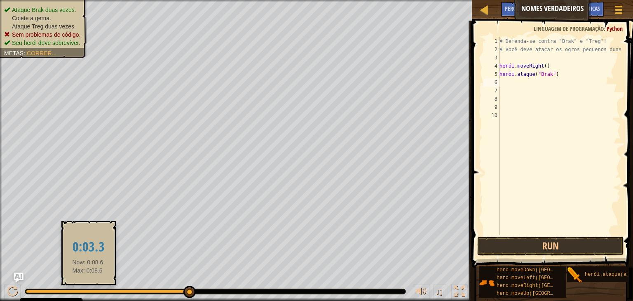
click at [88, 290] on div at bounding box center [215, 291] width 381 height 5
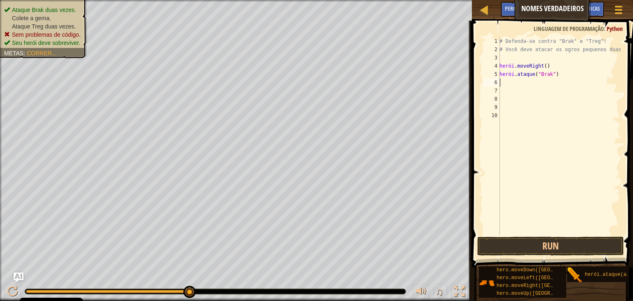
click at [87, 285] on div "♫" at bounding box center [236, 289] width 472 height 25
click at [80, 292] on div at bounding box center [107, 291] width 163 height 3
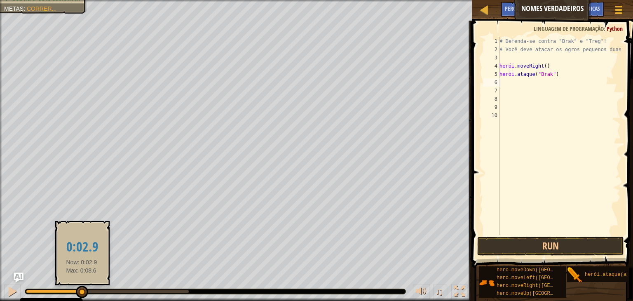
click at [82, 287] on div at bounding box center [82, 292] width 12 height 12
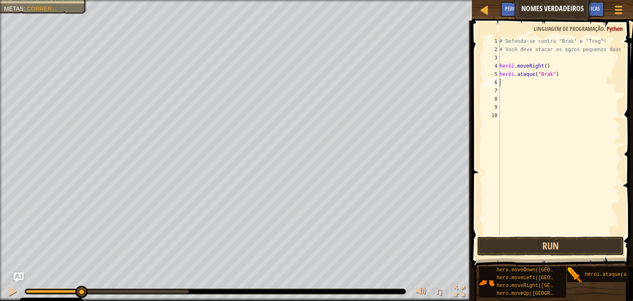
click at [30, 287] on div "♫" at bounding box center [236, 289] width 472 height 25
click at [28, 287] on div "♫" at bounding box center [236, 289] width 472 height 25
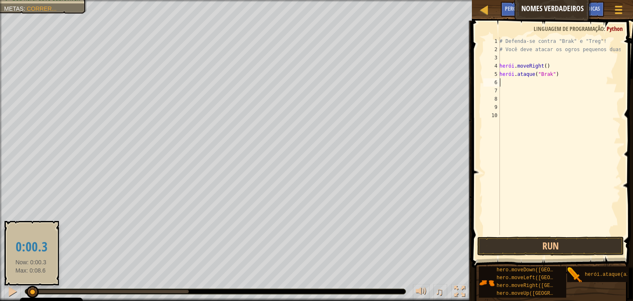
click at [31, 291] on div at bounding box center [29, 291] width 6 height 3
click at [32, 289] on div at bounding box center [32, 292] width 12 height 12
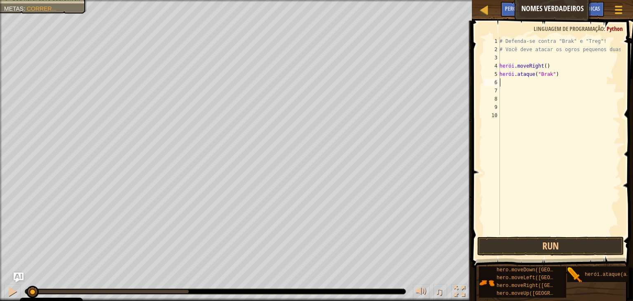
click at [572, 73] on div "# Defenda-se contra "Brak" e "Treg"! # Você deve atacar os ogros pequenos duas …" at bounding box center [559, 144] width 123 height 214
click at [552, 71] on div "# Defenda-se contra "Brak" e "Treg"! # Você deve atacar os ogros pequenos duas …" at bounding box center [559, 144] width 123 height 214
click at [557, 75] on div "# Defenda-se contra "Brak" e "Treg"! # Você deve atacar os ogros pequenos duas …" at bounding box center [559, 144] width 123 height 214
type textarea "h"
click at [503, 81] on div "# Defenda-se contra "Brak" e "Treg"! # Você deve atacar os ogros pequenos duas …" at bounding box center [559, 144] width 123 height 214
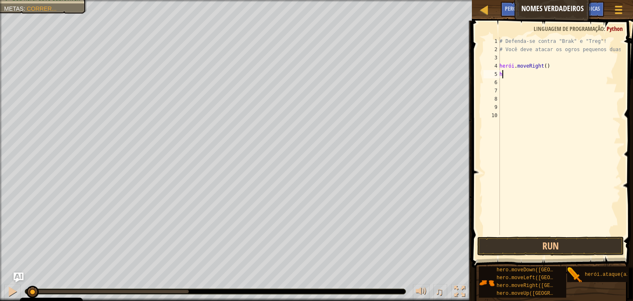
click at [501, 85] on div "# Defenda-se contra "Brak" e "Treg"! # Você deve atacar os ogros pequenos duas …" at bounding box center [559, 144] width 123 height 214
type textarea "h"
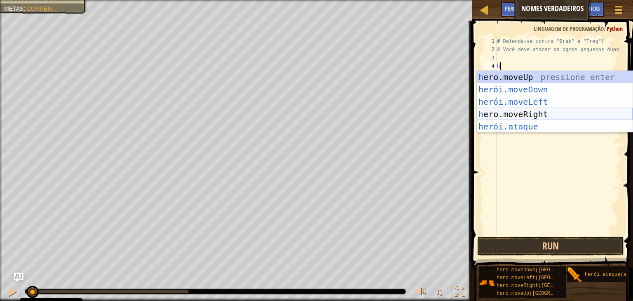
click at [514, 114] on div "h ero.moveUp pressione enter herói.moveDown ​ pressione enter herói.moveLeft ​ …" at bounding box center [555, 114] width 156 height 87
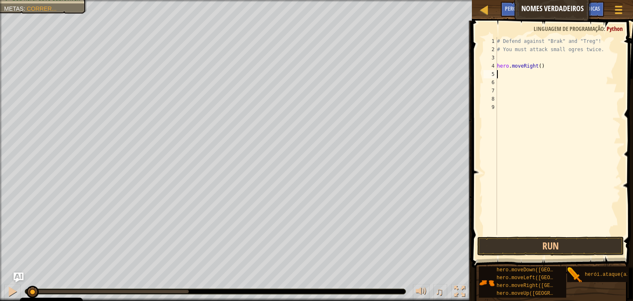
click at [500, 84] on div "# Defend against "Brak" and "Treg"! # You must attack small ogres twice. hero .…" at bounding box center [558, 144] width 125 height 214
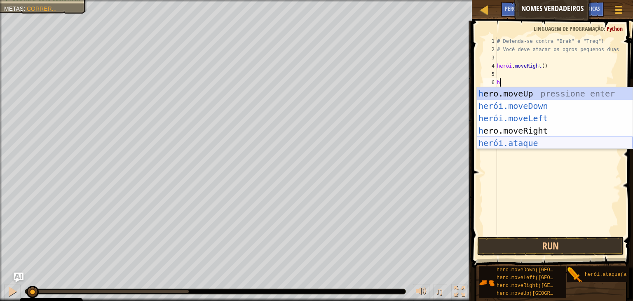
click at [508, 141] on div "h ero.moveUp pressione enter herói.moveDown ​ pressione enter herói.moveLeft ​ …" at bounding box center [555, 130] width 156 height 87
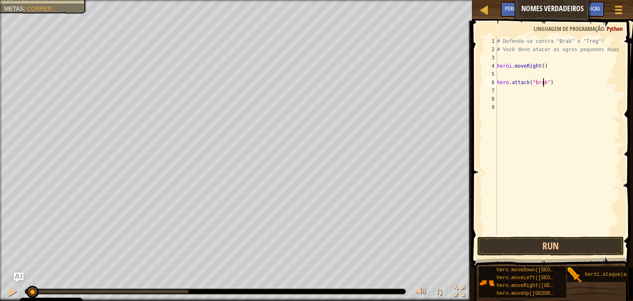
scroll to position [4, 3]
type textarea "hero.attack("brak")"
click at [553, 245] on button "Run" at bounding box center [550, 246] width 147 height 19
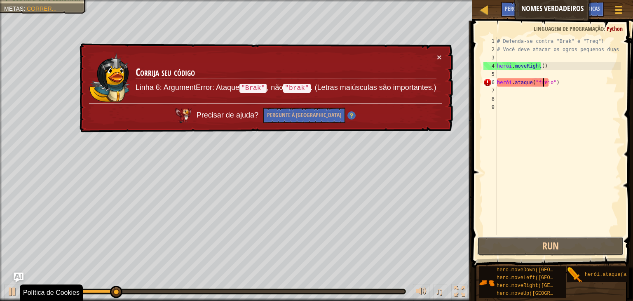
click at [482, 243] on button "Run" at bounding box center [550, 246] width 147 height 19
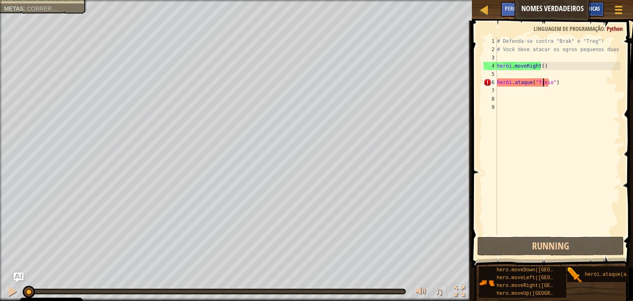
click at [597, 9] on font "Dicas" at bounding box center [594, 9] width 13 height 8
click at [594, 8] on font "Dicas" at bounding box center [594, 9] width 13 height 8
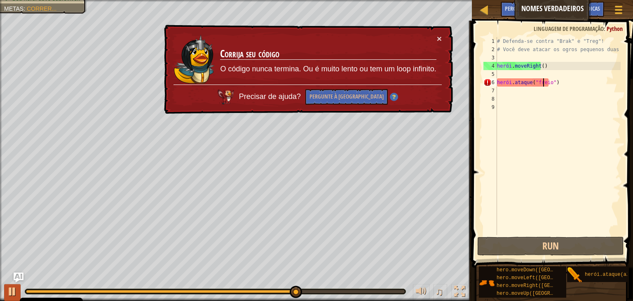
click at [28, 290] on div at bounding box center [160, 291] width 269 height 3
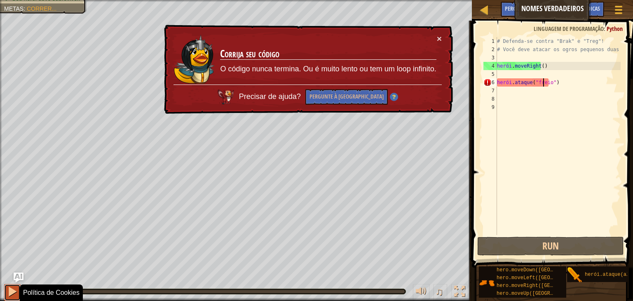
click at [9, 294] on div at bounding box center [12, 291] width 11 height 11
click at [9, 295] on div at bounding box center [12, 291] width 11 height 11
click at [440, 38] on font "×" at bounding box center [439, 38] width 5 height 9
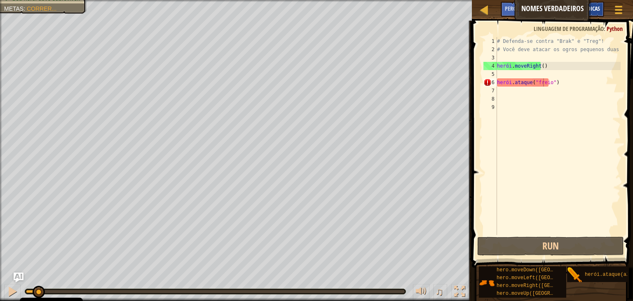
click at [593, 8] on font "Dicas" at bounding box center [594, 9] width 13 height 8
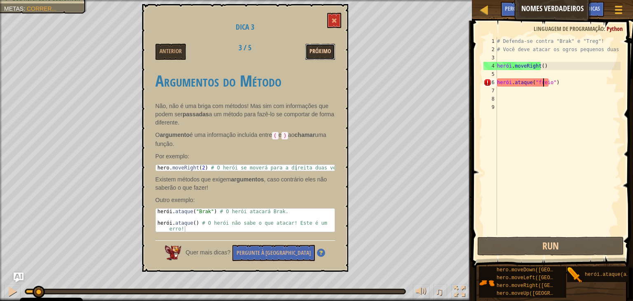
click at [326, 56] on button "Próximo" at bounding box center [321, 52] width 30 height 16
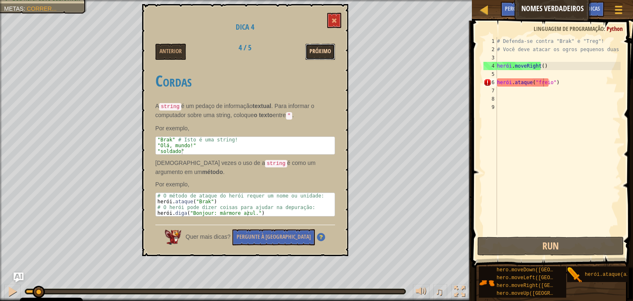
click at [322, 58] on button "Próximo" at bounding box center [321, 52] width 30 height 16
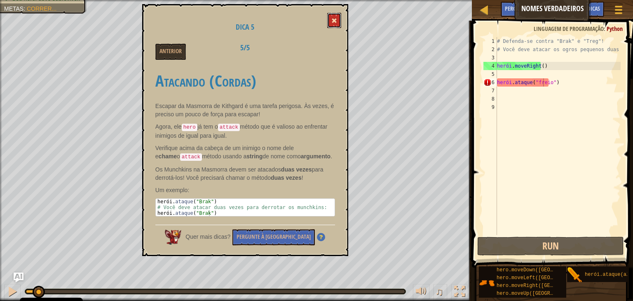
click at [339, 18] on button at bounding box center [334, 20] width 14 height 15
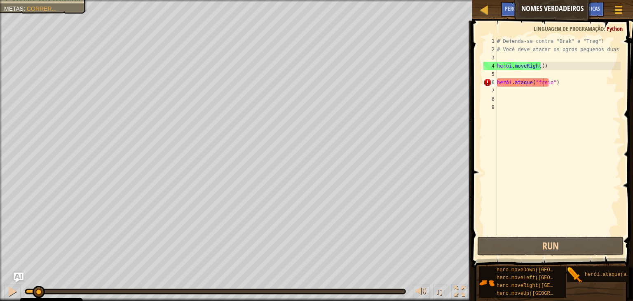
click at [503, 73] on div "# Defenda-se contra "Brak" e "Treg"! # Você deve atacar os ogros pequenos duas …" at bounding box center [558, 144] width 125 height 214
click at [505, 93] on div "# Defenda-se contra "Brak" e "Treg"! # Você deve atacar os ogros pequenos duas …" at bounding box center [558, 144] width 125 height 214
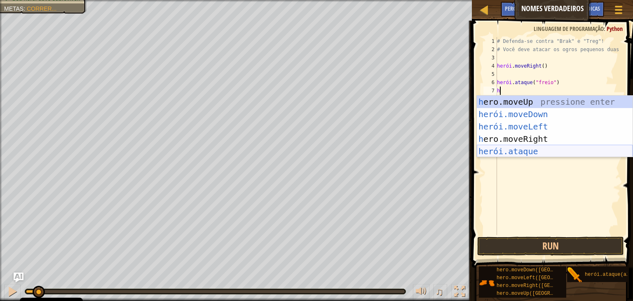
click at [496, 149] on div "h ero.moveUp pressione enter herói.moveDown ​ pressione enter herói.moveLeft ​ …" at bounding box center [555, 139] width 156 height 87
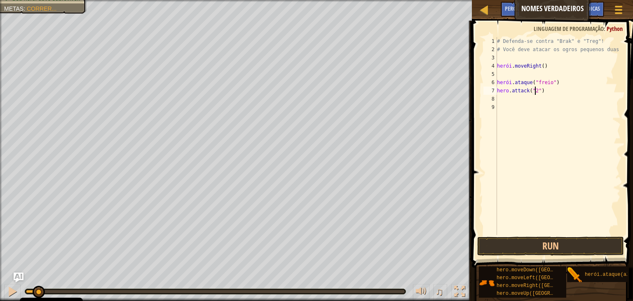
scroll to position [4, 3]
click at [523, 239] on button "Run" at bounding box center [550, 246] width 147 height 19
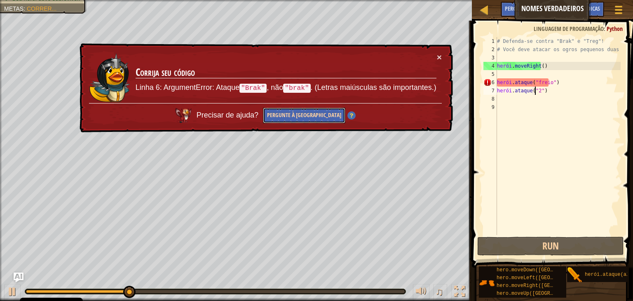
click at [317, 118] on font "Pergunte à [GEOGRAPHIC_DATA]" at bounding box center [304, 115] width 74 height 8
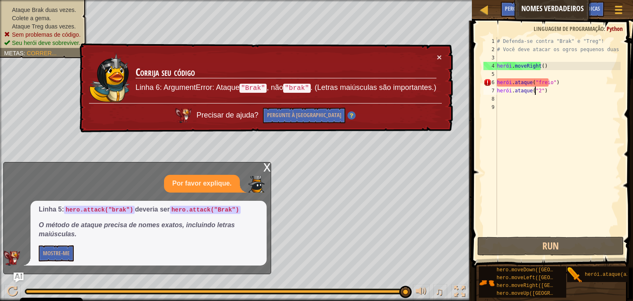
click at [569, 82] on div "# Defenda-se contra "Brak" e "Treg"! # Você deve atacar os ogros pequenos duas …" at bounding box center [558, 144] width 125 height 214
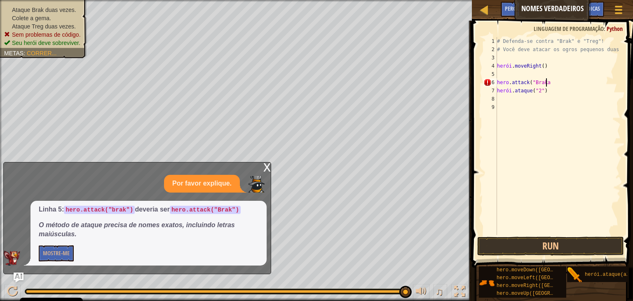
scroll to position [4, 3]
type textarea "hero.attack("Brak"
click at [503, 101] on div "# Defenda-se contra "Brak" e "Treg"! # Você deve atacar os ogros pequenos duas …" at bounding box center [558, 144] width 125 height 214
type textarea "h"
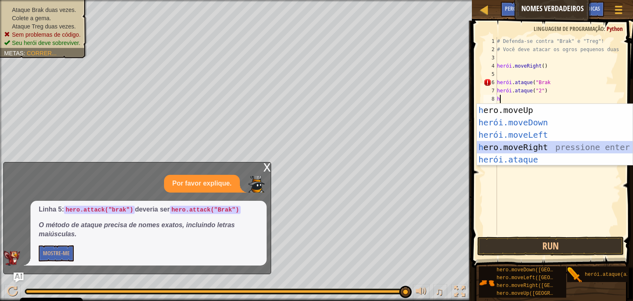
click at [552, 150] on div "h ero.moveUp pressione enter herói.moveDown ​ pressione enter herói.moveLeft ​ …" at bounding box center [555, 147] width 156 height 87
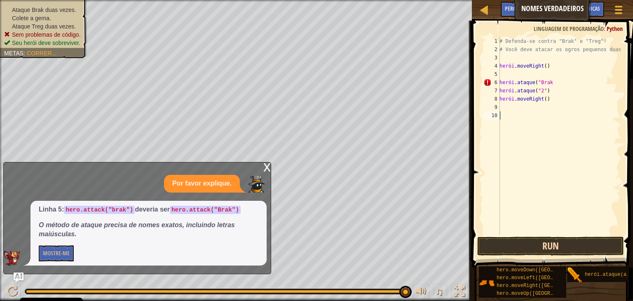
drag, startPoint x: 548, startPoint y: 227, endPoint x: 549, endPoint y: 241, distance: 14.1
click at [549, 241] on div "1 2 3 4 5 6 7 8 9 10 # Defenda-se contra "Brak" e "Treg"! # Você deve atacar os…" at bounding box center [552, 160] width 164 height 271
click at [549, 241] on button "Run" at bounding box center [550, 246] width 147 height 19
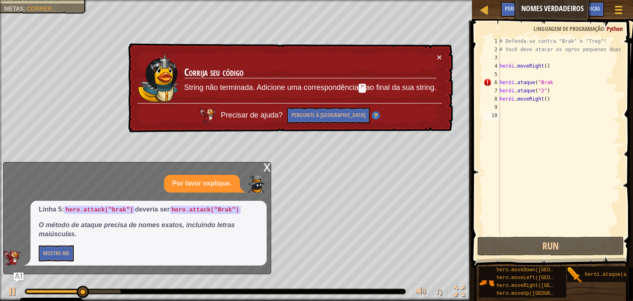
click at [266, 162] on div "x Por favor explique. Linha 5: hero.attack("brak") deveria ser hero.attack("Bra…" at bounding box center [137, 218] width 268 height 112
click at [261, 167] on div "x Por favor explique. Linha 5: hero.attack("brak") deveria ser hero.attack("Bra…" at bounding box center [137, 218] width 268 height 112
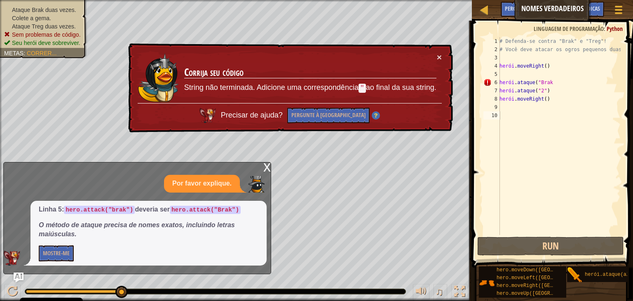
click at [559, 82] on div "# Defenda-se contra "Brak" e "Treg"! # Você deve atacar os ogros pequenos duas …" at bounding box center [559, 144] width 123 height 214
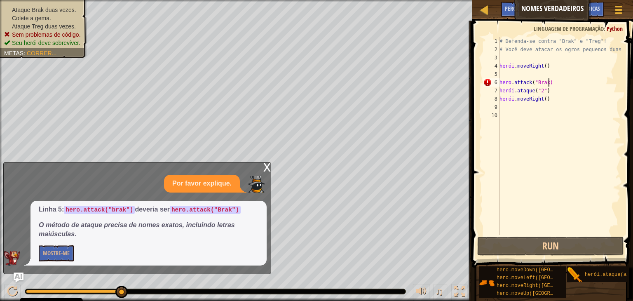
scroll to position [4, 3]
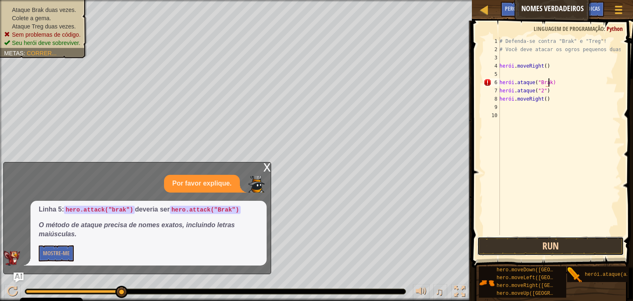
click at [521, 246] on button "Run" at bounding box center [550, 246] width 147 height 19
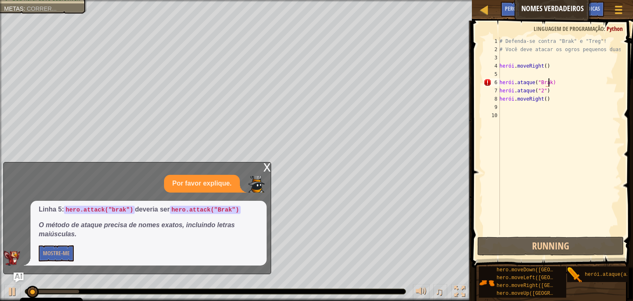
click at [265, 169] on font "x" at bounding box center [266, 166] width 7 height 17
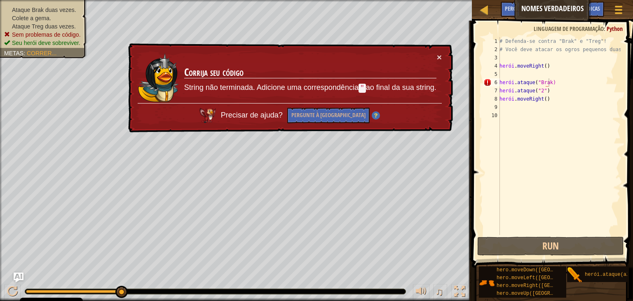
click at [558, 83] on div "# Defenda-se contra "Brak" e "Treg"! # Você deve atacar os ogros pequenos duas …" at bounding box center [559, 144] width 123 height 214
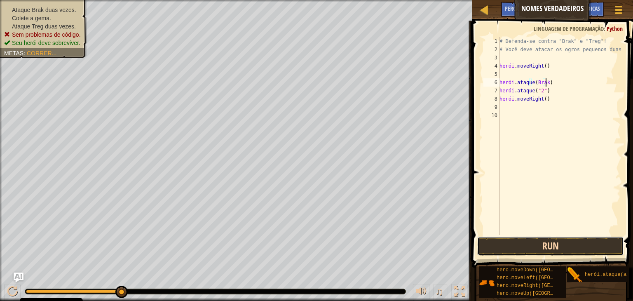
click at [551, 243] on button "Run" at bounding box center [550, 246] width 147 height 19
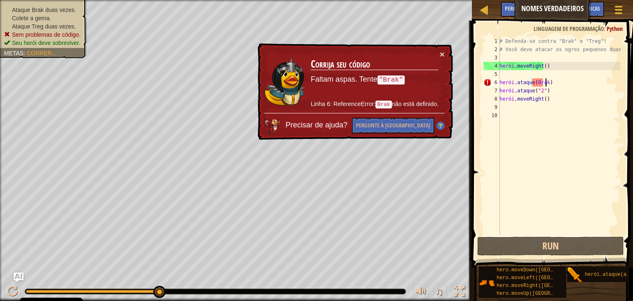
click at [390, 83] on code ""Brak"" at bounding box center [391, 79] width 27 height 9
click at [391, 81] on code ""Brak"" at bounding box center [391, 79] width 27 height 9
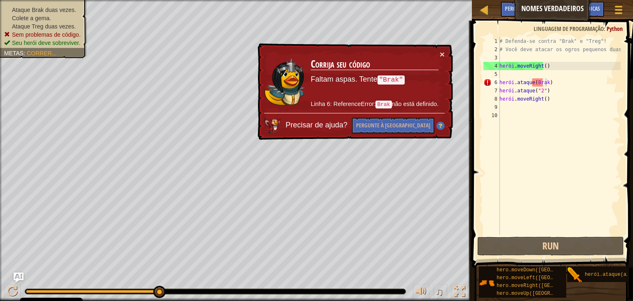
drag, startPoint x: 383, startPoint y: 79, endPoint x: 418, endPoint y: 75, distance: 34.5
click at [418, 75] on p "Faltam aspas. Tente "Brak"" at bounding box center [375, 80] width 128 height 12
drag, startPoint x: 375, startPoint y: 78, endPoint x: 393, endPoint y: 79, distance: 17.4
click at [393, 79] on p "Faltam aspas. Tente "Brak"" at bounding box center [375, 79] width 128 height 11
drag, startPoint x: 388, startPoint y: 77, endPoint x: 361, endPoint y: 79, distance: 26.9
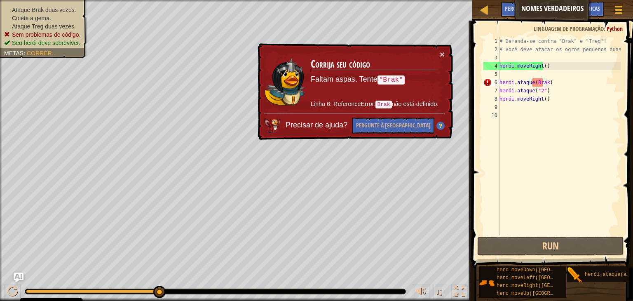
click at [361, 79] on p "Faltam aspas. Tente "Brak"" at bounding box center [375, 79] width 128 height 11
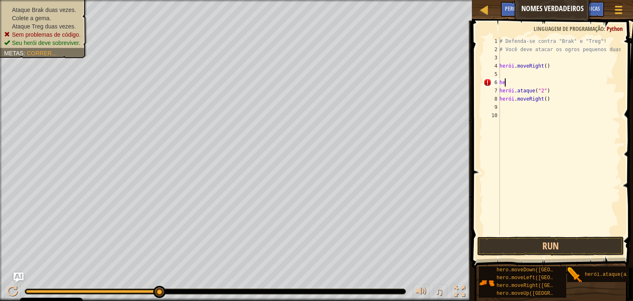
scroll to position [4, 0]
type textarea "h"
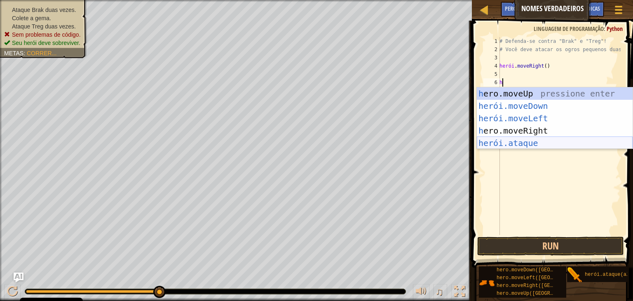
click at [524, 138] on div "h ero.moveUp pressione enter herói.moveDown ​ pressione enter herói.moveLeft ​ …" at bounding box center [555, 130] width 156 height 87
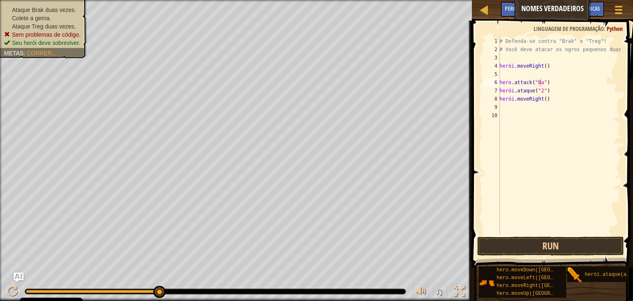
scroll to position [4, 3]
click at [566, 87] on div "# Defenda-se contra "Brak" e "Treg"! # Você deve atacar os ogros pequenos duas …" at bounding box center [559, 144] width 123 height 214
click at [569, 82] on div "# Defenda-se contra "Brak" e "Treg"! # Você deve atacar os ogros pequenos duas …" at bounding box center [559, 144] width 123 height 214
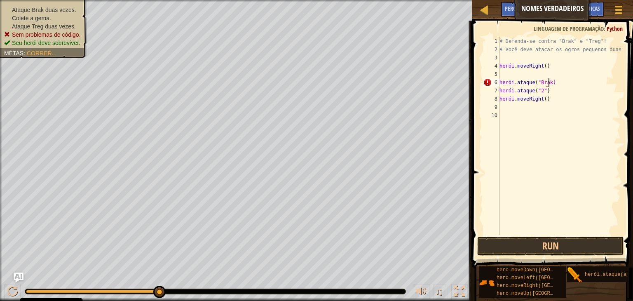
click at [559, 85] on div "# Defenda-se contra "Brak" e "Treg"! # Você deve atacar os ogros pequenos duas …" at bounding box center [559, 144] width 123 height 214
click at [520, 248] on button "Run" at bounding box center [550, 246] width 147 height 19
type textarea "hero.attack("Brak)"
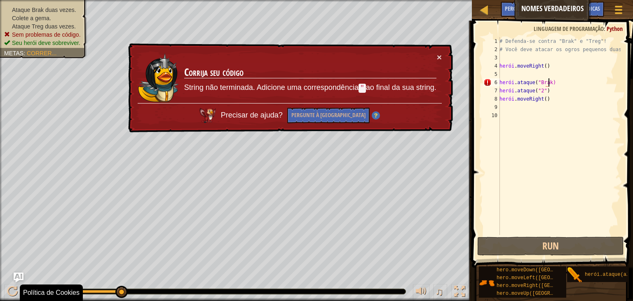
drag, startPoint x: 341, startPoint y: 320, endPoint x: 226, endPoint y: 283, distance: 120.4
drag, startPoint x: 124, startPoint y: 294, endPoint x: 136, endPoint y: 297, distance: 12.3
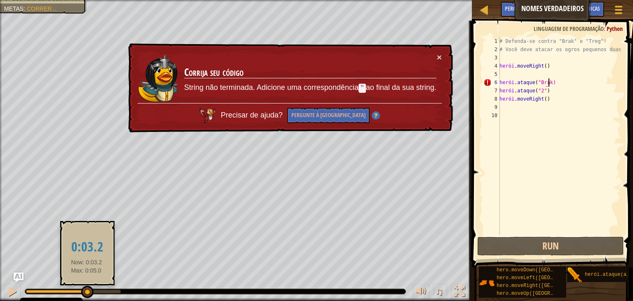
drag, startPoint x: 87, startPoint y: 290, endPoint x: 95, endPoint y: 286, distance: 9.6
click at [93, 287] on div at bounding box center [87, 292] width 12 height 12
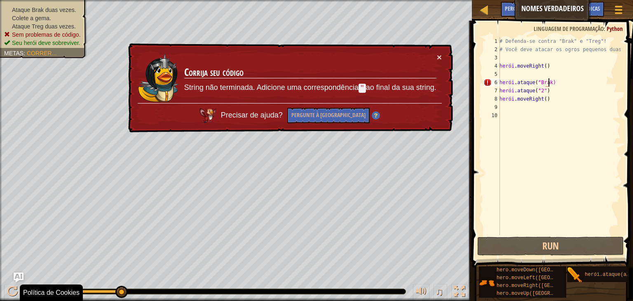
drag, startPoint x: 116, startPoint y: 296, endPoint x: 149, endPoint y: 290, distance: 33.4
click at [141, 295] on div "♫" at bounding box center [236, 289] width 472 height 25
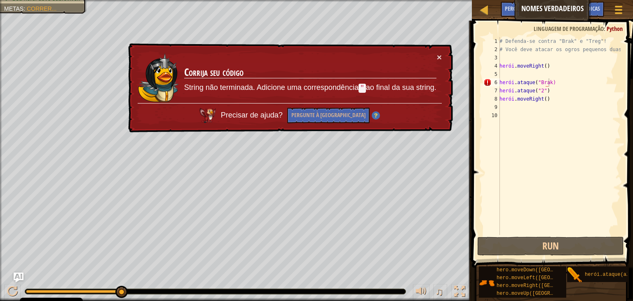
select select "en-[GEOGRAPHIC_DATA]"
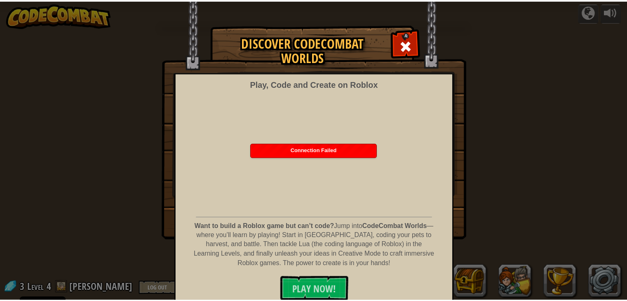
scroll to position [6, 0]
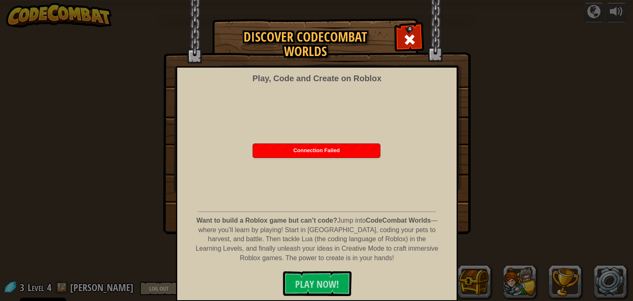
click at [405, 33] on span at bounding box center [409, 39] width 13 height 13
click at [404, 37] on div "powered by 3 Level 4 [PERSON_NAME] Log Out English ([GEOGRAPHIC_DATA]) English …" at bounding box center [316, 150] width 633 height 301
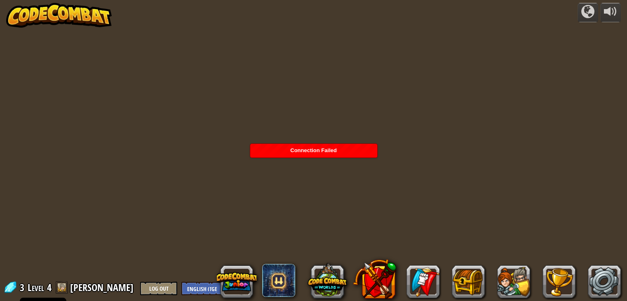
scroll to position [0, 0]
click at [290, 149] on span "Connection Failed" at bounding box center [313, 150] width 47 height 6
click at [463, 287] on button at bounding box center [468, 281] width 33 height 33
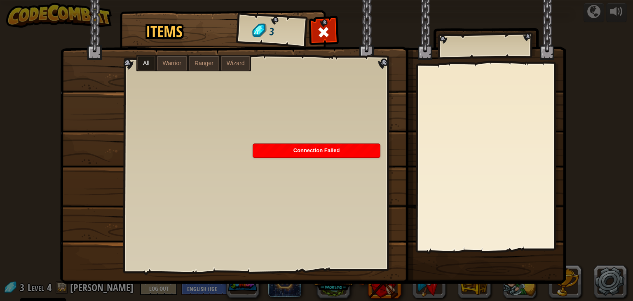
click at [205, 56] on label "Ranger" at bounding box center [204, 63] width 31 height 15
click at [149, 55] on div "All Warrior Ranger Wizard" at bounding box center [193, 63] width 115 height 16
click at [143, 58] on label "All" at bounding box center [146, 63] width 18 height 15
click at [324, 30] on span at bounding box center [323, 32] width 13 height 13
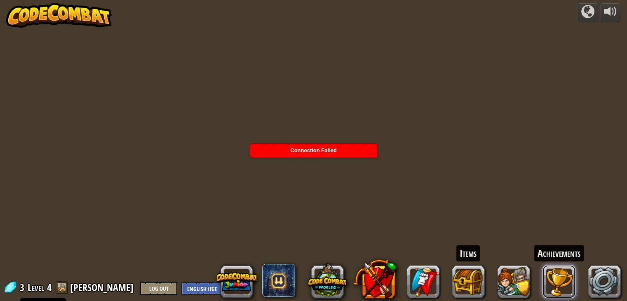
click at [551, 279] on button at bounding box center [559, 281] width 33 height 33
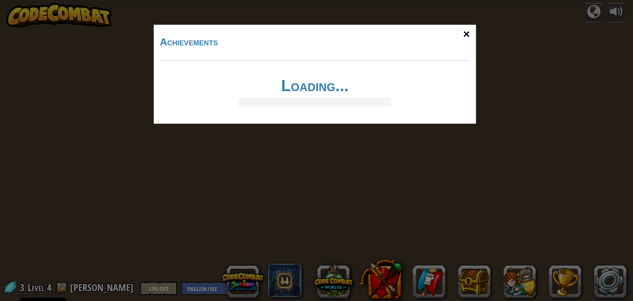
click at [462, 30] on div "×" at bounding box center [466, 34] width 19 height 24
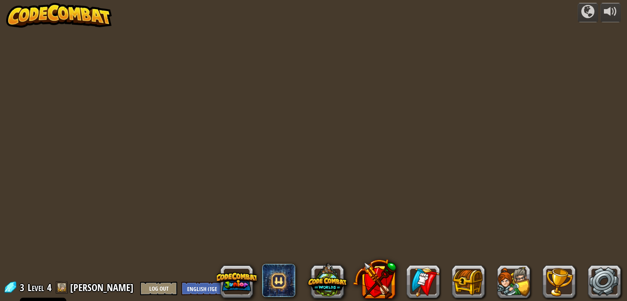
click at [212, 164] on div "powered by 3 Level 4 [PERSON_NAME] Log Out English ([GEOGRAPHIC_DATA]) English …" at bounding box center [313, 150] width 627 height 301
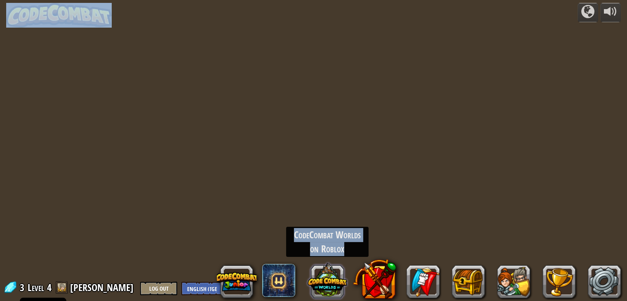
click at [332, 273] on button at bounding box center [328, 280] width 40 height 40
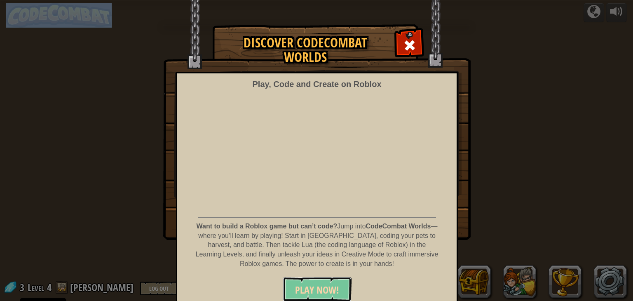
click at [295, 288] on span "PLAY NOW!" at bounding box center [317, 289] width 44 height 13
